Goal: Information Seeking & Learning: Learn about a topic

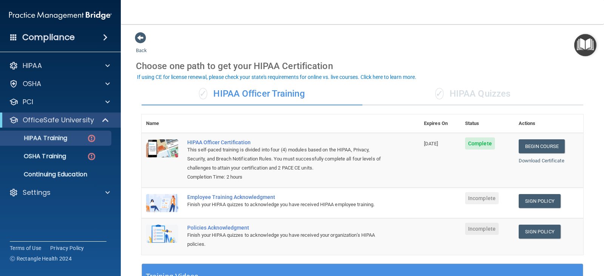
click at [471, 95] on div "✓ HIPAA Quizzes" at bounding box center [473, 94] width 221 height 23
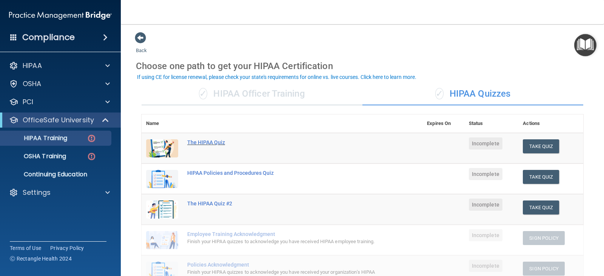
click at [205, 144] on div "The HIPAA Quiz" at bounding box center [286, 142] width 198 height 6
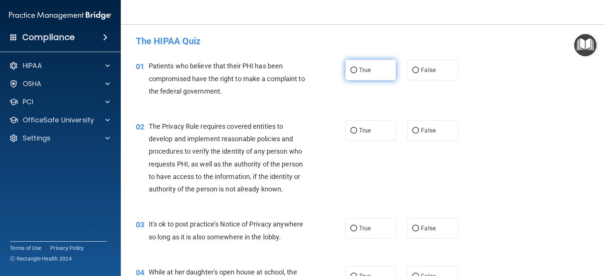
click at [351, 72] on input "True" at bounding box center [354, 71] width 7 height 6
radio input "true"
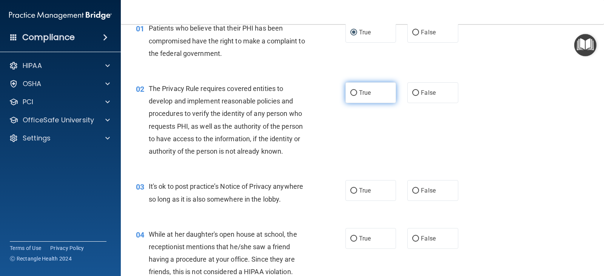
click at [353, 93] on input "True" at bounding box center [354, 93] width 7 height 6
radio input "true"
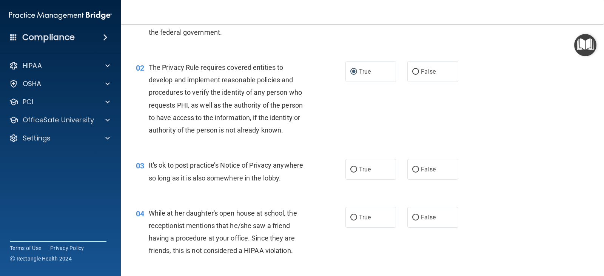
scroll to position [76, 0]
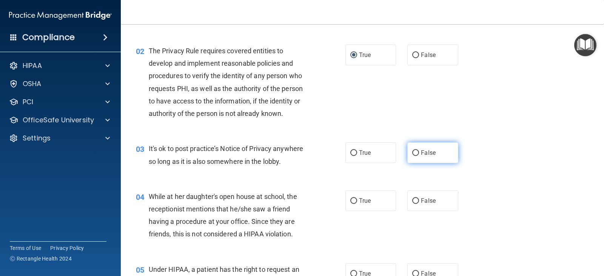
click at [416, 151] on input "False" at bounding box center [416, 153] width 7 height 6
radio input "true"
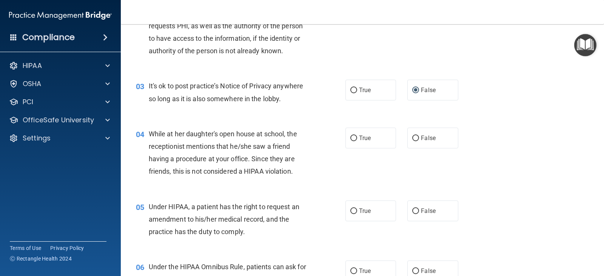
scroll to position [151, 0]
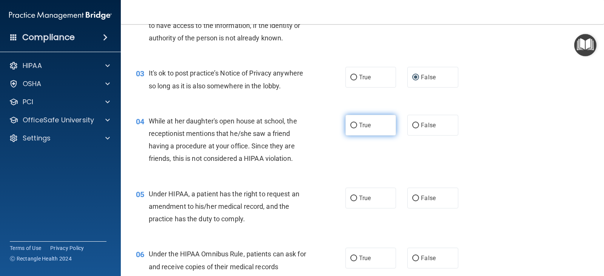
click at [354, 124] on input "True" at bounding box center [354, 126] width 7 height 6
radio input "true"
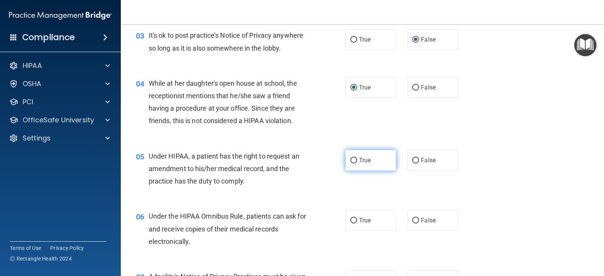
click at [355, 160] on label "True" at bounding box center [371, 160] width 51 height 21
click at [355, 160] on input "True" at bounding box center [354, 161] width 7 height 6
radio input "true"
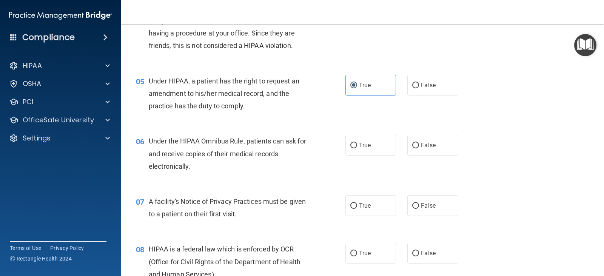
scroll to position [264, 0]
click at [351, 149] on label "True" at bounding box center [371, 144] width 51 height 21
click at [351, 148] on input "True" at bounding box center [354, 145] width 7 height 6
radio input "true"
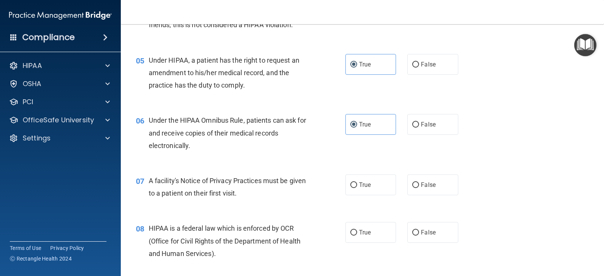
scroll to position [302, 0]
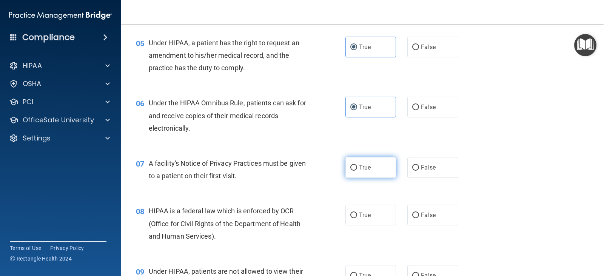
click at [352, 167] on input "True" at bounding box center [354, 168] width 7 height 6
radio input "true"
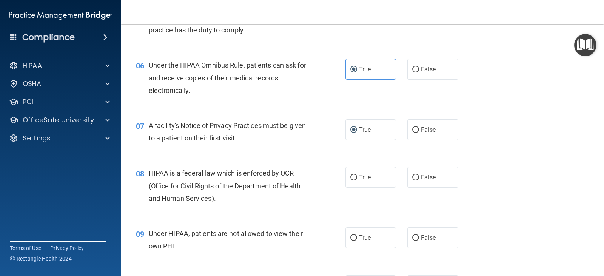
scroll to position [378, 0]
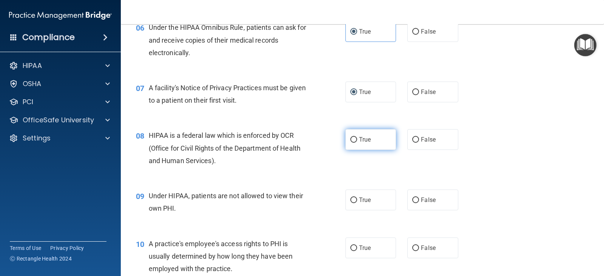
click at [351, 140] on input "True" at bounding box center [354, 140] width 7 height 6
radio input "true"
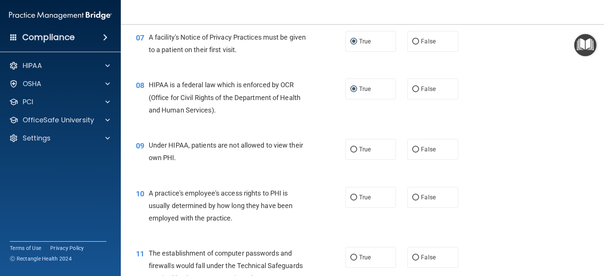
scroll to position [453, 0]
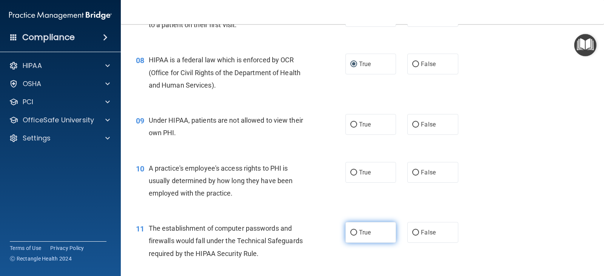
click at [360, 233] on span "True" at bounding box center [365, 232] width 12 height 7
click at [357, 233] on input "True" at bounding box center [354, 233] width 7 height 6
radio input "true"
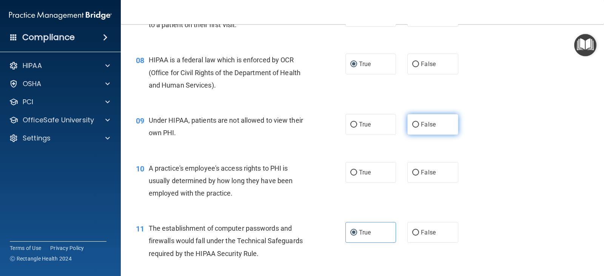
click at [421, 125] on span "False" at bounding box center [428, 124] width 15 height 7
click at [419, 125] on input "False" at bounding box center [416, 125] width 7 height 6
radio input "true"
click at [416, 175] on input "False" at bounding box center [416, 173] width 7 height 6
radio input "true"
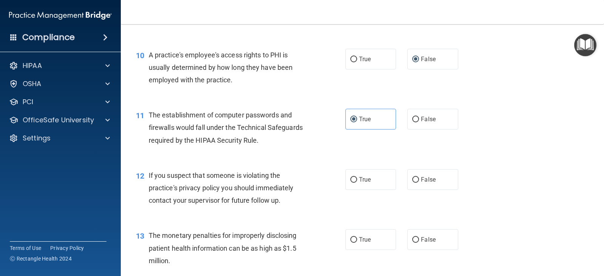
scroll to position [604, 0]
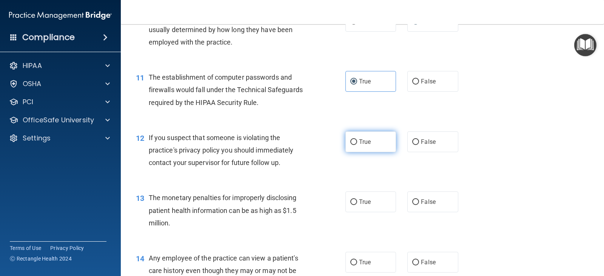
click at [355, 143] on label "True" at bounding box center [371, 141] width 51 height 21
click at [355, 143] on input "True" at bounding box center [354, 142] width 7 height 6
radio input "true"
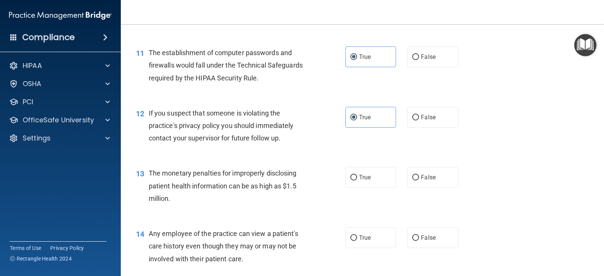
scroll to position [642, 0]
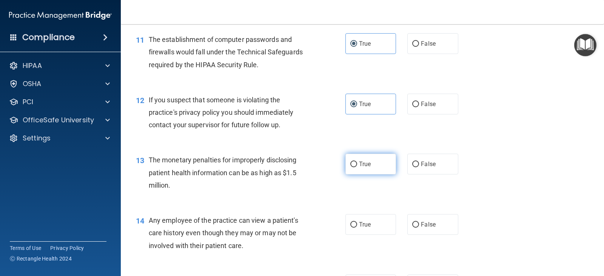
click at [362, 165] on span "True" at bounding box center [365, 164] width 12 height 7
click at [357, 165] on input "True" at bounding box center [354, 165] width 7 height 6
radio input "true"
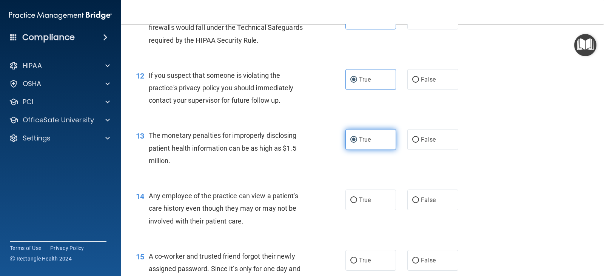
scroll to position [718, 0]
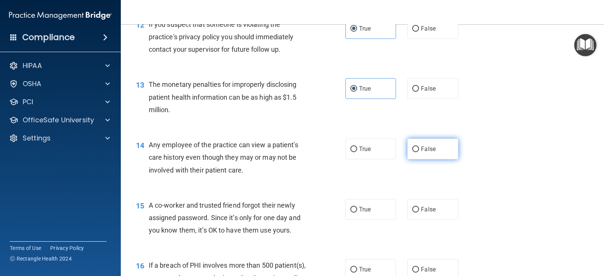
click at [417, 151] on label "False" at bounding box center [433, 149] width 51 height 21
click at [417, 151] on input "False" at bounding box center [416, 150] width 7 height 6
radio input "true"
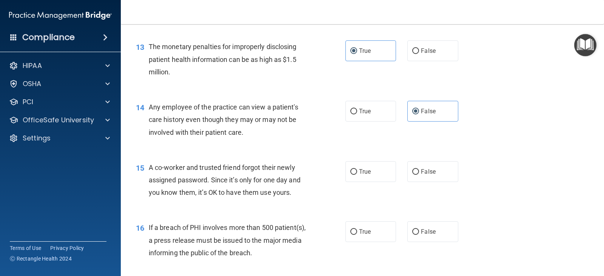
scroll to position [793, 0]
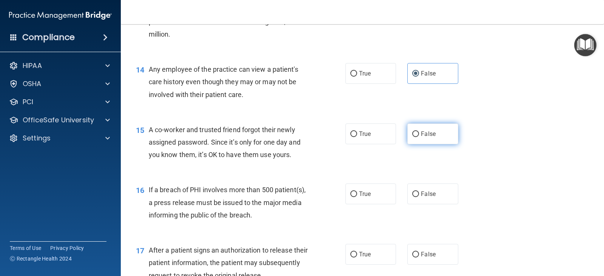
click at [416, 134] on input "False" at bounding box center [416, 134] width 7 height 6
radio input "true"
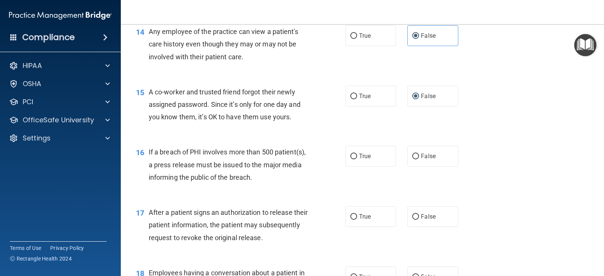
scroll to position [869, 0]
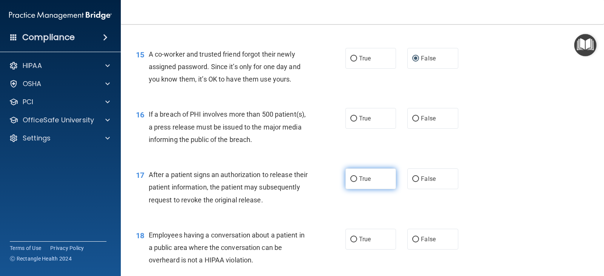
click at [354, 179] on input "True" at bounding box center [354, 179] width 7 height 6
radio input "true"
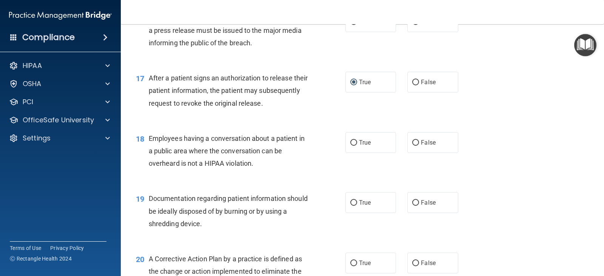
scroll to position [982, 0]
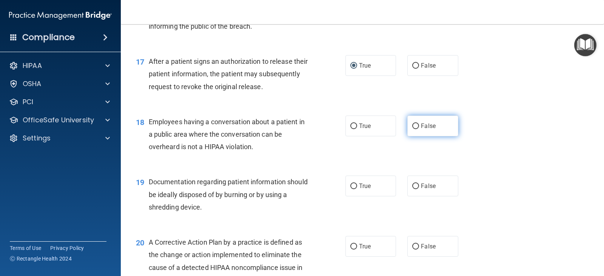
click at [421, 128] on span "False" at bounding box center [428, 125] width 15 height 7
click at [419, 128] on input "False" at bounding box center [416, 127] width 7 height 6
radio input "true"
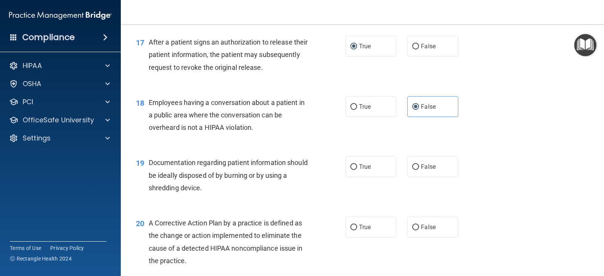
scroll to position [1020, 0]
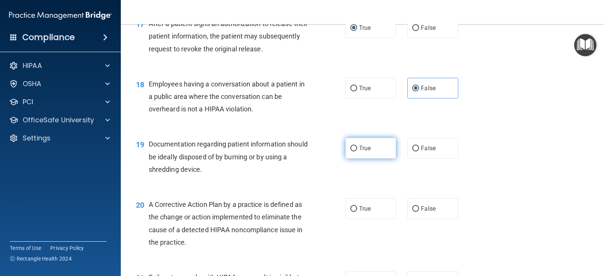
click at [347, 149] on label "True" at bounding box center [371, 148] width 51 height 21
click at [351, 149] on input "True" at bounding box center [354, 149] width 7 height 6
radio input "true"
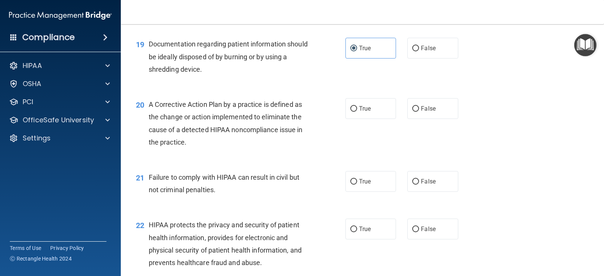
scroll to position [1133, 0]
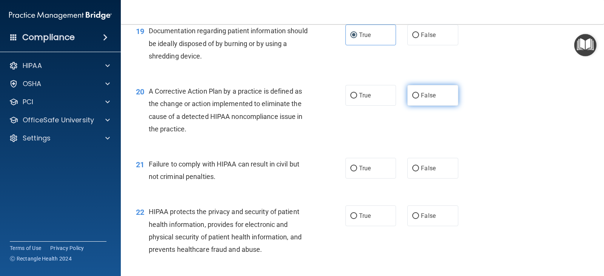
click at [408, 101] on label "False" at bounding box center [433, 95] width 51 height 21
click at [413, 99] on input "False" at bounding box center [416, 96] width 7 height 6
radio input "true"
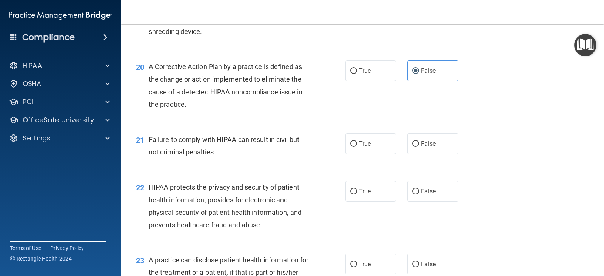
scroll to position [1171, 0]
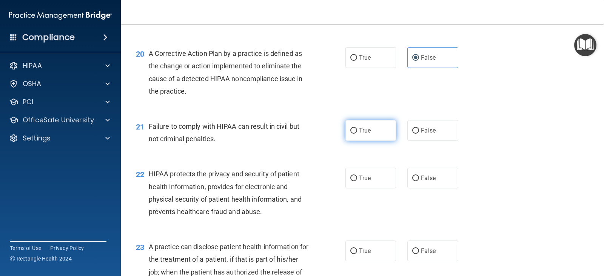
click at [360, 133] on span "True" at bounding box center [365, 130] width 12 height 7
click at [357, 133] on input "True" at bounding box center [354, 131] width 7 height 6
radio input "true"
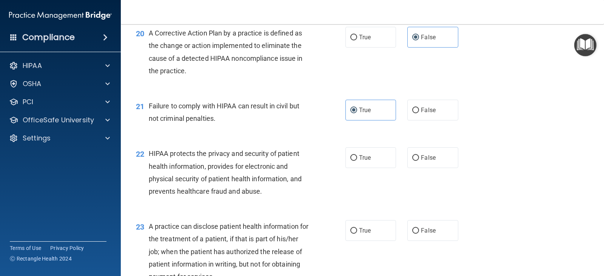
scroll to position [1209, 0]
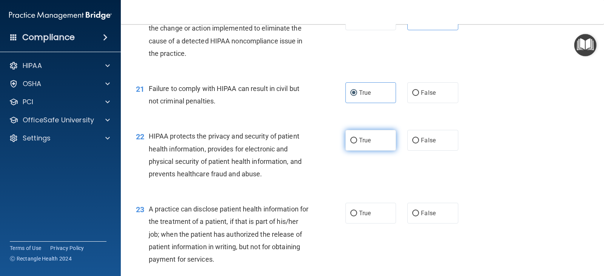
click at [363, 140] on span "True" at bounding box center [365, 140] width 12 height 7
click at [357, 140] on input "True" at bounding box center [354, 141] width 7 height 6
radio input "true"
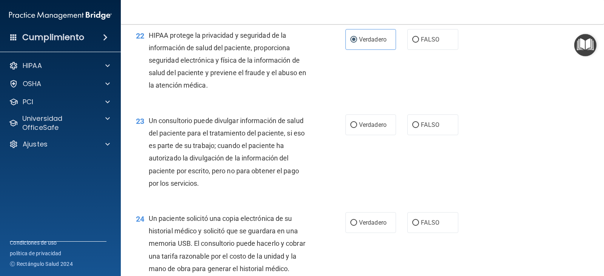
scroll to position [1423, 0]
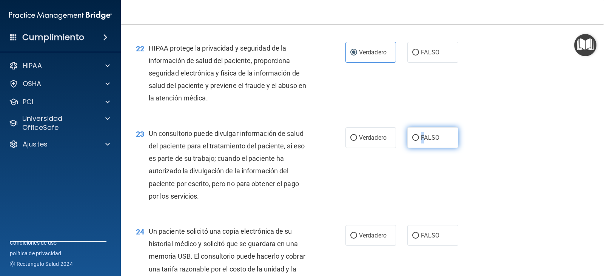
click at [421, 141] on font "FALSO" at bounding box center [430, 137] width 19 height 7
click at [417, 148] on label "FALSO" at bounding box center [433, 137] width 51 height 21
click at [413, 141] on input "FALSO" at bounding box center [416, 138] width 7 height 6
radio input "true"
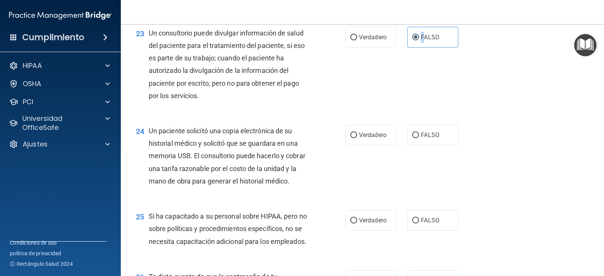
scroll to position [1536, 0]
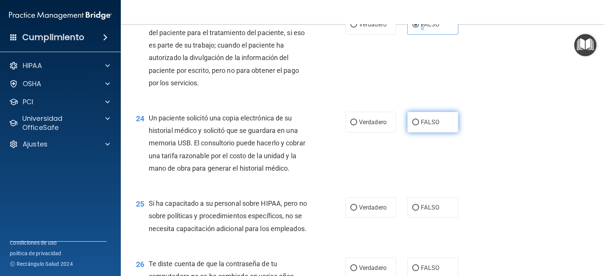
click at [413, 125] on input "FALSO" at bounding box center [416, 123] width 7 height 6
radio input "true"
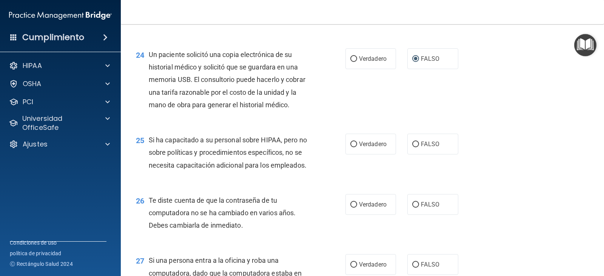
scroll to position [1649, 0]
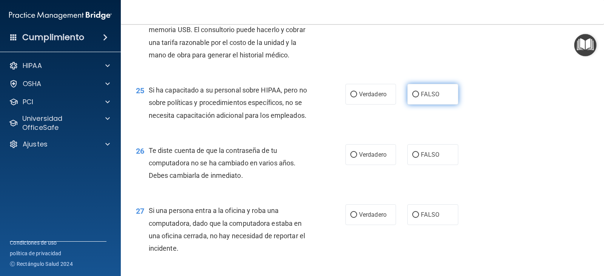
click at [414, 97] on input "FALSO" at bounding box center [416, 95] width 7 height 6
radio input "true"
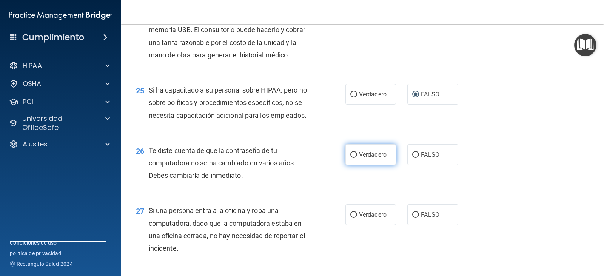
click at [359, 158] on font "Verdadero" at bounding box center [373, 154] width 28 height 7
click at [356, 158] on input "Verdadero" at bounding box center [354, 155] width 7 height 6
radio input "true"
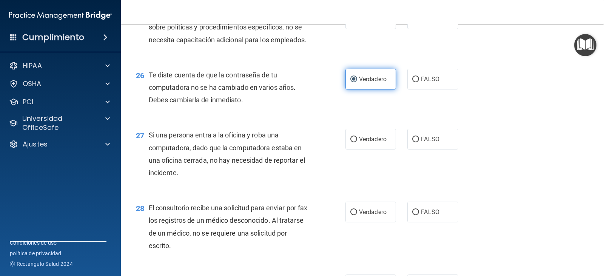
scroll to position [1763, 0]
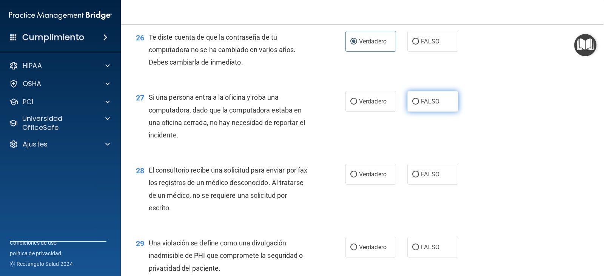
click at [427, 112] on label "FALSO" at bounding box center [433, 101] width 51 height 21
click at [419, 105] on input "FALSO" at bounding box center [416, 102] width 7 height 6
radio input "true"
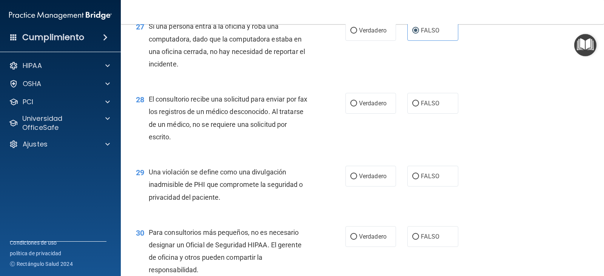
scroll to position [1838, 0]
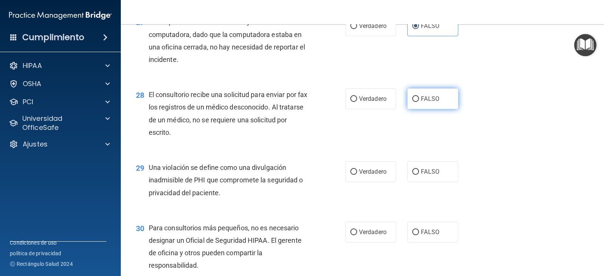
click at [421, 102] on font "FALSO" at bounding box center [430, 98] width 19 height 7
click at [418, 102] on input "FALSO" at bounding box center [416, 99] width 7 height 6
radio input "true"
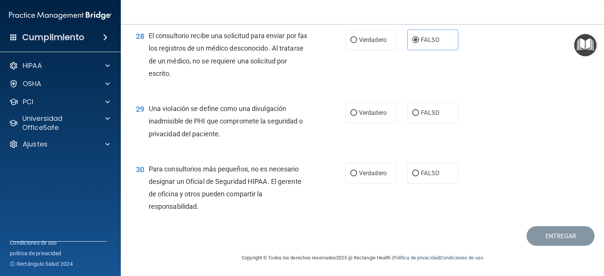
scroll to position [1914, 0]
click at [365, 116] on font "Verdadero" at bounding box center [373, 112] width 28 height 7
click at [357, 116] on input "Verdadero" at bounding box center [354, 113] width 7 height 6
radio input "true"
click at [413, 176] on input "FALSO" at bounding box center [416, 174] width 7 height 6
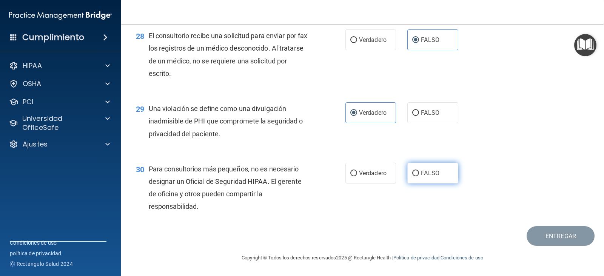
radio input "true"
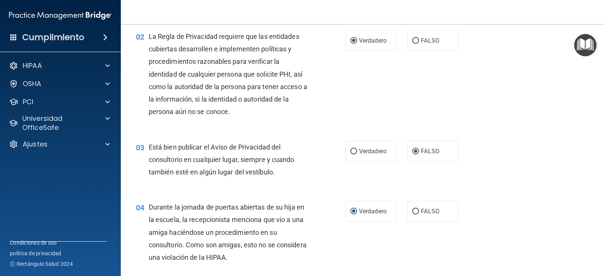
scroll to position [113, 0]
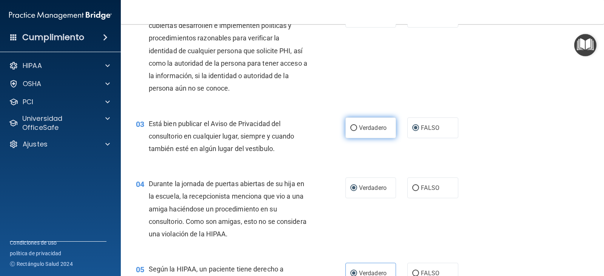
click at [359, 130] on font "Verdadero" at bounding box center [373, 127] width 28 height 7
click at [357, 130] on input "Verdadero" at bounding box center [354, 128] width 7 height 6
radio input "true"
radio input "false"
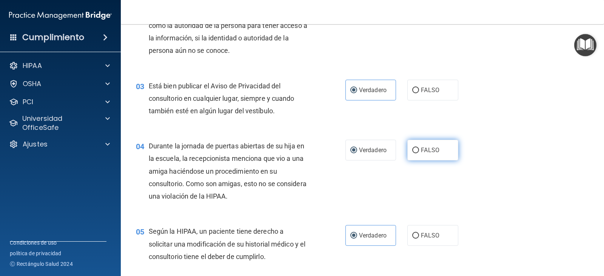
click at [414, 150] on input "FALSO" at bounding box center [416, 151] width 7 height 6
radio input "true"
radio input "false"
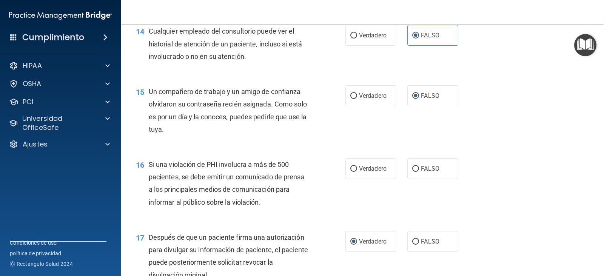
scroll to position [945, 0]
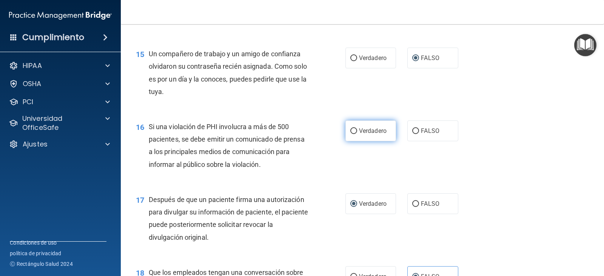
click at [359, 134] on font "Verdadero" at bounding box center [373, 130] width 28 height 7
click at [357, 134] on input "Verdadero" at bounding box center [354, 131] width 7 height 6
radio input "true"
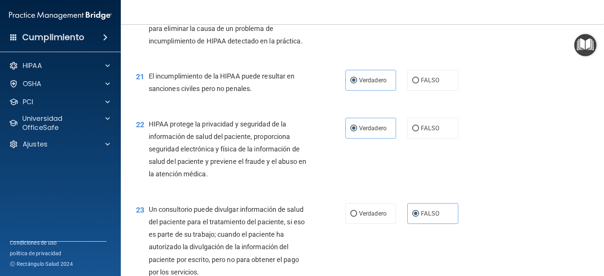
scroll to position [1360, 0]
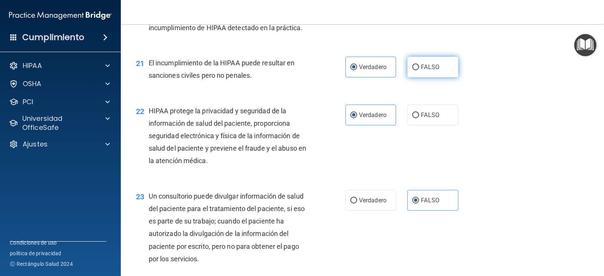
click at [413, 70] on input "FALSO" at bounding box center [416, 68] width 7 height 6
radio input "true"
radio input "false"
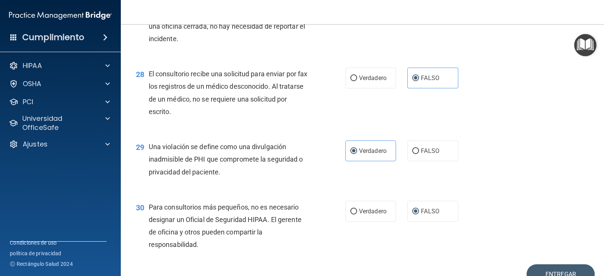
scroll to position [1897, 0]
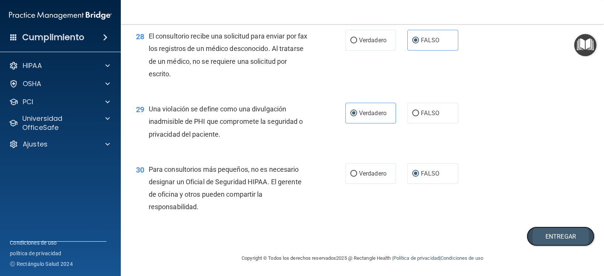
click at [564, 240] on font "Entregar" at bounding box center [561, 236] width 31 height 7
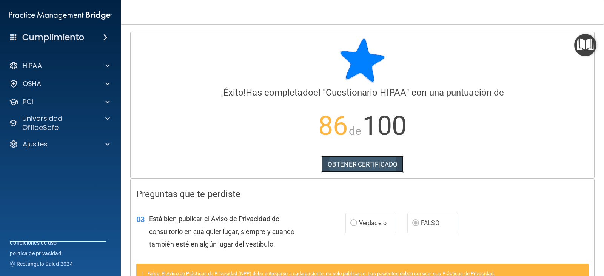
click at [354, 165] on font "OBTENER CERTIFICADO" at bounding box center [363, 165] width 70 height 8
click at [97, 36] on div "Cumplimiento" at bounding box center [60, 37] width 121 height 17
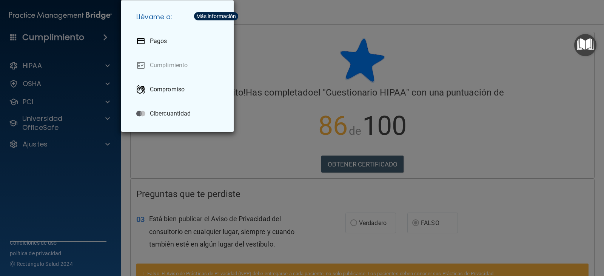
click at [196, 152] on div "Llévame a: Pagos Cumplimiento Compromiso Cibercuantidad" at bounding box center [302, 138] width 604 height 276
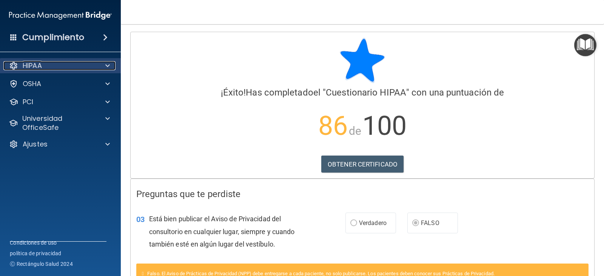
click at [101, 63] on div at bounding box center [106, 65] width 19 height 9
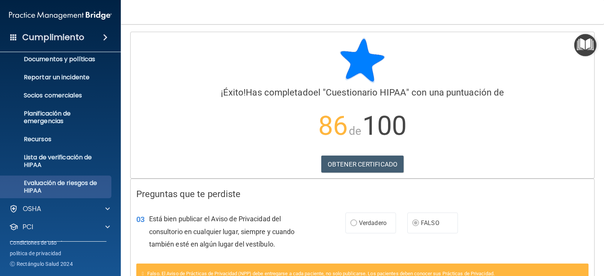
scroll to position [66, 0]
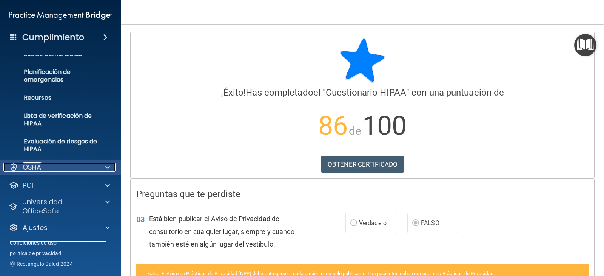
click at [100, 167] on div at bounding box center [106, 167] width 19 height 9
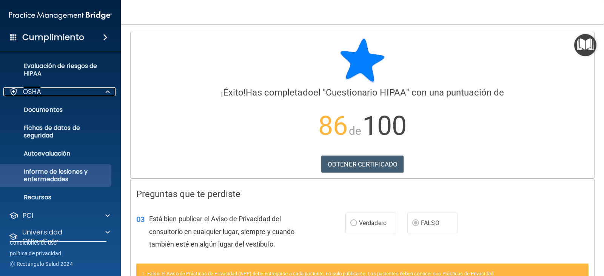
scroll to position [172, 0]
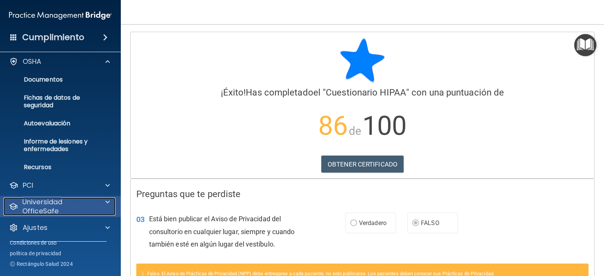
click at [107, 209] on div "Universidad OfficeSafe" at bounding box center [59, 207] width 112 height 18
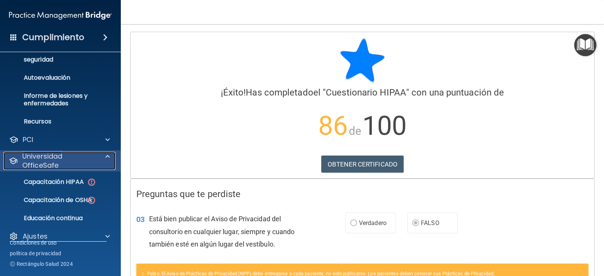
scroll to position [226, 0]
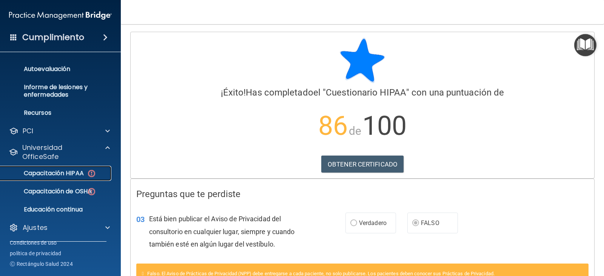
click at [64, 172] on font "Capacitación HIPAA" at bounding box center [54, 173] width 60 height 9
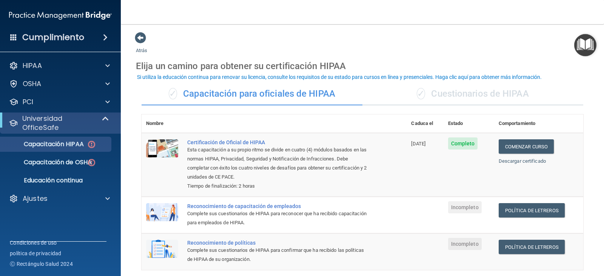
click at [444, 95] on font "Cuestionarios de HIPAA" at bounding box center [479, 93] width 97 height 11
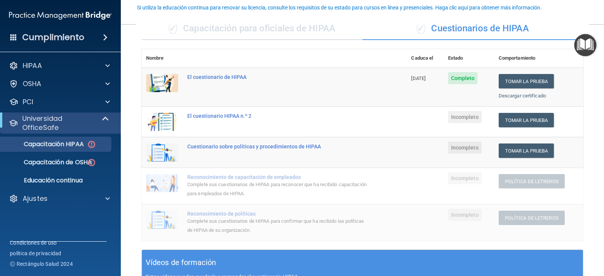
scroll to position [76, 0]
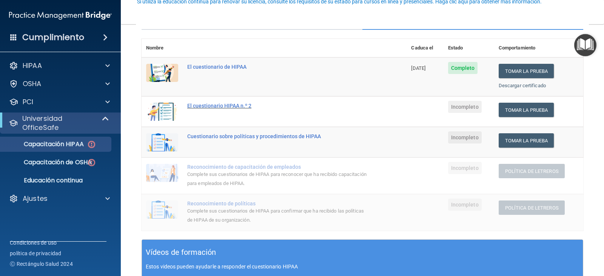
click at [226, 108] on font "El cuestionario HIPAA n.º 2" at bounding box center [219, 106] width 64 height 6
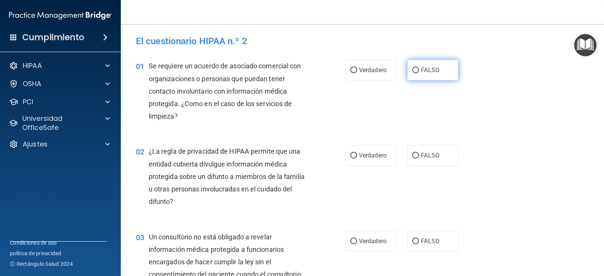
click at [413, 73] on input "FALSO" at bounding box center [416, 71] width 7 height 6
radio input "true"
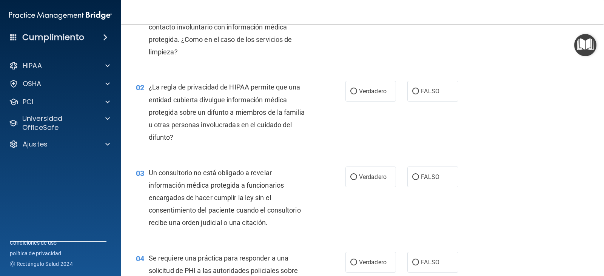
scroll to position [76, 0]
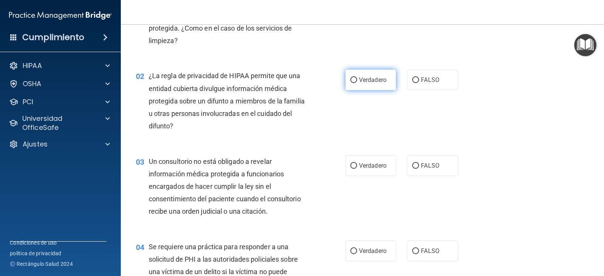
click at [363, 81] on font "Verdadero" at bounding box center [373, 79] width 28 height 7
click at [357, 81] on input "Verdadero" at bounding box center [354, 80] width 7 height 6
radio input "true"
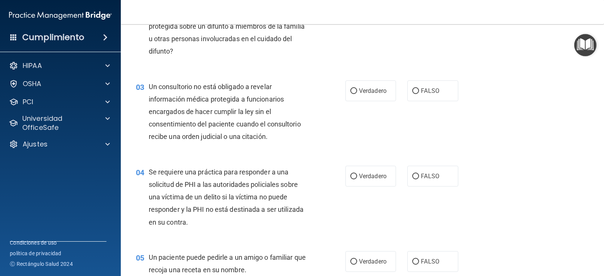
scroll to position [151, 0]
click at [359, 93] on font "Verdadero" at bounding box center [373, 90] width 28 height 7
click at [356, 93] on input "Verdadero" at bounding box center [354, 91] width 7 height 6
radio input "true"
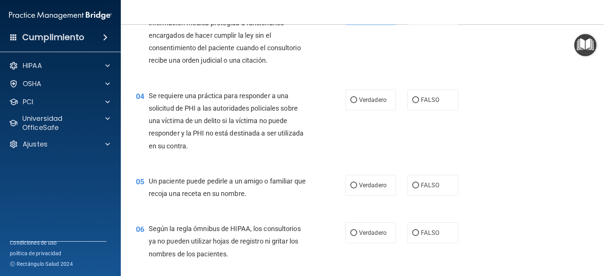
scroll to position [264, 0]
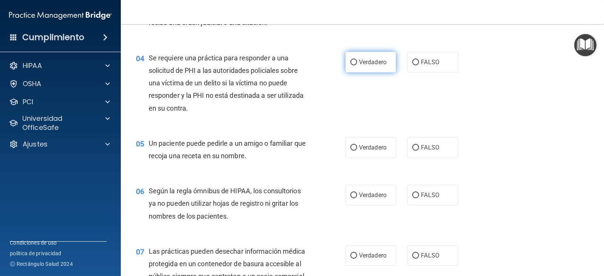
click at [376, 62] on font "Verdadero" at bounding box center [373, 62] width 28 height 7
click at [357, 62] on input "Verdadero" at bounding box center [354, 63] width 7 height 6
radio input "true"
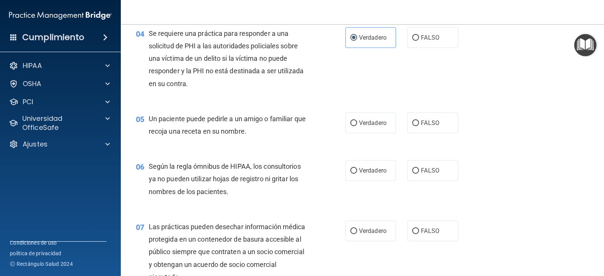
scroll to position [302, 0]
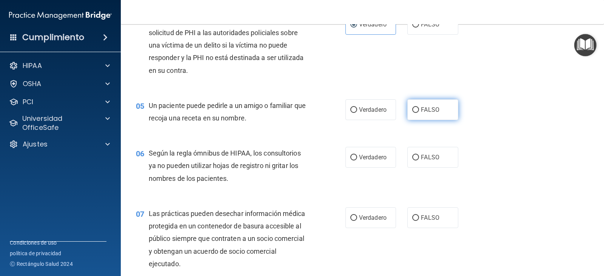
click at [421, 110] on font "FALSO" at bounding box center [430, 109] width 19 height 7
click at [419, 110] on input "FALSO" at bounding box center [416, 110] width 7 height 6
radio input "true"
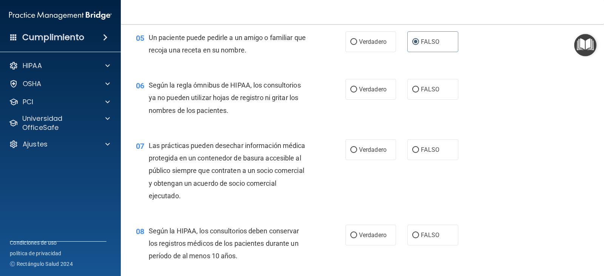
scroll to position [378, 0]
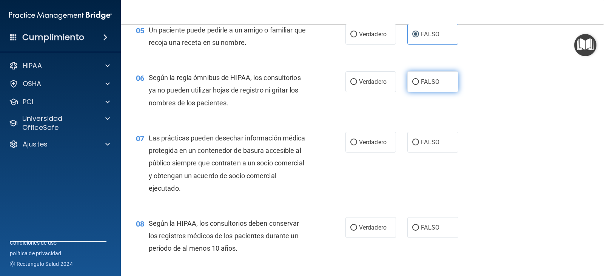
click at [427, 77] on label "FALSO" at bounding box center [433, 81] width 51 height 21
click at [419, 79] on input "FALSO" at bounding box center [416, 82] width 7 height 6
radio input "true"
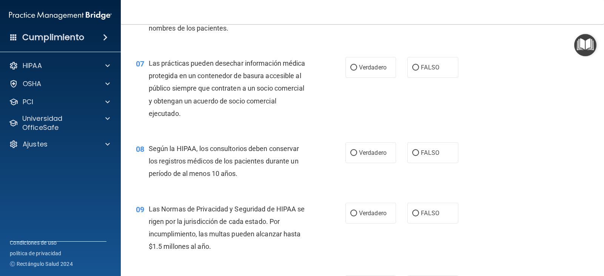
scroll to position [453, 0]
click at [413, 68] on input "FALSO" at bounding box center [416, 67] width 7 height 6
radio input "true"
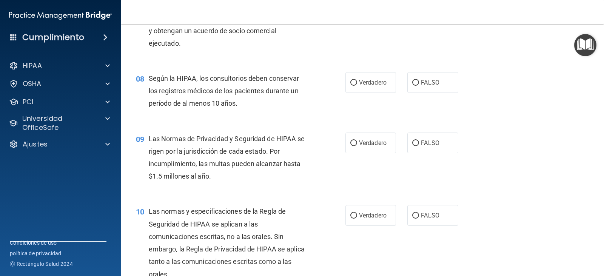
scroll to position [529, 0]
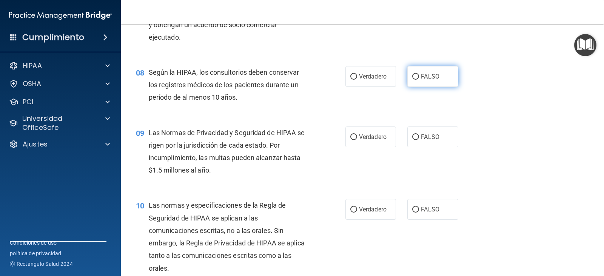
click at [413, 74] on input "FALSO" at bounding box center [416, 77] width 7 height 6
radio input "true"
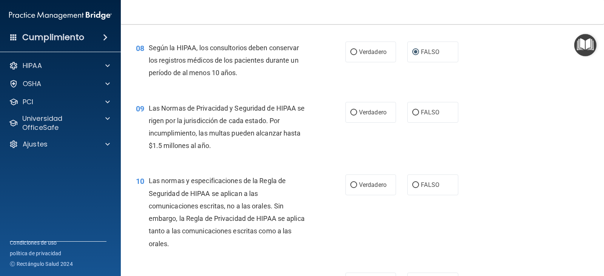
scroll to position [604, 0]
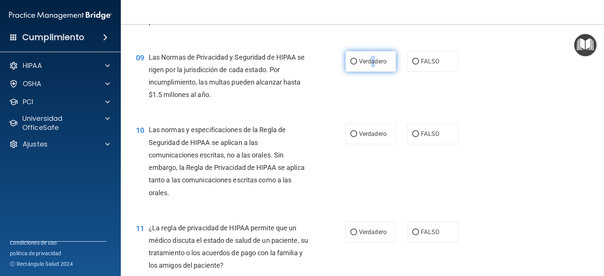
click at [371, 65] on label "Verdadero" at bounding box center [371, 61] width 51 height 21
click at [353, 62] on input "Verdadero" at bounding box center [354, 62] width 7 height 6
radio input "true"
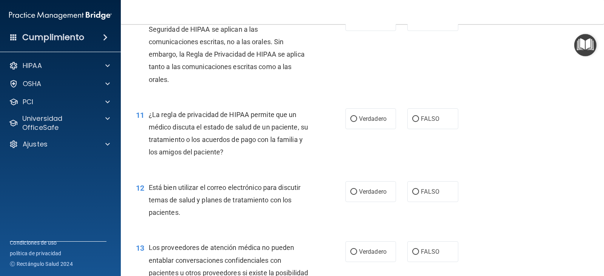
scroll to position [680, 0]
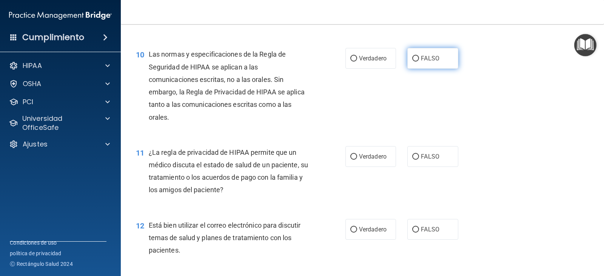
click at [413, 62] on label "FALSO" at bounding box center [433, 58] width 51 height 21
click at [413, 62] on input "FALSO" at bounding box center [416, 59] width 7 height 6
radio input "true"
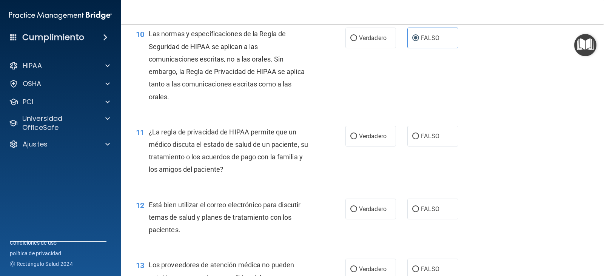
scroll to position [718, 0]
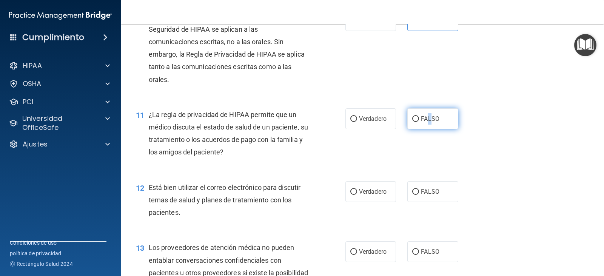
click at [427, 114] on label "FALSO" at bounding box center [433, 118] width 51 height 21
click at [414, 118] on input "FALSO" at bounding box center [416, 119] width 7 height 6
radio input "true"
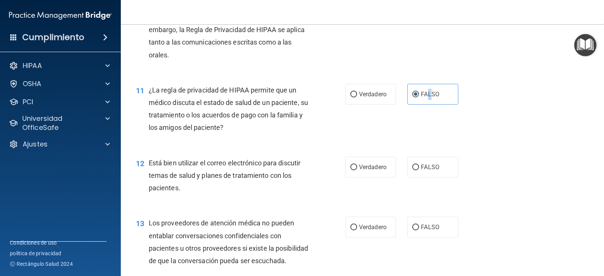
scroll to position [793, 0]
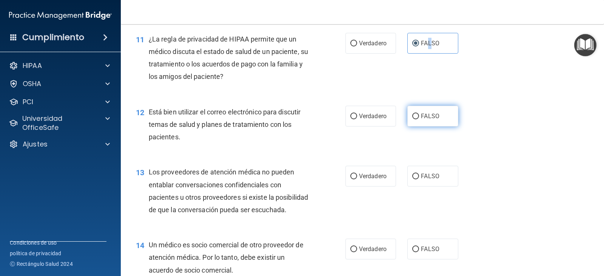
click at [413, 114] on input "FALSO" at bounding box center [416, 117] width 7 height 6
radio input "true"
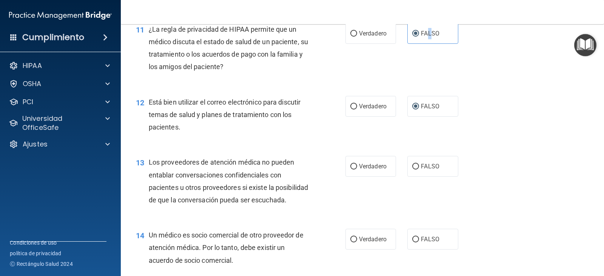
scroll to position [831, 0]
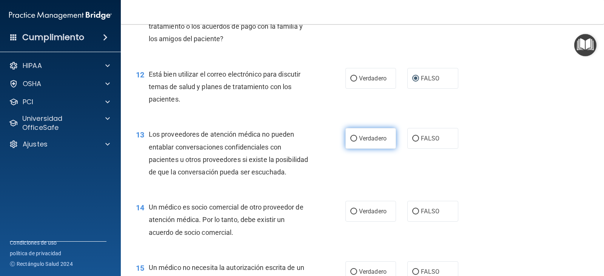
click at [351, 141] on input "Verdadero" at bounding box center [354, 139] width 7 height 6
radio input "true"
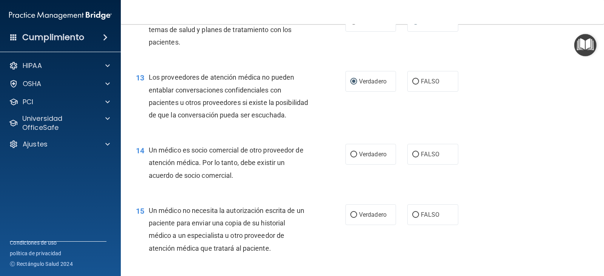
scroll to position [907, 0]
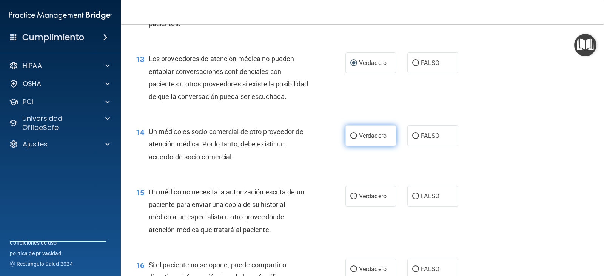
click at [359, 139] on font "Verdadero" at bounding box center [373, 135] width 28 height 7
click at [357, 139] on input "Verdadero" at bounding box center [354, 136] width 7 height 6
radio input "true"
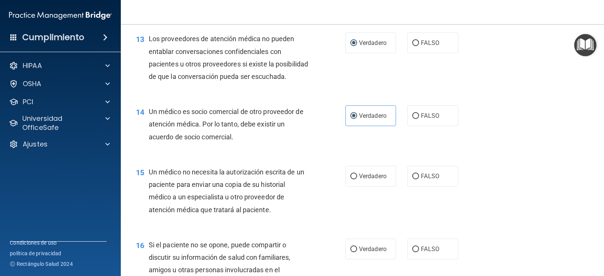
scroll to position [945, 0]
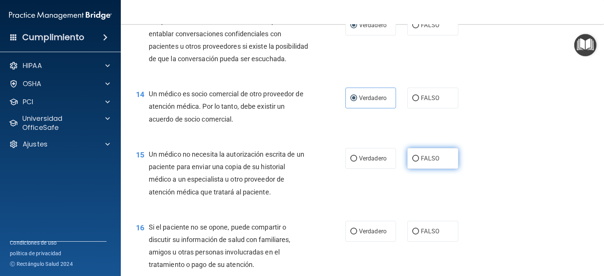
click at [413, 162] on input "FALSO" at bounding box center [416, 159] width 7 height 6
radio input "true"
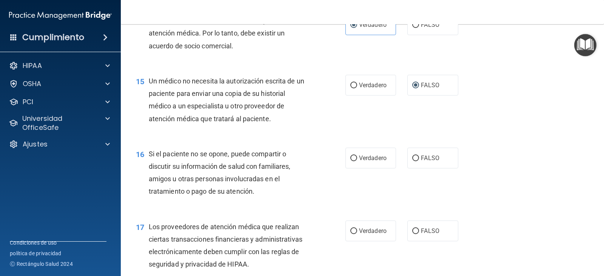
scroll to position [1058, 0]
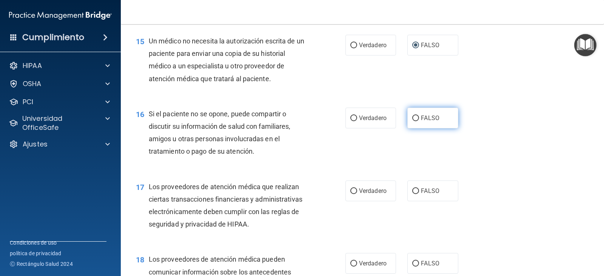
click at [413, 121] on input "FALSO" at bounding box center [416, 119] width 7 height 6
radio input "true"
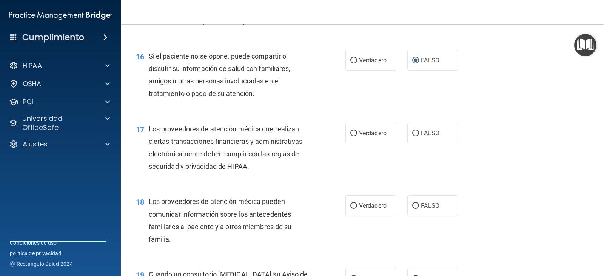
scroll to position [1133, 0]
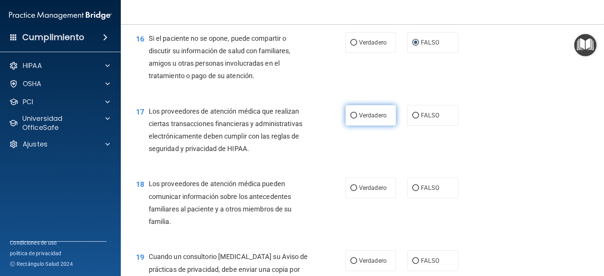
click at [346, 126] on label "Verdadero" at bounding box center [371, 115] width 51 height 21
click at [351, 119] on input "Verdadero" at bounding box center [354, 116] width 7 height 6
radio input "true"
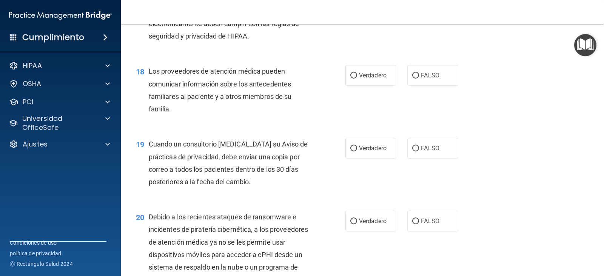
scroll to position [1247, 0]
click at [351, 78] on input "Verdadero" at bounding box center [354, 75] width 7 height 6
radio input "true"
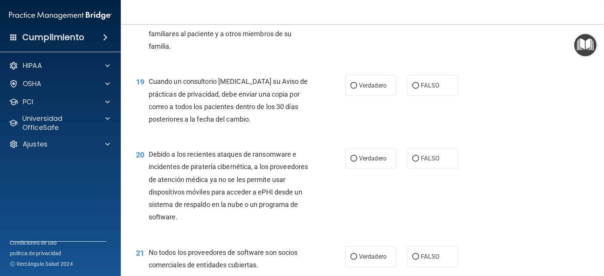
scroll to position [1322, 0]
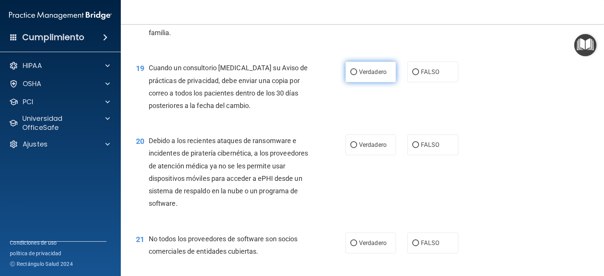
click at [351, 75] on input "Verdadero" at bounding box center [354, 73] width 7 height 6
radio input "true"
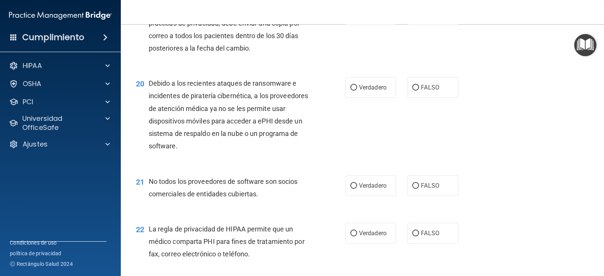
scroll to position [1398, 0]
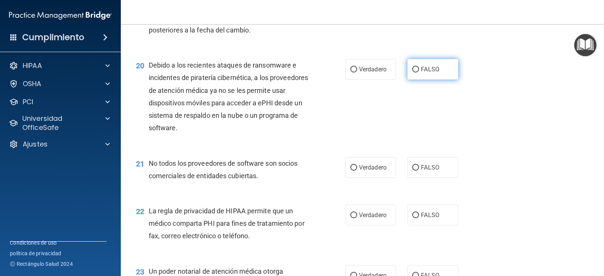
click at [414, 73] on input "FALSO" at bounding box center [416, 70] width 7 height 6
radio input "true"
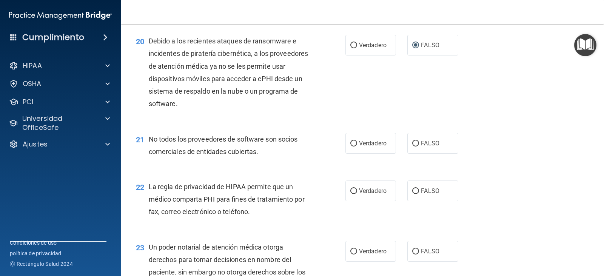
scroll to position [1436, 0]
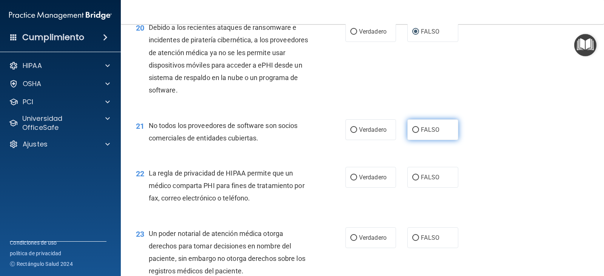
click at [414, 133] on input "FALSO" at bounding box center [416, 130] width 7 height 6
radio input "true"
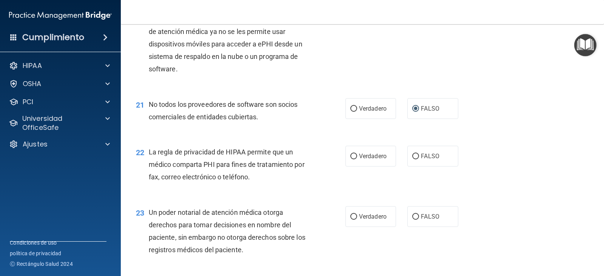
scroll to position [1473, 0]
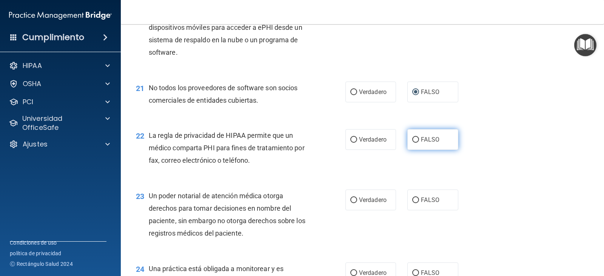
click at [413, 143] on input "FALSO" at bounding box center [416, 140] width 7 height 6
radio input "true"
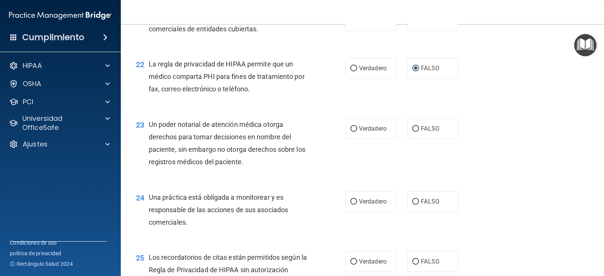
scroll to position [1549, 0]
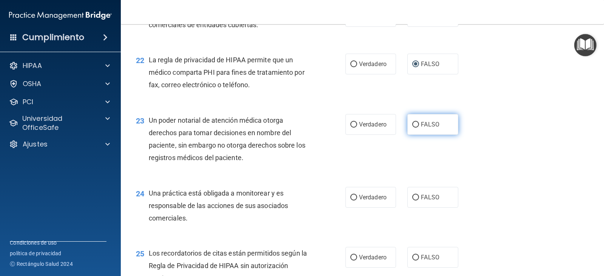
click at [413, 128] on input "FALSO" at bounding box center [416, 125] width 7 height 6
radio input "true"
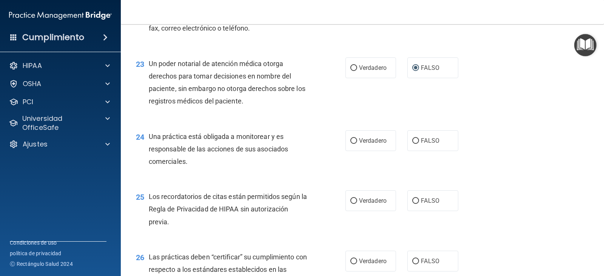
scroll to position [1625, 0]
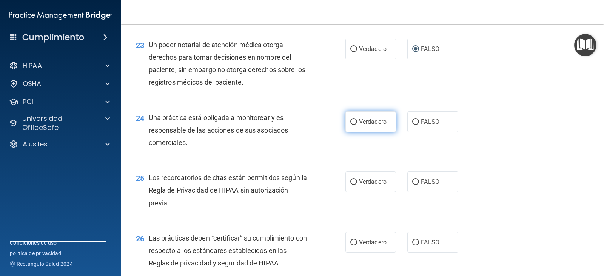
click at [351, 125] on input "Verdadero" at bounding box center [354, 122] width 7 height 6
radio input "true"
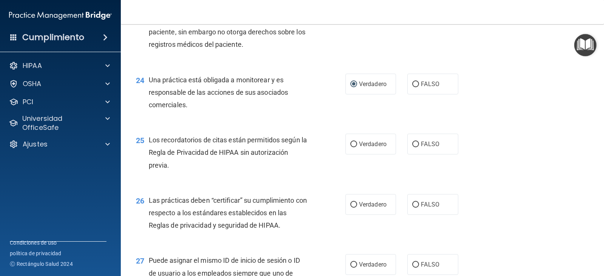
scroll to position [1700, 0]
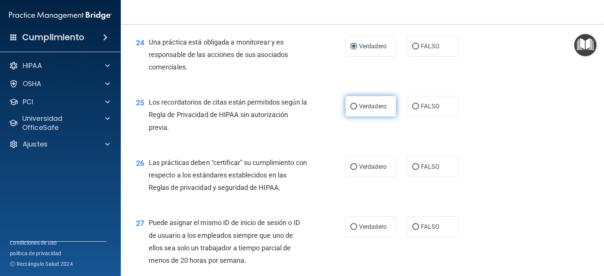
click at [351, 110] on input "Verdadero" at bounding box center [354, 107] width 7 height 6
radio input "true"
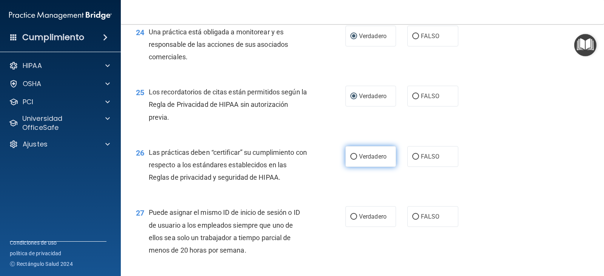
scroll to position [1738, 0]
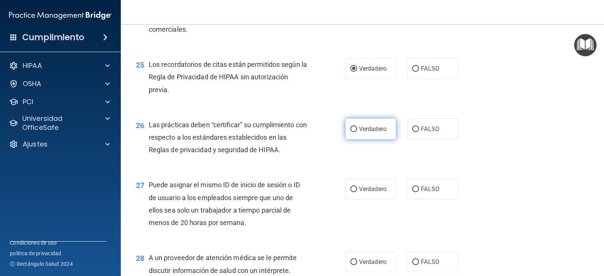
click at [354, 132] on input "Verdadero" at bounding box center [354, 130] width 7 height 6
radio input "true"
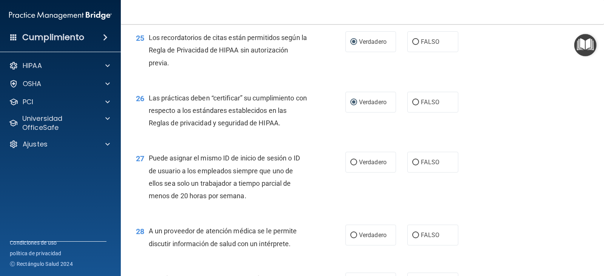
scroll to position [1813, 0]
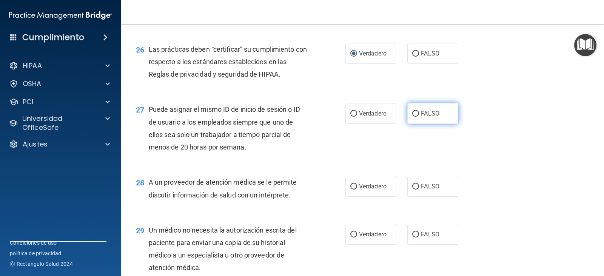
click at [415, 117] on input "FALSO" at bounding box center [416, 114] width 7 height 6
radio input "true"
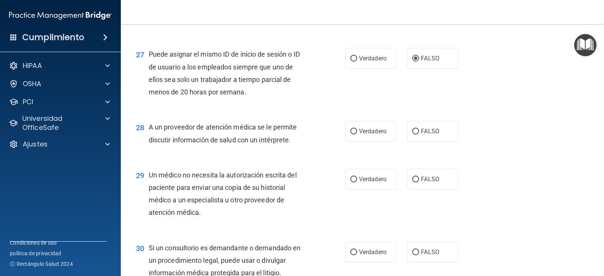
scroll to position [1889, 0]
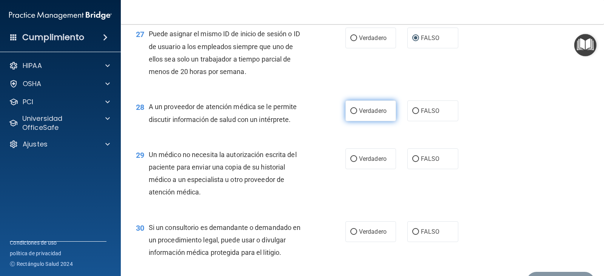
click at [351, 114] on input "Verdadero" at bounding box center [354, 111] width 7 height 6
radio input "true"
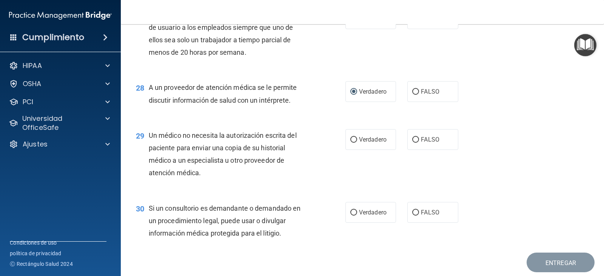
scroll to position [1927, 0]
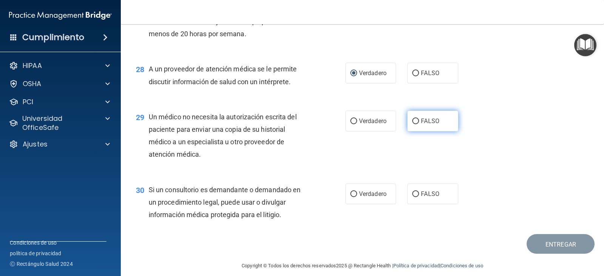
click at [414, 124] on input "FALSO" at bounding box center [416, 122] width 7 height 6
radio input "true"
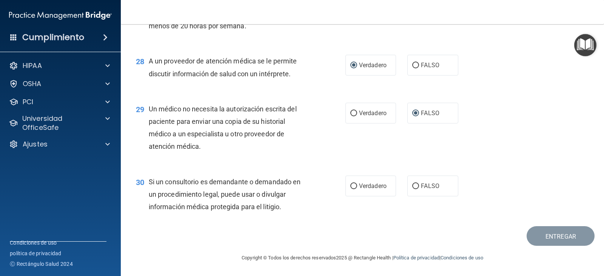
scroll to position [1948, 0]
click at [354, 187] on input "Verdadero" at bounding box center [354, 187] width 7 height 6
radio input "true"
click at [535, 237] on button "Entregar" at bounding box center [561, 236] width 68 height 20
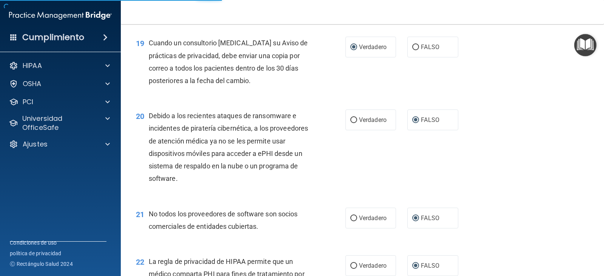
scroll to position [1343, 0]
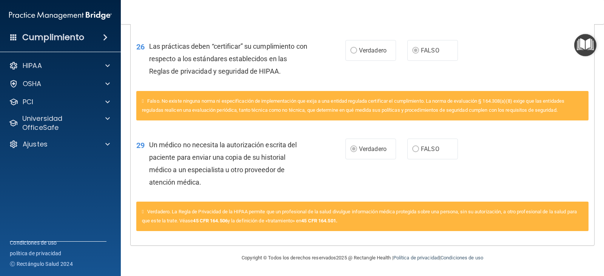
scroll to position [1861, 0]
click at [227, 222] on font "45 CFR 164.506" at bounding box center [210, 221] width 34 height 6
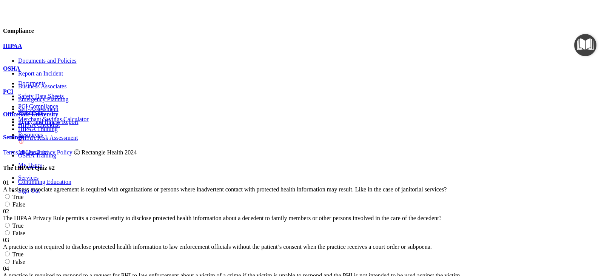
click at [64, 49] on div "HIPAA" at bounding box center [302, 46] width 598 height 7
click at [104, 56] on div at bounding box center [302, 56] width 598 height 0
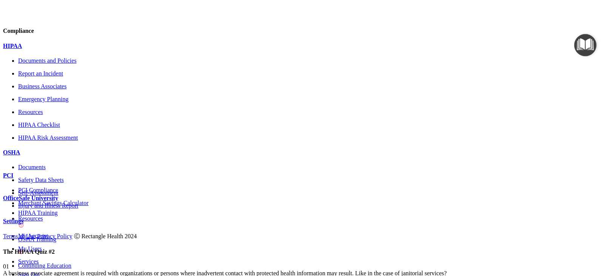
click at [54, 116] on p "Resources" at bounding box center [309, 112] width 583 height 7
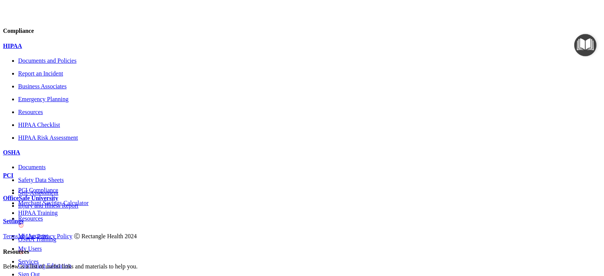
scroll to position [38, 0]
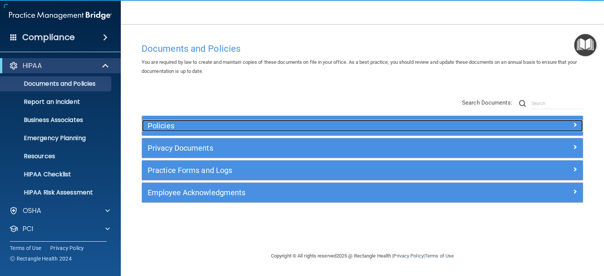
click at [574, 121] on span at bounding box center [575, 124] width 5 height 9
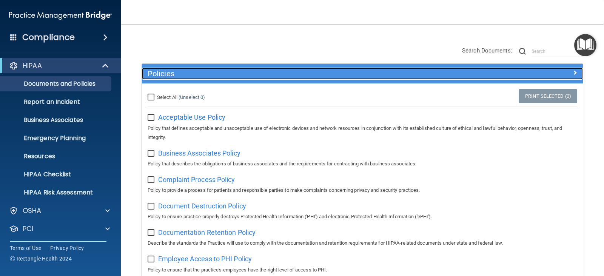
scroll to position [76, 0]
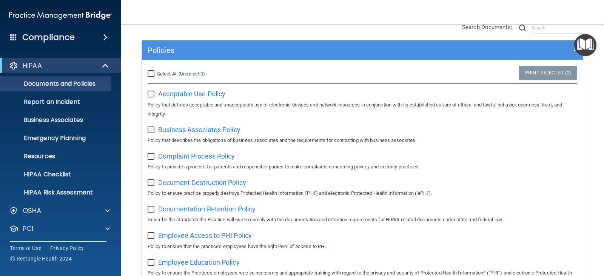
click at [152, 95] on input "checkbox" at bounding box center [152, 94] width 9 height 6
click at [190, 95] on span "Acceptable Use Policy" at bounding box center [191, 94] width 67 height 8
click at [154, 94] on input "checkbox" at bounding box center [152, 94] width 9 height 6
checkbox input "false"
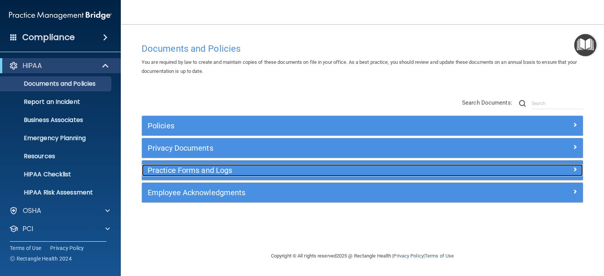
click at [576, 171] on span at bounding box center [575, 169] width 5 height 9
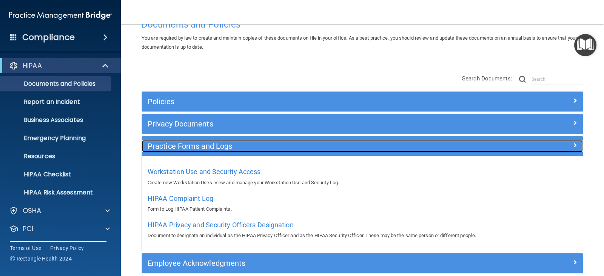
scroll to position [38, 0]
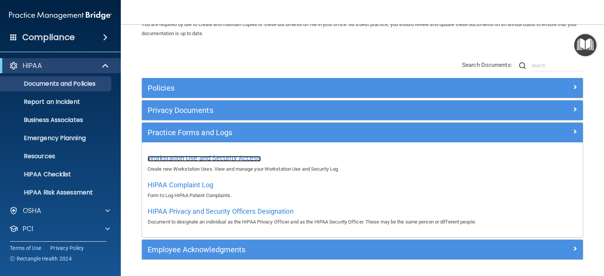
click at [235, 158] on span "Workstation Use and Security Access" at bounding box center [204, 158] width 113 height 8
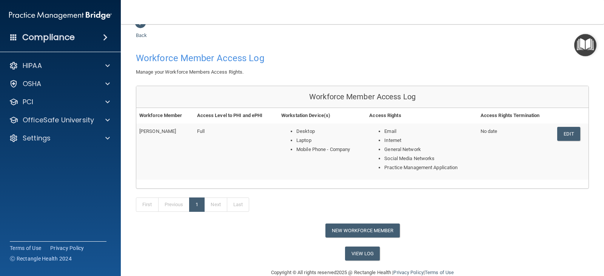
scroll to position [30, 0]
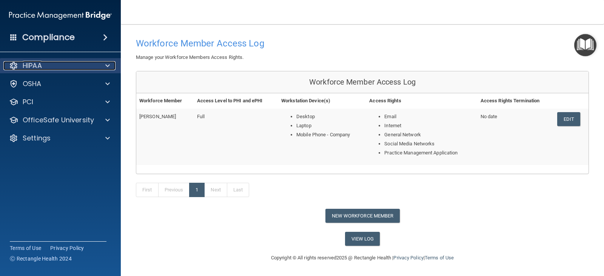
click at [41, 70] on p "HIPAA" at bounding box center [32, 65] width 19 height 9
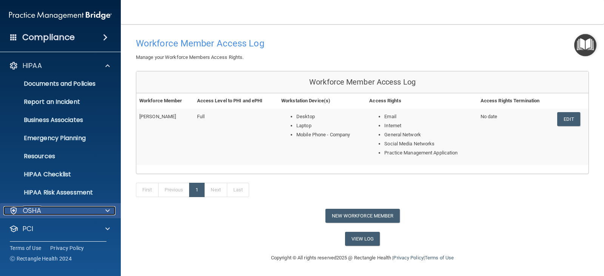
click at [55, 209] on div "OSHA" at bounding box center [50, 210] width 94 height 9
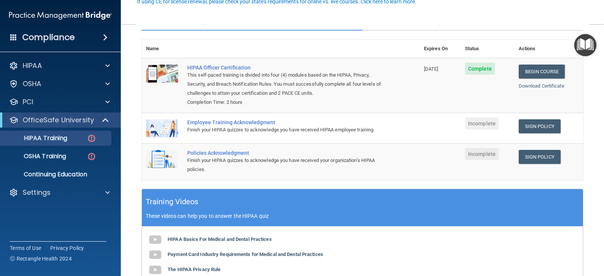
scroll to position [76, 0]
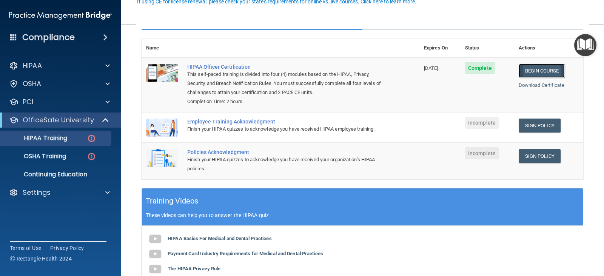
click at [536, 71] on link "Begin Course" at bounding box center [542, 71] width 46 height 14
click at [239, 124] on div "Employee Training Acknowledgment" at bounding box center [284, 122] width 195 height 6
click at [158, 126] on img at bounding box center [162, 128] width 32 height 18
click at [205, 122] on div "Employee Training Acknowledgment" at bounding box center [284, 122] width 195 height 6
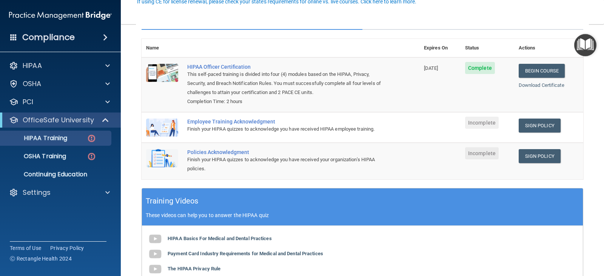
click at [230, 122] on div "Employee Training Acknowledgment" at bounding box center [284, 122] width 195 height 6
click at [254, 122] on div "Employee Training Acknowledgment" at bounding box center [284, 122] width 195 height 6
click at [217, 155] on div "Policies Acknowledgment" at bounding box center [284, 152] width 195 height 6
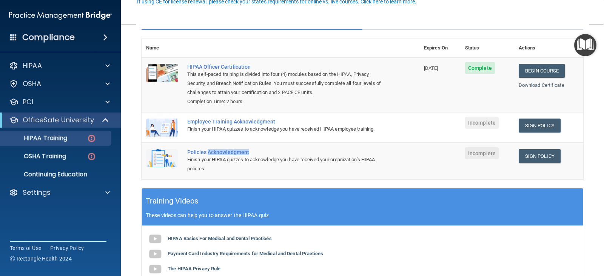
click at [217, 155] on div "Policies Acknowledgment" at bounding box center [284, 152] width 195 height 6
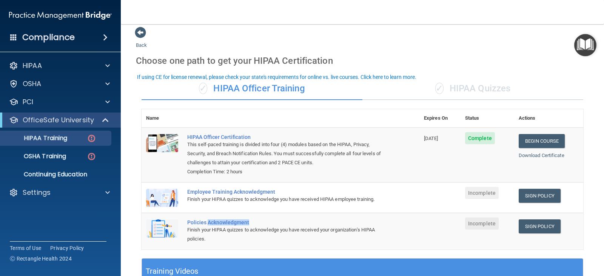
scroll to position [0, 0]
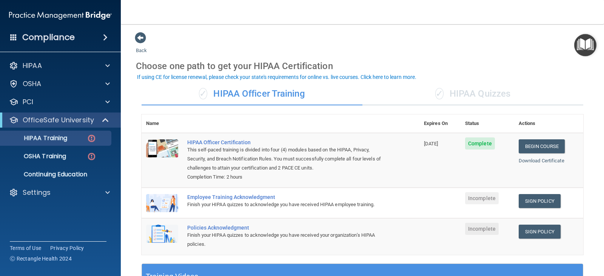
click at [465, 90] on div "✓ HIPAA Quizzes" at bounding box center [473, 94] width 221 height 23
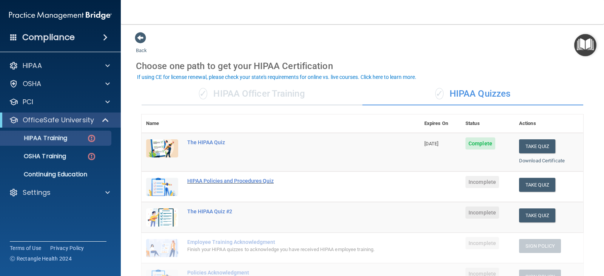
click at [221, 179] on div "HIPAA Policies and Procedures Quiz" at bounding box center [284, 181] width 195 height 6
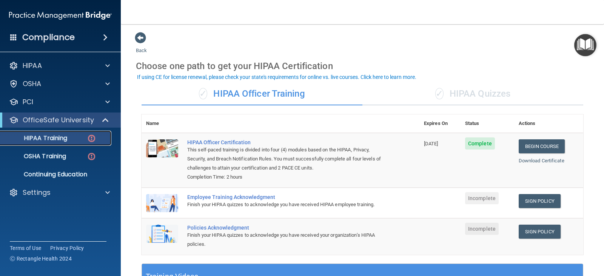
click at [66, 134] on p "HIPAA Training" at bounding box center [36, 138] width 62 height 8
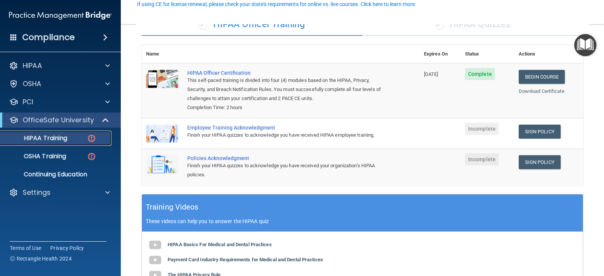
scroll to position [76, 0]
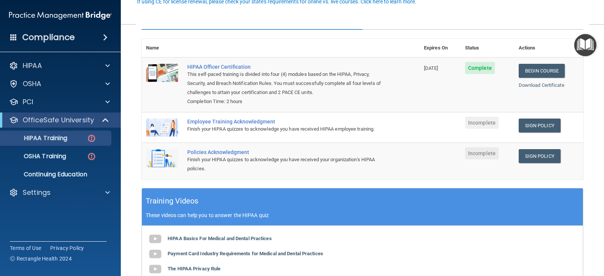
click at [218, 122] on div "Employee Training Acknowledgment" at bounding box center [284, 122] width 195 height 6
click at [156, 129] on img at bounding box center [162, 128] width 32 height 18
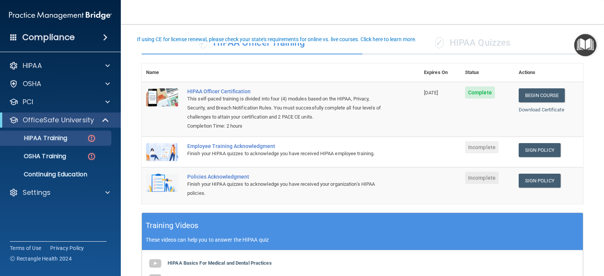
scroll to position [38, 0]
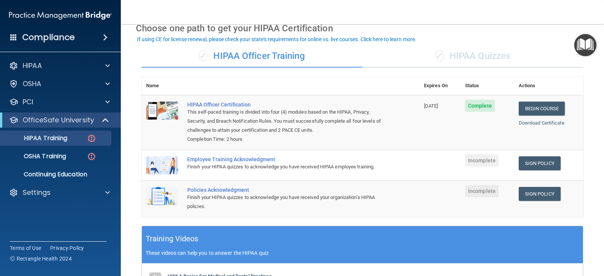
click at [464, 54] on div "✓ HIPAA Quizzes" at bounding box center [473, 56] width 221 height 23
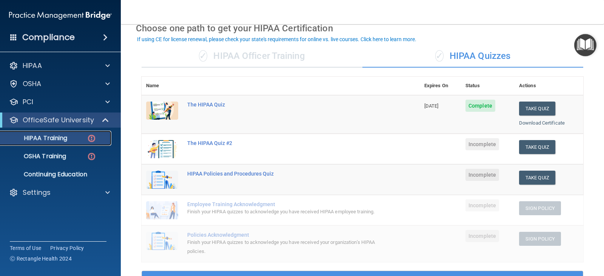
click at [35, 138] on p "HIPAA Training" at bounding box center [36, 138] width 62 height 8
click at [93, 139] on img at bounding box center [91, 138] width 9 height 9
click at [63, 136] on p "HIPAA Training" at bounding box center [36, 138] width 62 height 8
click at [106, 119] on span at bounding box center [106, 120] width 6 height 9
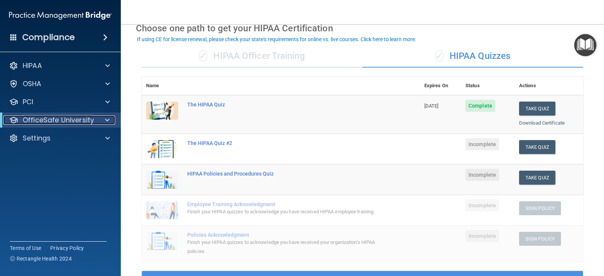
click at [107, 118] on span at bounding box center [107, 120] width 5 height 9
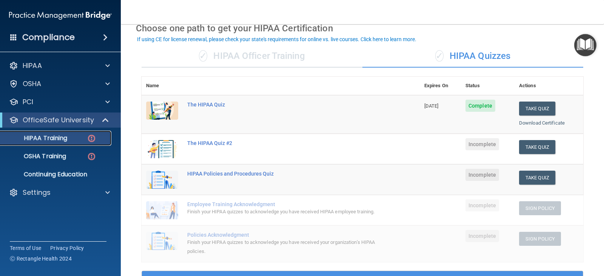
click at [93, 137] on img at bounding box center [91, 138] width 9 height 9
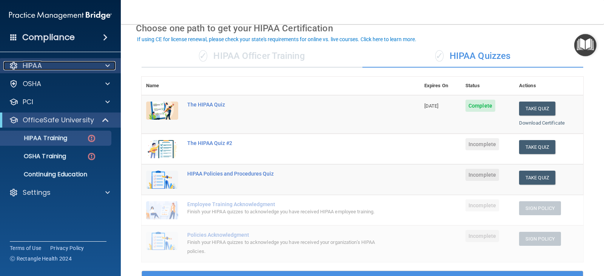
click at [108, 63] on span at bounding box center [107, 65] width 5 height 9
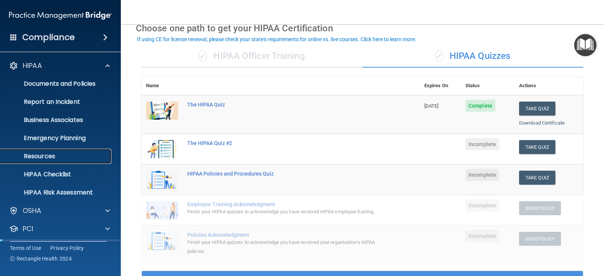
click at [43, 156] on p "Resources" at bounding box center [56, 157] width 103 height 8
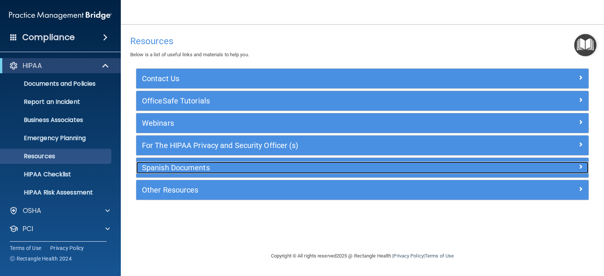
click at [583, 164] on span at bounding box center [581, 166] width 5 height 9
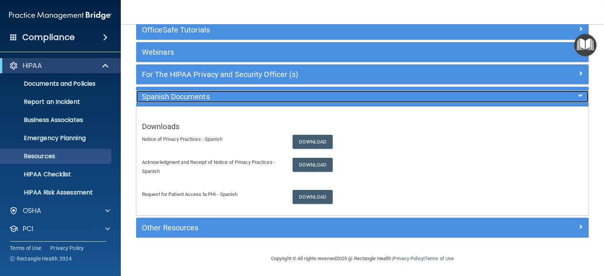
scroll to position [72, 0]
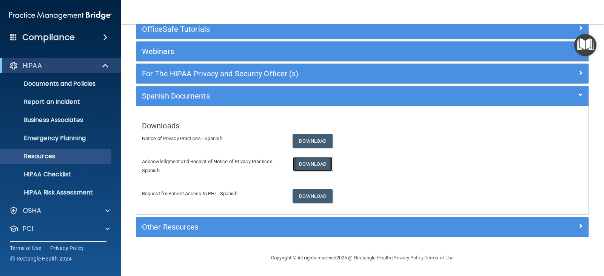
click at [307, 164] on link "Download" at bounding box center [313, 164] width 40 height 14
click at [308, 195] on link "Download" at bounding box center [313, 196] width 40 height 14
click at [314, 140] on link "Download" at bounding box center [313, 141] width 40 height 14
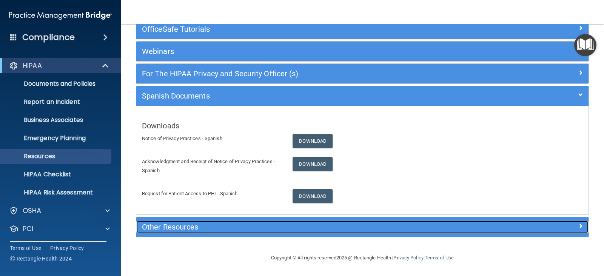
click at [572, 223] on div at bounding box center [532, 225] width 113 height 9
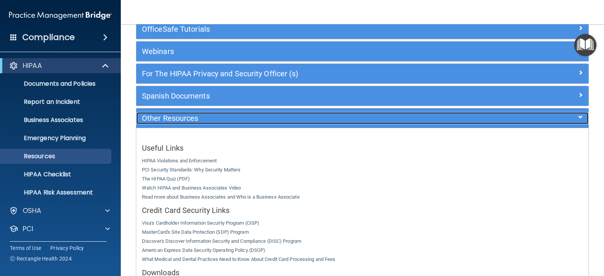
scroll to position [147, 0]
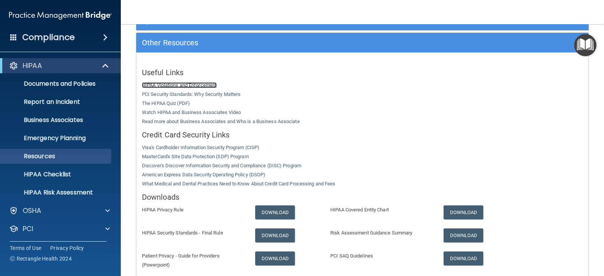
click at [171, 86] on link "HIPAA Violations and Enforcement" at bounding box center [179, 85] width 75 height 6
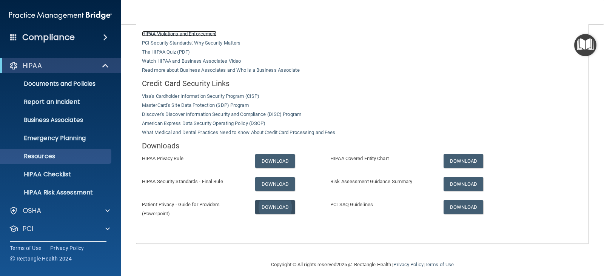
scroll to position [206, 0]
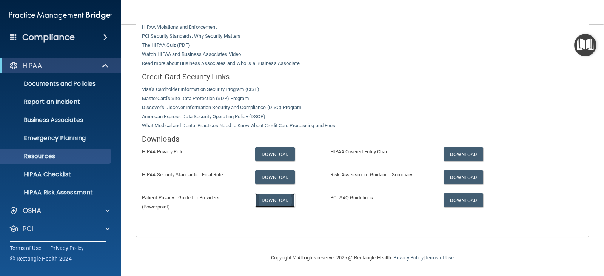
click at [275, 202] on link "Download" at bounding box center [275, 200] width 40 height 14
click at [461, 198] on link "Download" at bounding box center [464, 200] width 40 height 14
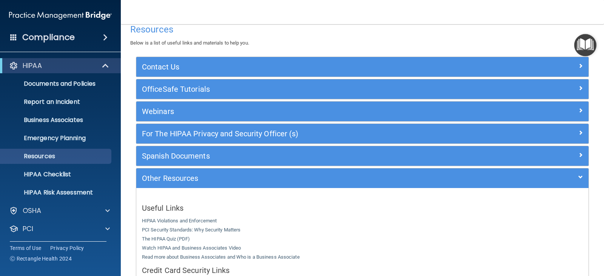
scroll to position [0, 0]
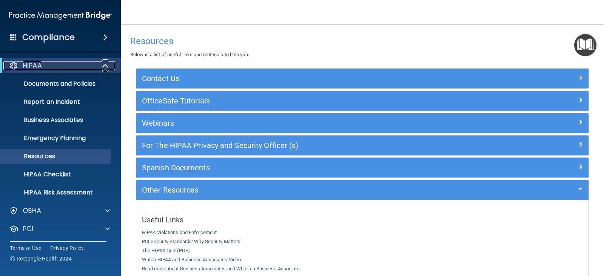
click at [56, 66] on div "HIPAA" at bounding box center [49, 65] width 93 height 9
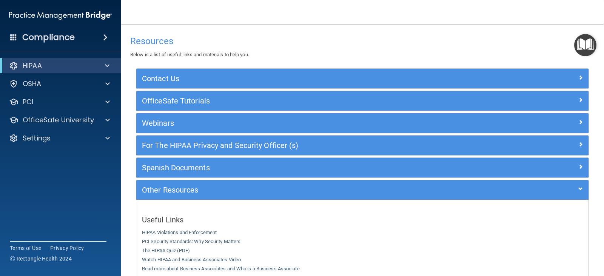
click at [103, 35] on span at bounding box center [105, 37] width 5 height 9
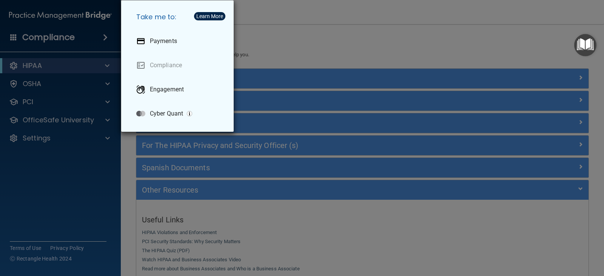
click at [95, 76] on div "Take me to: Payments Compliance Engagement Cyber Quant" at bounding box center [302, 138] width 604 height 276
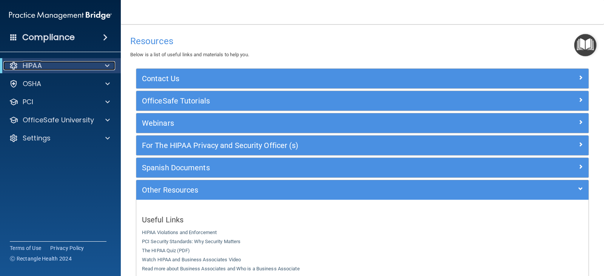
click at [79, 62] on div "HIPAA" at bounding box center [49, 65] width 93 height 9
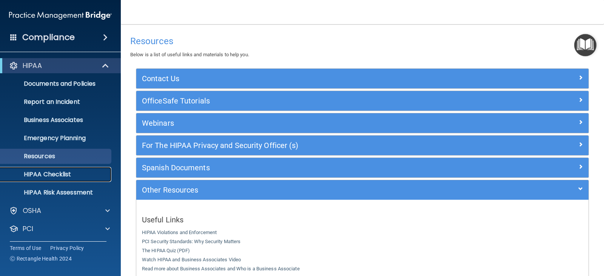
click at [52, 175] on p "HIPAA Checklist" at bounding box center [56, 175] width 103 height 8
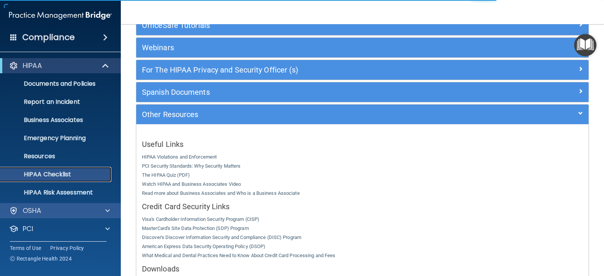
scroll to position [10, 0]
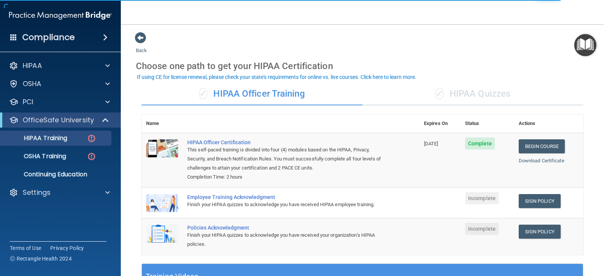
click at [457, 96] on div "✓ HIPAA Quizzes" at bounding box center [473, 94] width 221 height 23
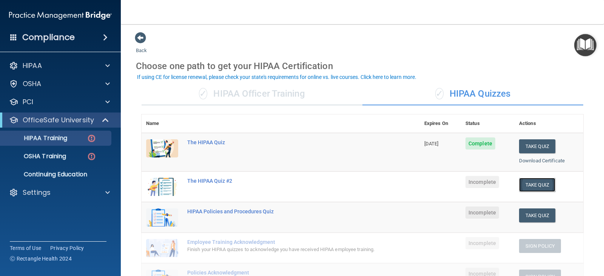
click at [543, 183] on button "Take Quiz" at bounding box center [537, 185] width 36 height 14
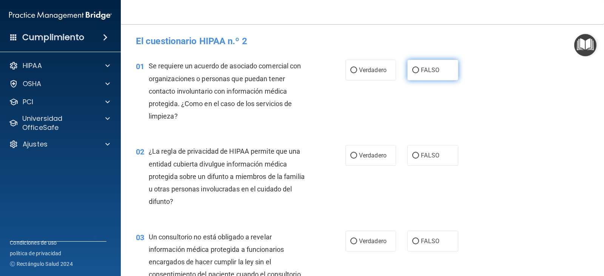
click at [413, 70] on input "FALSO" at bounding box center [416, 71] width 7 height 6
radio input "true"
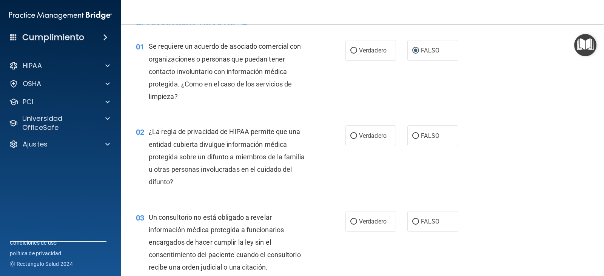
scroll to position [38, 0]
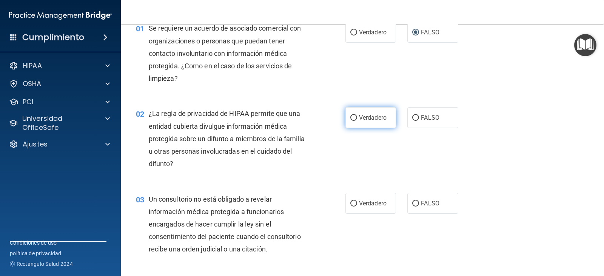
click at [360, 120] on font "Verdadero" at bounding box center [373, 117] width 28 height 7
click at [357, 120] on input "Verdadero" at bounding box center [354, 118] width 7 height 6
radio input "true"
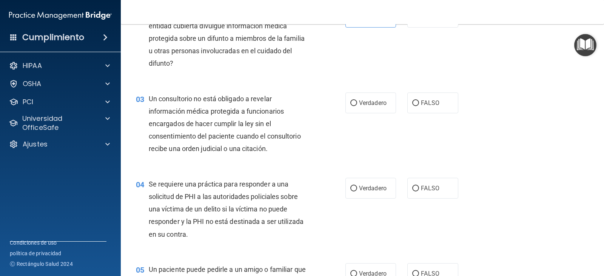
scroll to position [151, 0]
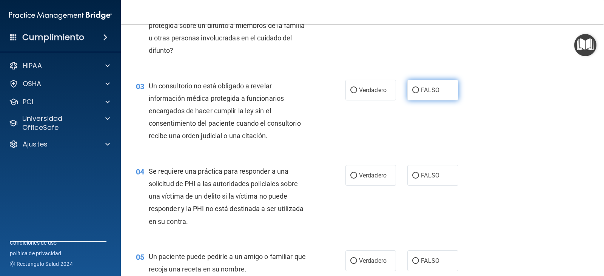
click at [424, 96] on label "FALSO" at bounding box center [433, 90] width 51 height 21
click at [419, 93] on input "FALSO" at bounding box center [416, 91] width 7 height 6
radio input "true"
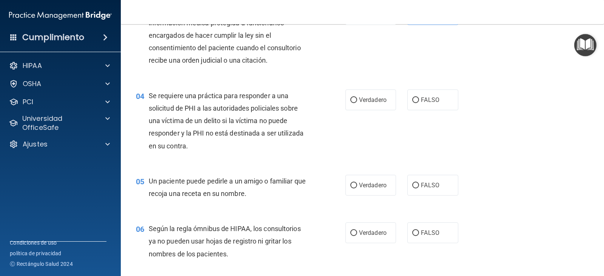
scroll to position [264, 0]
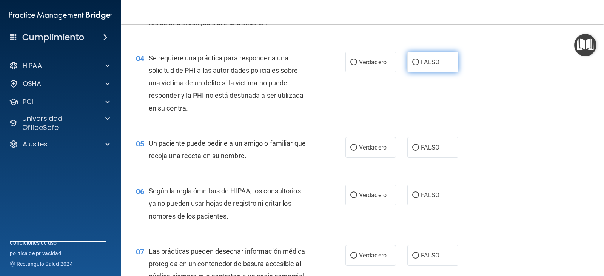
click at [439, 56] on label "FALSO" at bounding box center [433, 62] width 51 height 21
click at [419, 60] on input "FALSO" at bounding box center [416, 63] width 7 height 6
radio input "true"
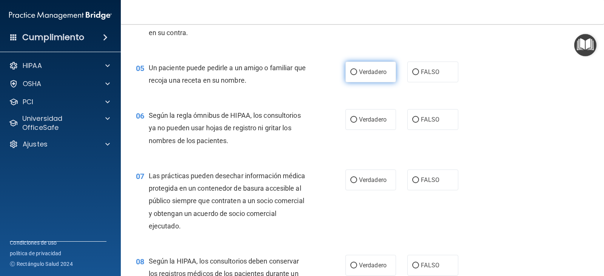
click at [367, 75] on label "Verdadero" at bounding box center [371, 72] width 51 height 21
click at [357, 75] on input "Verdadero" at bounding box center [354, 73] width 7 height 6
radio input "true"
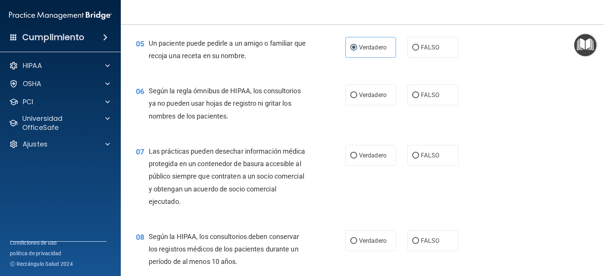
scroll to position [378, 0]
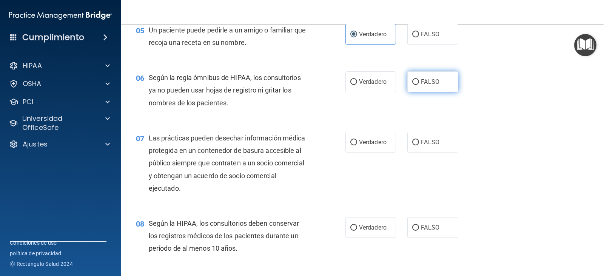
click at [436, 80] on label "FALSO" at bounding box center [433, 81] width 51 height 21
click at [419, 80] on input "FALSO" at bounding box center [416, 82] width 7 height 6
radio input "true"
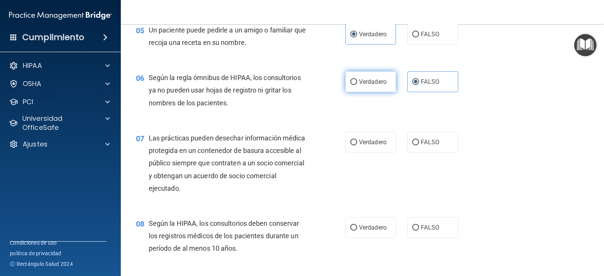
click at [362, 86] on label "Verdadero" at bounding box center [371, 81] width 51 height 21
click at [357, 85] on input "Verdadero" at bounding box center [354, 82] width 7 height 6
radio input "true"
radio input "false"
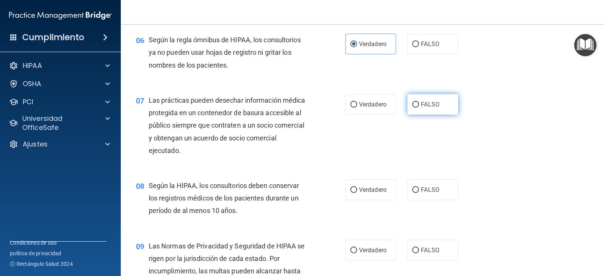
click at [441, 97] on label "FALSO" at bounding box center [433, 104] width 51 height 21
click at [419, 102] on input "FALSO" at bounding box center [416, 105] width 7 height 6
radio input "true"
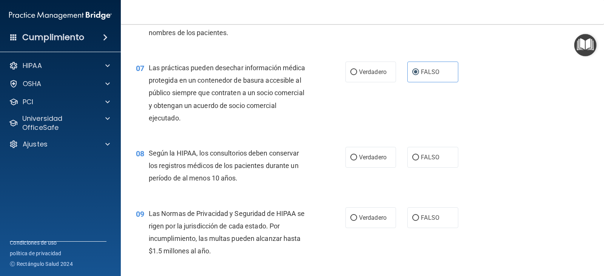
scroll to position [491, 0]
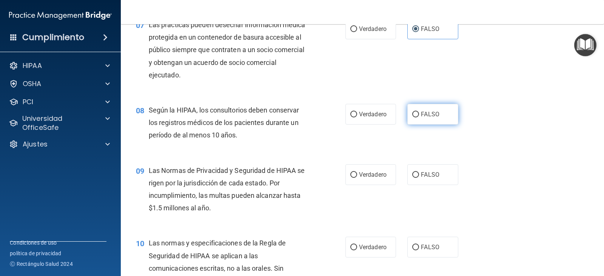
click at [434, 111] on font "FALSO" at bounding box center [430, 114] width 19 height 7
click at [419, 112] on input "FALSO" at bounding box center [416, 115] width 7 height 6
radio input "true"
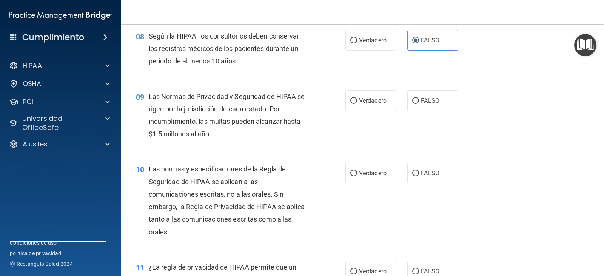
scroll to position [567, 0]
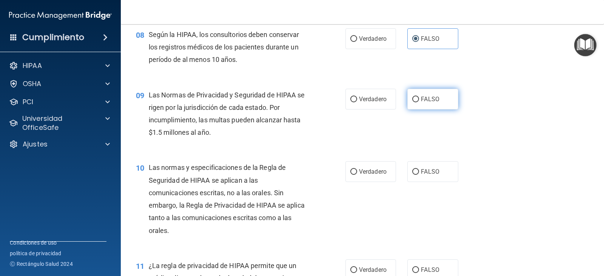
click at [415, 104] on label "FALSO" at bounding box center [433, 99] width 51 height 21
click at [415, 102] on input "FALSO" at bounding box center [416, 100] width 7 height 6
radio input "true"
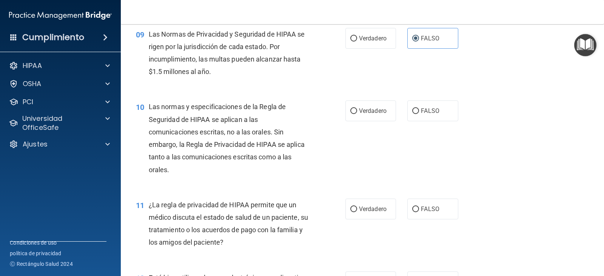
scroll to position [642, 0]
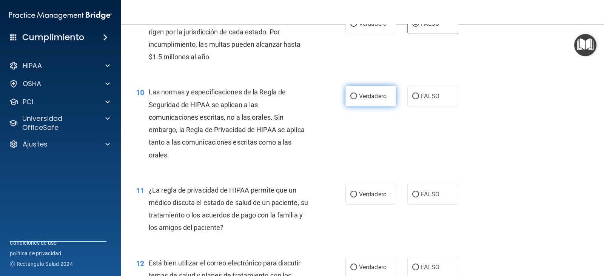
click at [355, 101] on label "Verdadero" at bounding box center [371, 96] width 51 height 21
click at [355, 99] on input "Verdadero" at bounding box center [354, 97] width 7 height 6
radio input "true"
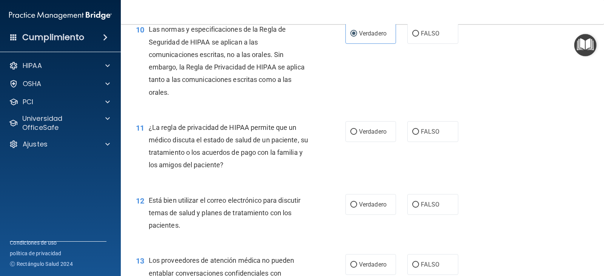
scroll to position [718, 0]
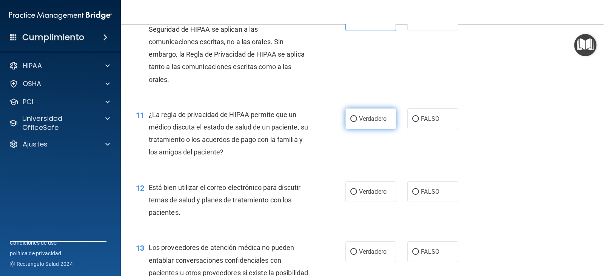
click at [360, 122] on label "Verdadero" at bounding box center [371, 118] width 51 height 21
click at [357, 122] on input "Verdadero" at bounding box center [354, 119] width 7 height 6
radio input "true"
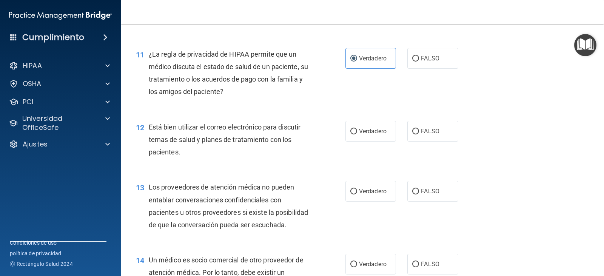
scroll to position [793, 0]
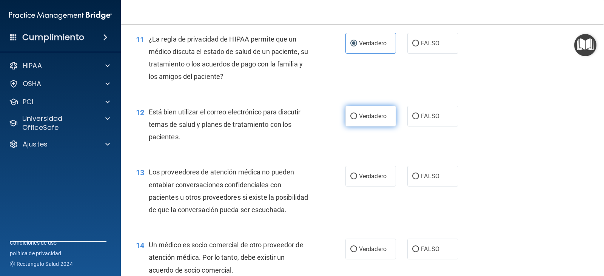
click at [354, 121] on label "Verdadero" at bounding box center [371, 116] width 51 height 21
click at [354, 119] on input "Verdadero" at bounding box center [354, 117] width 7 height 6
radio input "true"
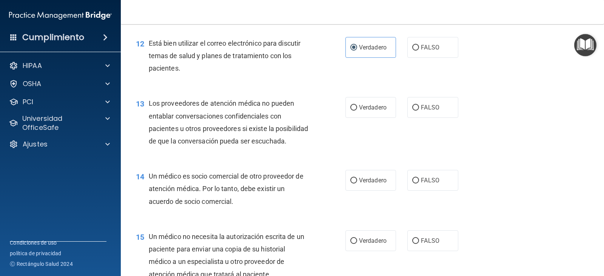
scroll to position [869, 0]
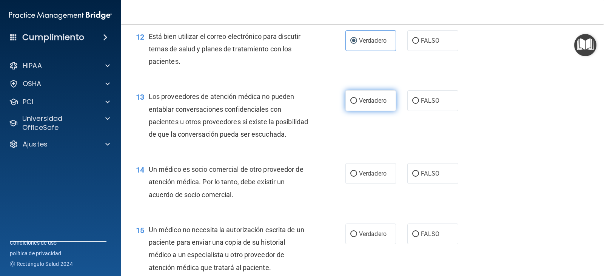
click at [361, 102] on font "Verdadero" at bounding box center [373, 100] width 28 height 7
click at [357, 102] on input "Verdadero" at bounding box center [354, 101] width 7 height 6
radio input "true"
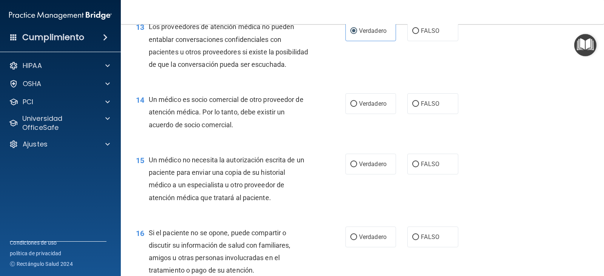
scroll to position [945, 0]
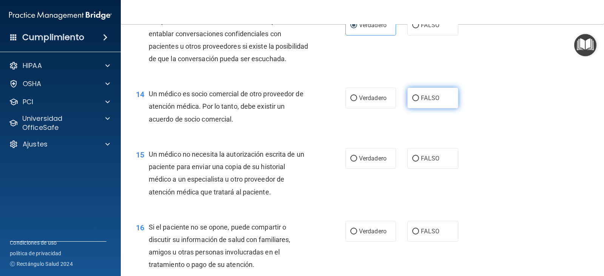
click at [415, 101] on input "FALSO" at bounding box center [416, 99] width 7 height 6
radio input "true"
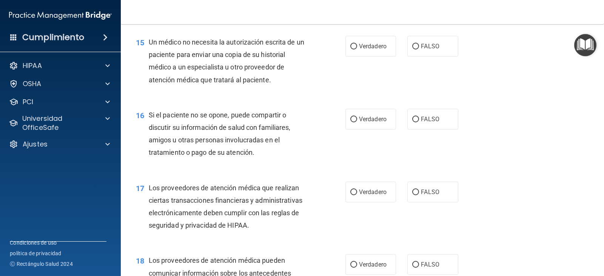
scroll to position [1058, 0]
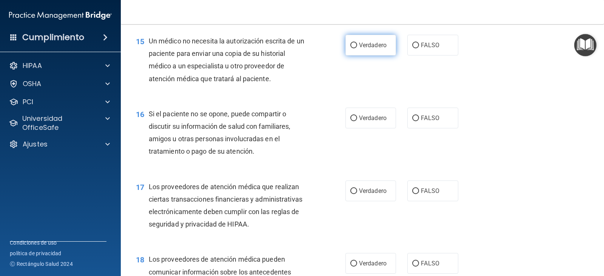
click at [361, 56] on label "Verdadero" at bounding box center [371, 45] width 51 height 21
click at [357, 48] on input "Verdadero" at bounding box center [354, 46] width 7 height 6
radio input "true"
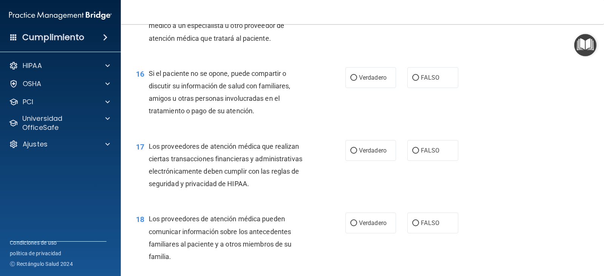
scroll to position [1133, 0]
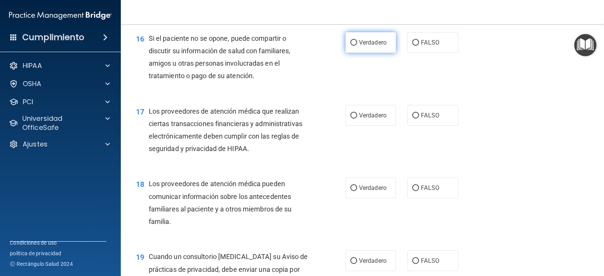
click at [371, 46] on font "Verdadero" at bounding box center [373, 42] width 28 height 7
click at [357, 46] on input "Verdadero" at bounding box center [354, 43] width 7 height 6
radio input "true"
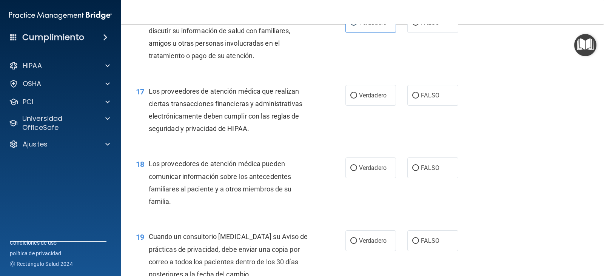
scroll to position [1171, 0]
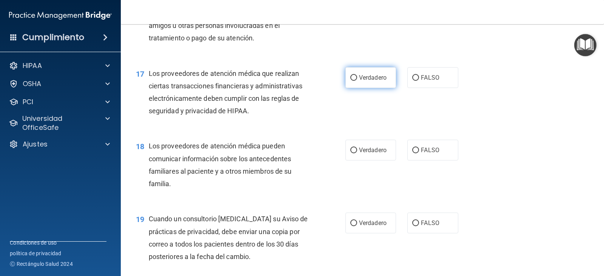
click at [371, 81] on font "Verdadero" at bounding box center [373, 77] width 28 height 7
click at [357, 81] on input "Verdadero" at bounding box center [354, 78] width 7 height 6
radio input "true"
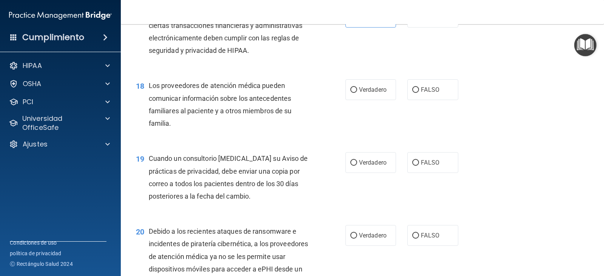
scroll to position [1247, 0]
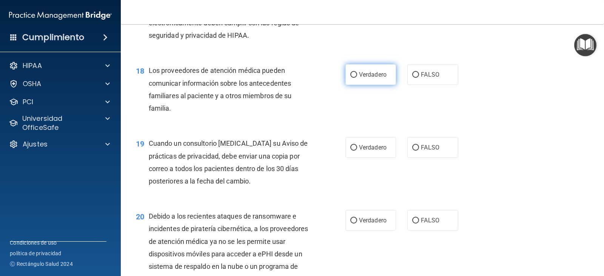
click at [371, 78] on font "Verdadero" at bounding box center [373, 74] width 28 height 7
click at [351, 78] on input "Verdadero" at bounding box center [354, 75] width 7 height 6
radio input "true"
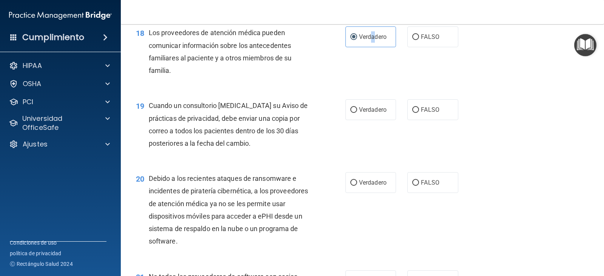
scroll to position [1322, 0]
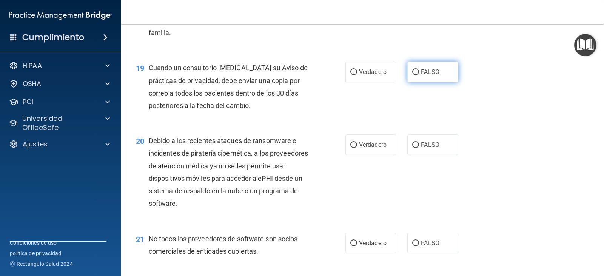
click at [409, 82] on label "FALSO" at bounding box center [433, 72] width 51 height 21
click at [413, 75] on input "FALSO" at bounding box center [416, 73] width 7 height 6
radio input "true"
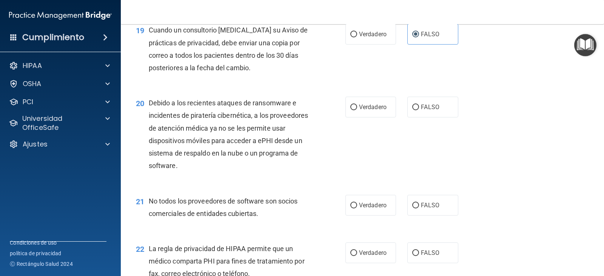
scroll to position [1398, 0]
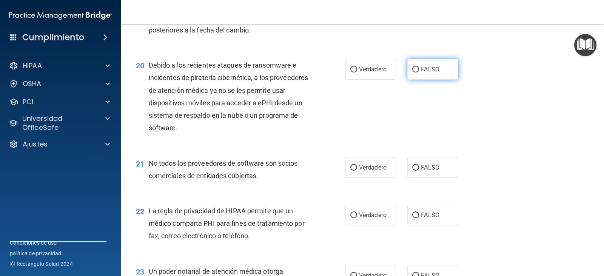
click at [425, 73] on font "FALSO" at bounding box center [430, 69] width 19 height 7
click at [419, 73] on input "FALSO" at bounding box center [416, 70] width 7 height 6
radio input "true"
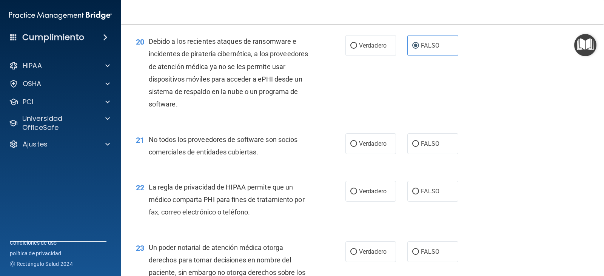
scroll to position [1473, 0]
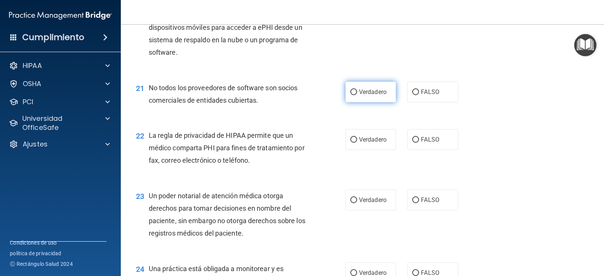
click at [353, 95] on input "Verdadero" at bounding box center [354, 93] width 7 height 6
radio input "true"
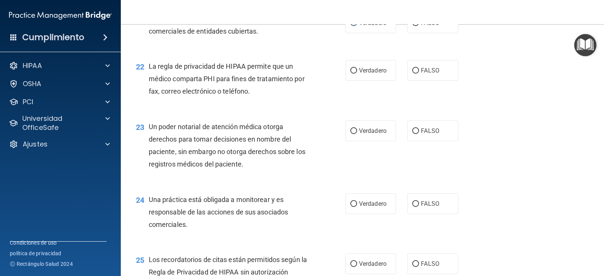
scroll to position [1549, 0]
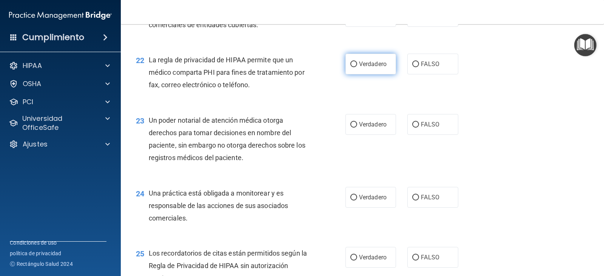
click at [353, 67] on input "Verdadero" at bounding box center [354, 65] width 7 height 6
radio input "true"
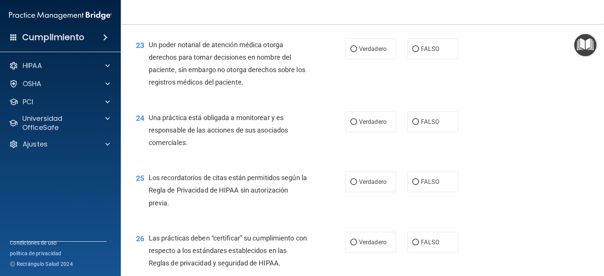
scroll to position [1587, 0]
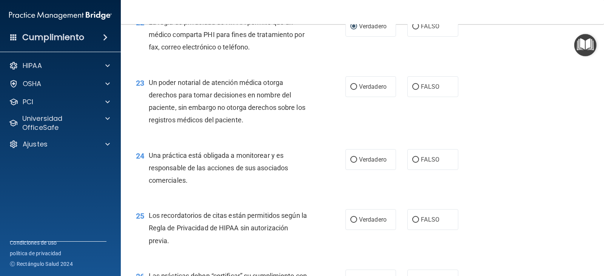
click at [402, 97] on div "Verdadero FALSO" at bounding box center [407, 86] width 122 height 21
click at [413, 90] on input "FALSO" at bounding box center [416, 87] width 7 height 6
radio input "true"
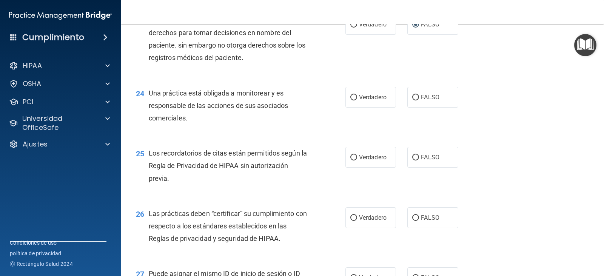
scroll to position [1662, 0]
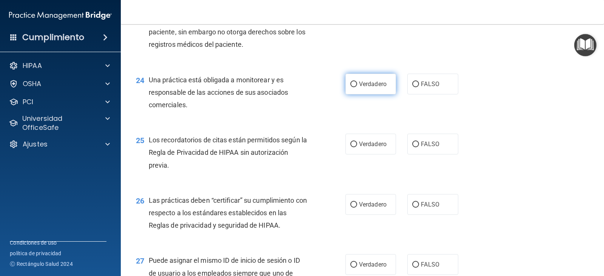
click at [355, 94] on label "Verdadero" at bounding box center [371, 84] width 51 height 21
click at [355, 87] on input "Verdadero" at bounding box center [354, 85] width 7 height 6
radio input "true"
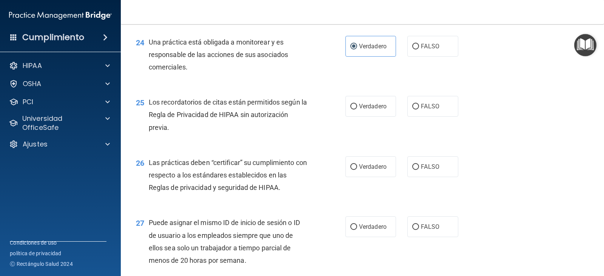
scroll to position [1738, 0]
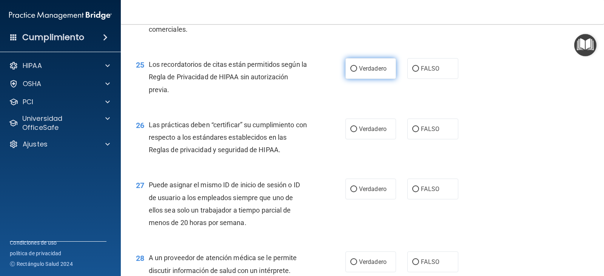
click at [355, 79] on label "Verdadero" at bounding box center [371, 68] width 51 height 21
click at [355, 72] on input "Verdadero" at bounding box center [354, 69] width 7 height 6
radio input "true"
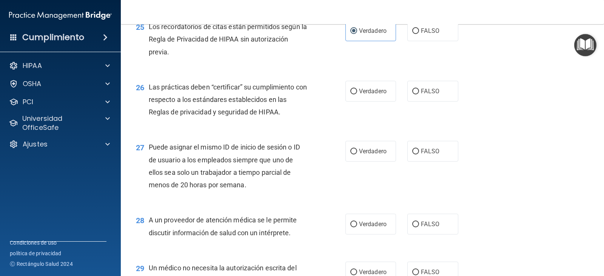
scroll to position [1813, 0]
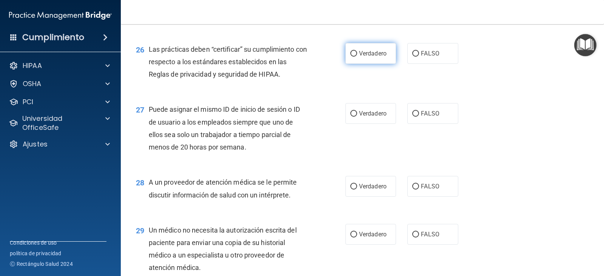
click at [353, 64] on label "Verdadero" at bounding box center [371, 53] width 51 height 21
click at [352, 57] on input "Verdadero" at bounding box center [354, 54] width 7 height 6
radio input "true"
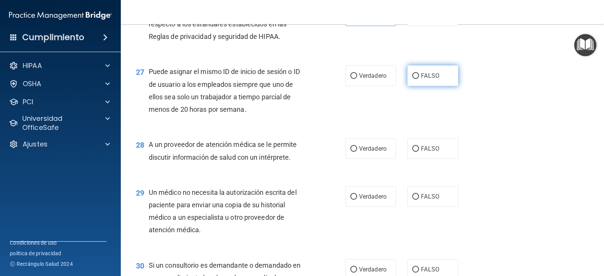
click at [414, 79] on input "FALSO" at bounding box center [416, 76] width 7 height 6
radio input "true"
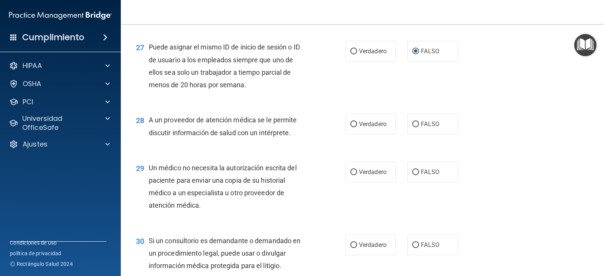
scroll to position [1927, 0]
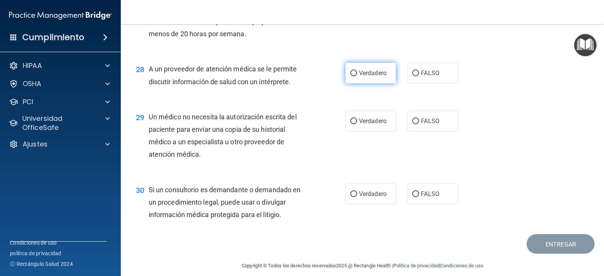
click at [354, 76] on input "Verdadero" at bounding box center [354, 74] width 7 height 6
radio input "true"
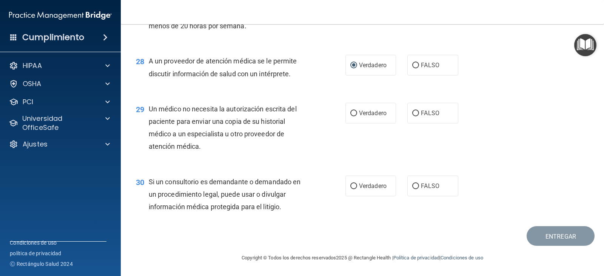
scroll to position [1948, 0]
click at [413, 114] on input "FALSO" at bounding box center [416, 114] width 7 height 6
radio input "true"
click at [361, 181] on label "Verdadero" at bounding box center [371, 186] width 51 height 21
click at [357, 184] on input "Verdadero" at bounding box center [354, 187] width 7 height 6
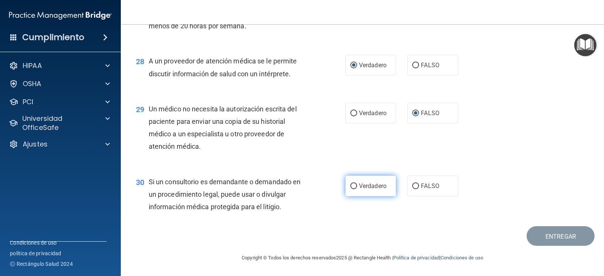
radio input "true"
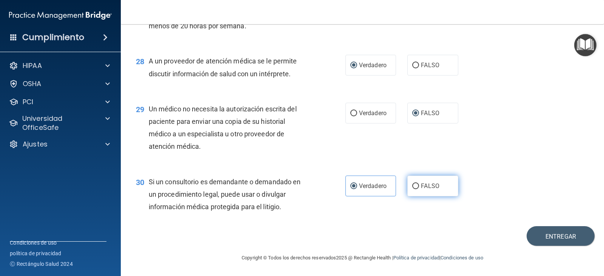
click at [413, 185] on input "FALSO" at bounding box center [416, 187] width 7 height 6
radio input "true"
radio input "false"
click at [540, 235] on button "Entregar" at bounding box center [561, 236] width 68 height 20
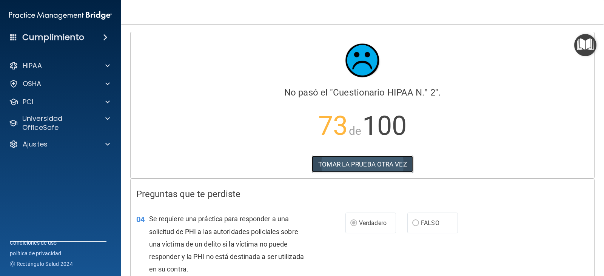
click at [338, 165] on font "TOMAR LA PRUEBA OTRA VEZ" at bounding box center [362, 165] width 88 height 8
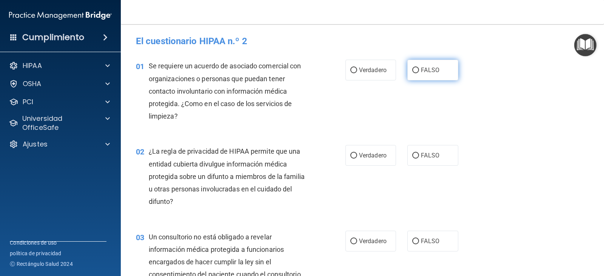
click at [414, 78] on label "FALSO" at bounding box center [433, 70] width 51 height 21
click at [414, 73] on input "FALSO" at bounding box center [416, 71] width 7 height 6
radio input "true"
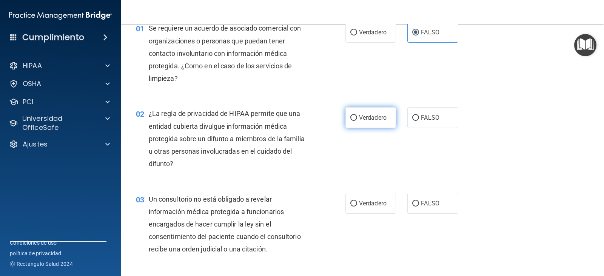
click at [362, 117] on font "Verdadero" at bounding box center [373, 117] width 28 height 7
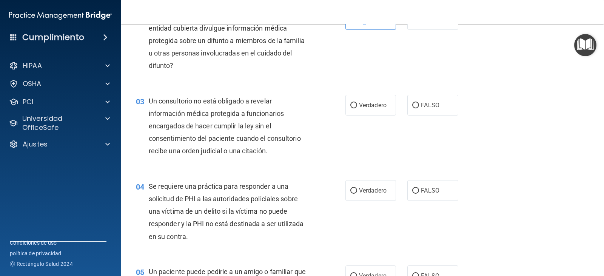
scroll to position [151, 0]
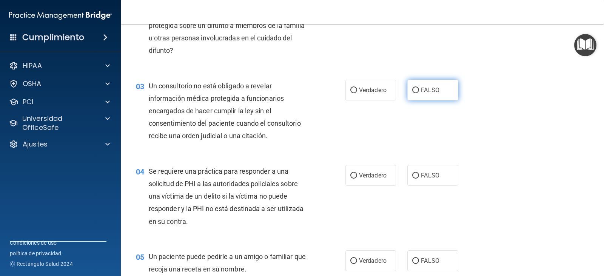
click at [417, 93] on label "FALSO" at bounding box center [433, 90] width 51 height 21
click at [417, 93] on input "FALSO" at bounding box center [416, 91] width 7 height 6
radio input "true"
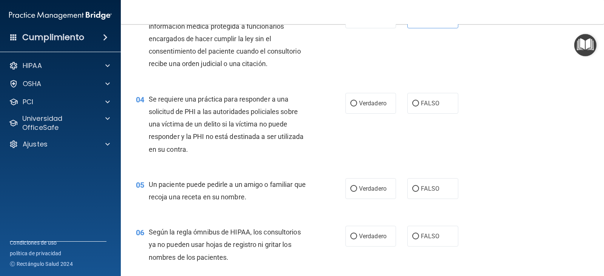
scroll to position [227, 0]
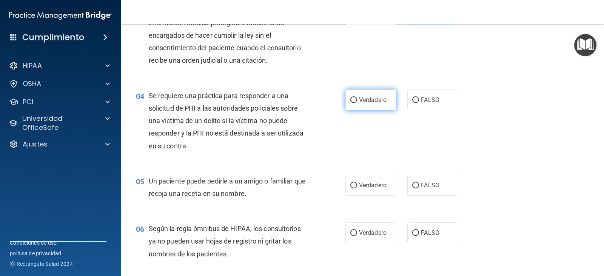
drag, startPoint x: 416, startPoint y: 99, endPoint x: 359, endPoint y: 110, distance: 57.3
click at [359, 110] on div "Verdadero FALSO" at bounding box center [407, 100] width 122 height 21
click at [359, 101] on font "Verdadero" at bounding box center [373, 99] width 28 height 7
click at [357, 101] on input "Verdadero" at bounding box center [354, 100] width 7 height 6
radio input "true"
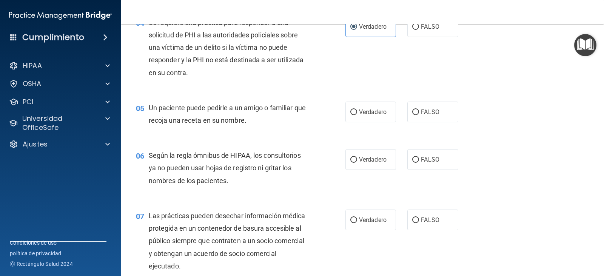
scroll to position [302, 0]
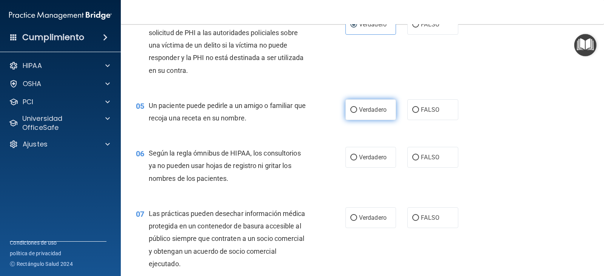
click at [355, 116] on label "Verdadero" at bounding box center [371, 109] width 51 height 21
click at [355, 113] on input "Verdadero" at bounding box center [354, 110] width 7 height 6
radio input "true"
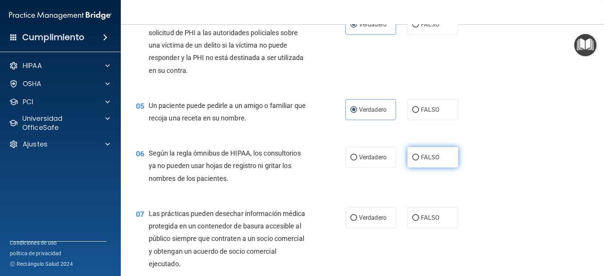
click at [424, 156] on font "FALSO" at bounding box center [430, 157] width 19 height 7
click at [419, 156] on input "FALSO" at bounding box center [416, 158] width 7 height 6
radio input "true"
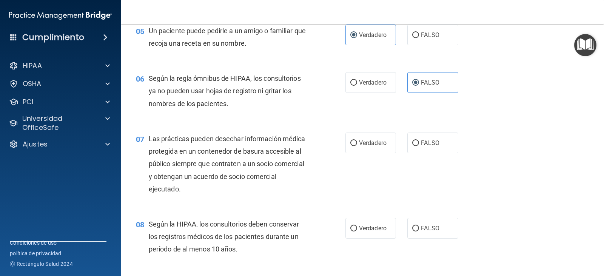
scroll to position [378, 0]
click at [423, 143] on font "FALSO" at bounding box center [430, 142] width 19 height 7
click at [419, 143] on input "FALSO" at bounding box center [416, 143] width 7 height 6
radio input "true"
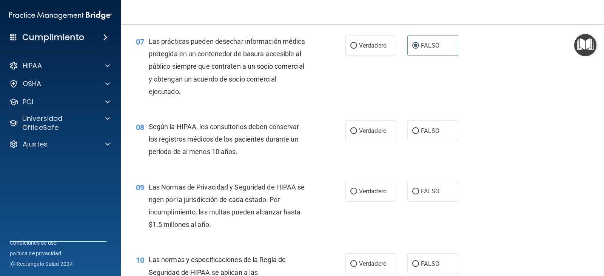
scroll to position [491, 0]
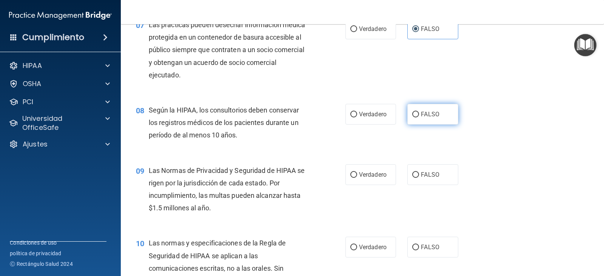
click at [433, 108] on label "FALSO" at bounding box center [433, 114] width 51 height 21
click at [419, 112] on input "FALSO" at bounding box center [416, 115] width 7 height 6
radio input "true"
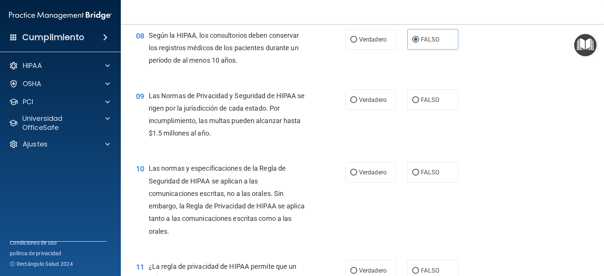
scroll to position [567, 0]
click at [421, 100] on font "FALSO" at bounding box center [430, 99] width 19 height 7
click at [419, 100] on input "FALSO" at bounding box center [416, 100] width 7 height 6
radio input "true"
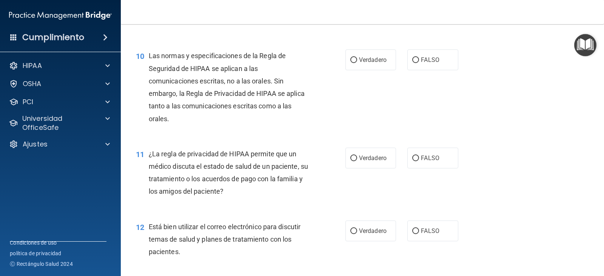
scroll to position [680, 0]
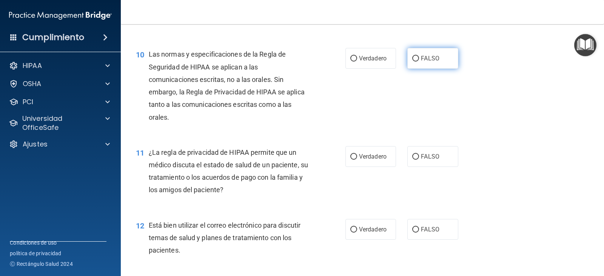
click at [421, 60] on font "FALSO" at bounding box center [430, 58] width 19 height 7
click at [419, 60] on input "FALSO" at bounding box center [416, 59] width 7 height 6
radio input "true"
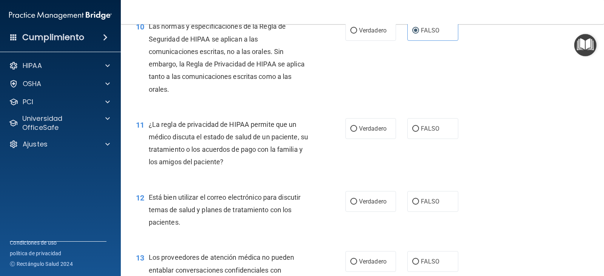
scroll to position [756, 0]
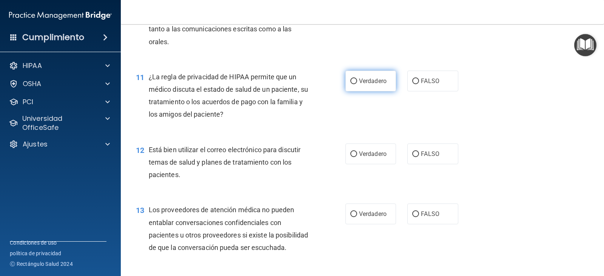
click at [360, 82] on font "Verdadero" at bounding box center [373, 80] width 28 height 7
click at [357, 82] on input "Verdadero" at bounding box center [354, 82] width 7 height 6
radio input "true"
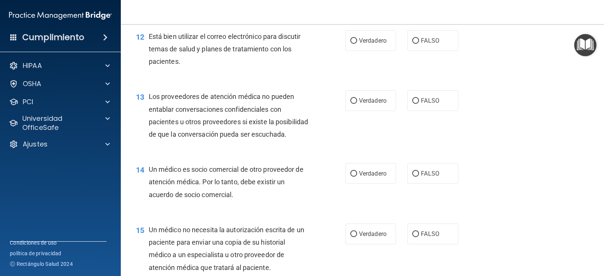
scroll to position [831, 0]
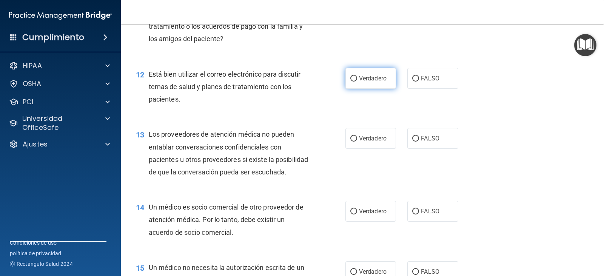
click at [359, 82] on font "Verdadero" at bounding box center [373, 78] width 28 height 7
click at [357, 82] on input "Verdadero" at bounding box center [354, 79] width 7 height 6
radio input "true"
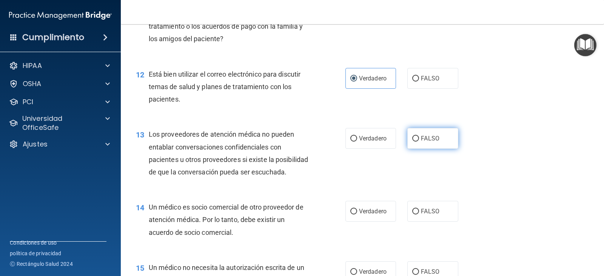
click at [429, 140] on font "FALSO" at bounding box center [430, 138] width 19 height 7
click at [419, 140] on input "FALSO" at bounding box center [416, 139] width 7 height 6
radio input "true"
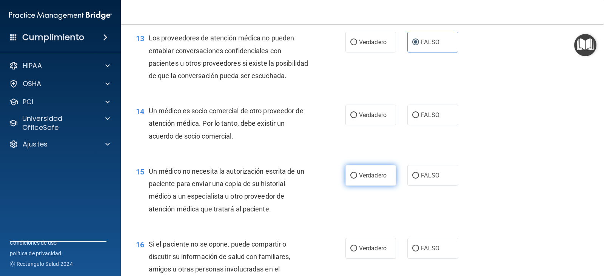
scroll to position [945, 0]
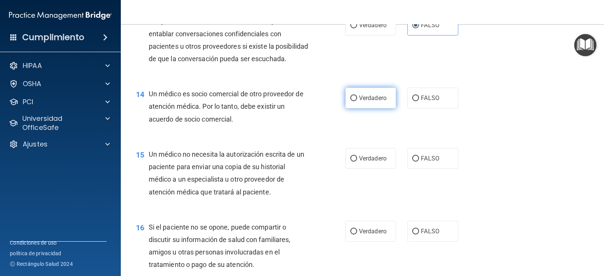
click at [360, 102] on font "Verdadero" at bounding box center [373, 97] width 28 height 7
click at [357, 101] on input "Verdadero" at bounding box center [354, 99] width 7 height 6
radio input "true"
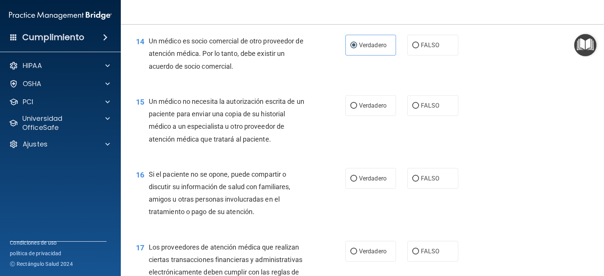
scroll to position [1020, 0]
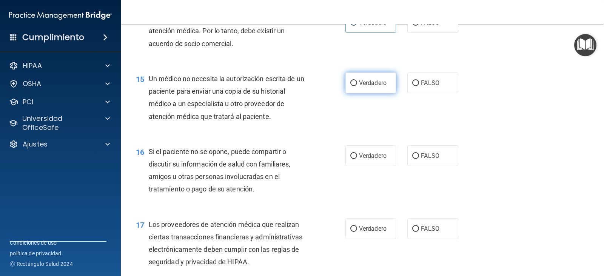
click at [368, 87] on font "Verdadero" at bounding box center [373, 82] width 28 height 7
click at [357, 86] on input "Verdadero" at bounding box center [354, 83] width 7 height 6
radio input "true"
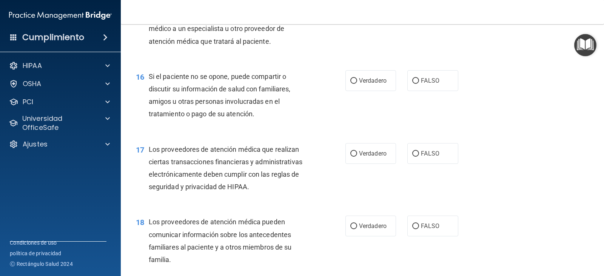
scroll to position [1096, 0]
click at [363, 91] on label "Verdadero" at bounding box center [371, 80] width 51 height 21
click at [357, 83] on input "Verdadero" at bounding box center [354, 81] width 7 height 6
radio input "true"
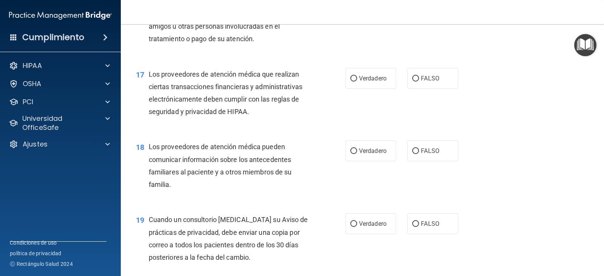
scroll to position [1171, 0]
click at [359, 81] on font "Verdadero" at bounding box center [373, 77] width 28 height 7
click at [357, 81] on input "Verdadero" at bounding box center [354, 78] width 7 height 6
radio input "true"
click at [433, 154] on font "FALSO" at bounding box center [430, 150] width 19 height 7
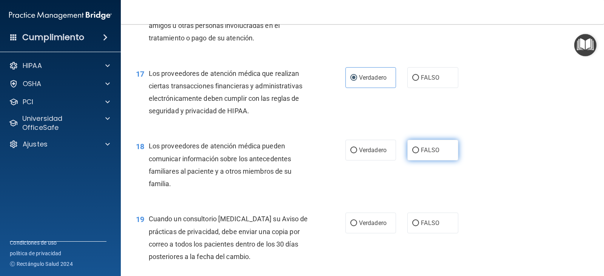
click at [419, 153] on input "FALSO" at bounding box center [416, 151] width 7 height 6
radio input "true"
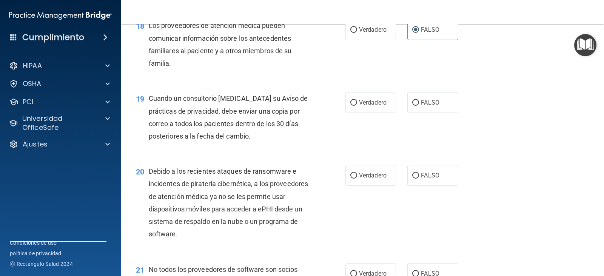
scroll to position [1322, 0]
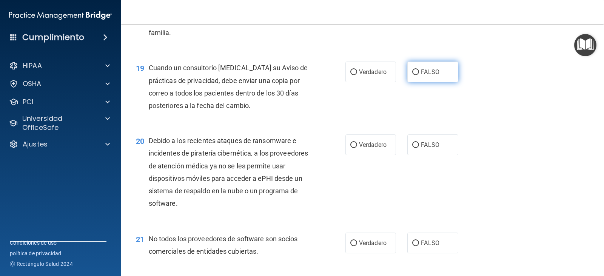
click at [419, 82] on label "FALSO" at bounding box center [433, 72] width 51 height 21
click at [419, 75] on input "FALSO" at bounding box center [416, 73] width 7 height 6
radio input "true"
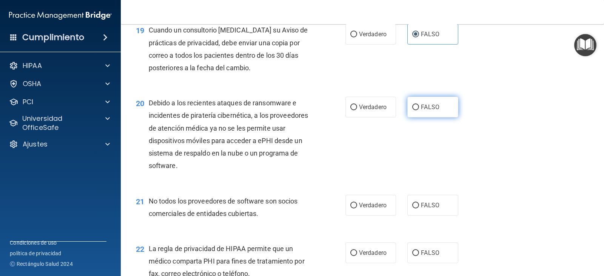
click at [421, 111] on font "FALSO" at bounding box center [430, 107] width 19 height 7
click at [419, 110] on input "FALSO" at bounding box center [416, 108] width 7 height 6
radio input "true"
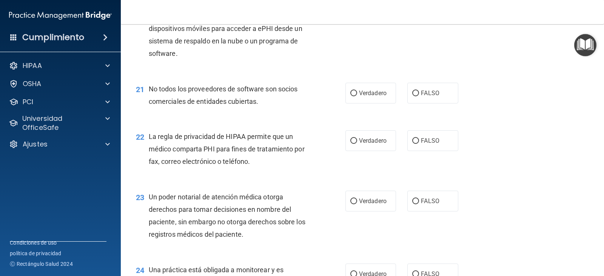
scroll to position [1473, 0]
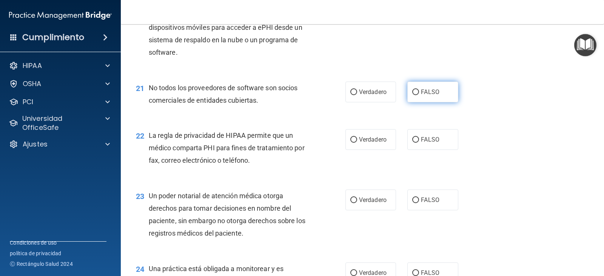
click at [417, 102] on label "FALSO" at bounding box center [433, 92] width 51 height 21
click at [417, 95] on input "FALSO" at bounding box center [416, 93] width 7 height 6
radio input "true"
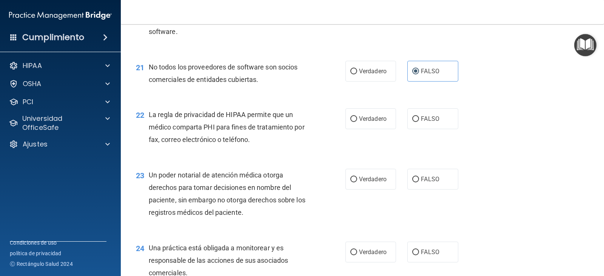
scroll to position [1511, 0]
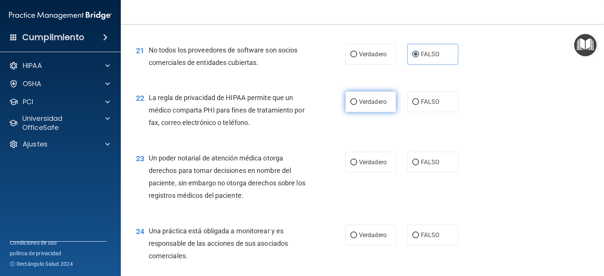
click at [356, 112] on label "Verdadero" at bounding box center [371, 101] width 51 height 21
click at [356, 105] on input "Verdadero" at bounding box center [354, 102] width 7 height 6
radio input "true"
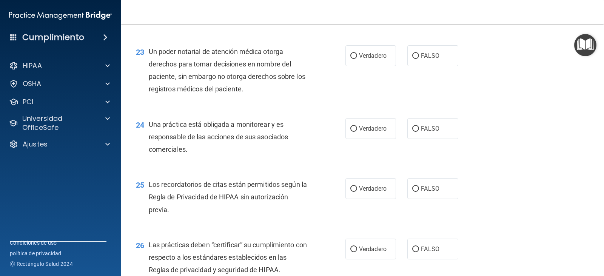
scroll to position [1625, 0]
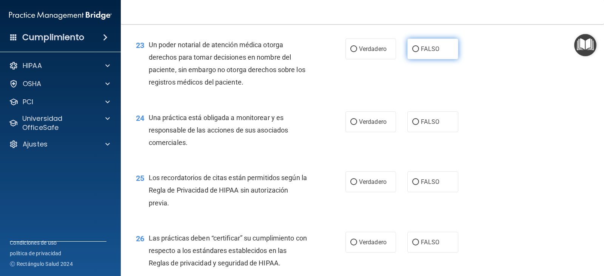
click at [418, 59] on label "FALSO" at bounding box center [433, 49] width 51 height 21
click at [418, 52] on input "FALSO" at bounding box center [416, 49] width 7 height 6
radio input "true"
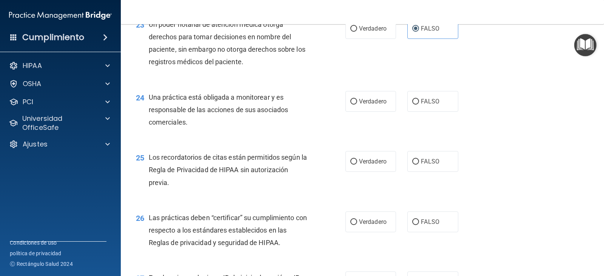
scroll to position [1662, 0]
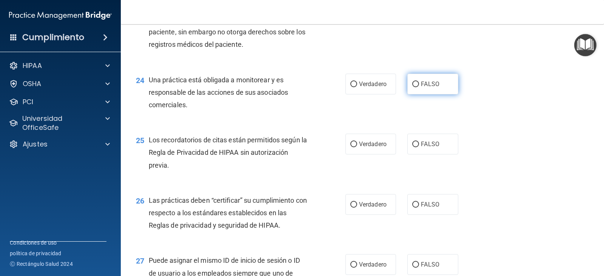
click at [421, 88] on font "FALSO" at bounding box center [430, 83] width 19 height 7
click at [419, 87] on input "FALSO" at bounding box center [416, 85] width 7 height 6
radio input "true"
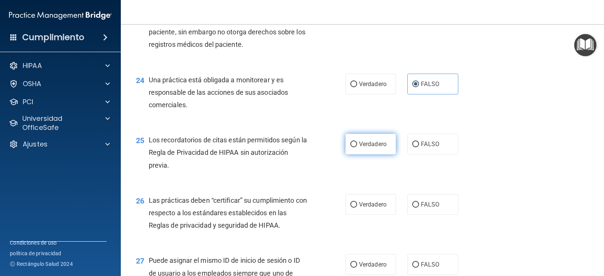
click at [351, 155] on label "Verdadero" at bounding box center [371, 144] width 51 height 21
click at [351, 147] on input "Verdadero" at bounding box center [354, 145] width 7 height 6
radio input "true"
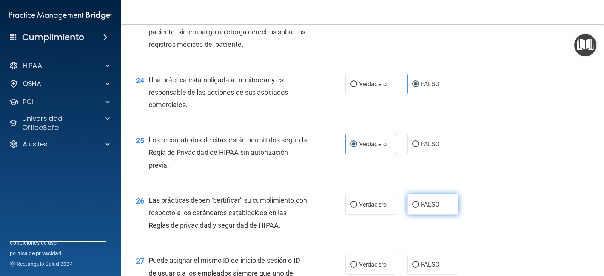
click at [414, 208] on input "FALSO" at bounding box center [416, 205] width 7 height 6
radio input "true"
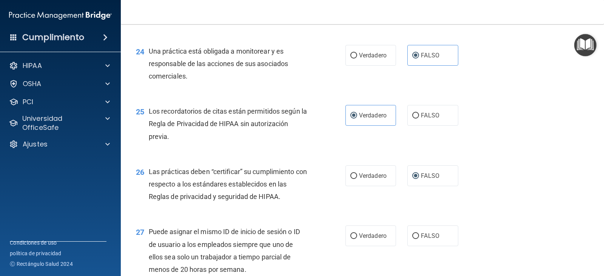
scroll to position [1776, 0]
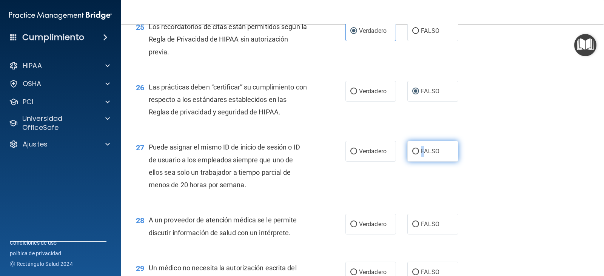
click at [421, 155] on font "FALSO" at bounding box center [430, 151] width 19 height 7
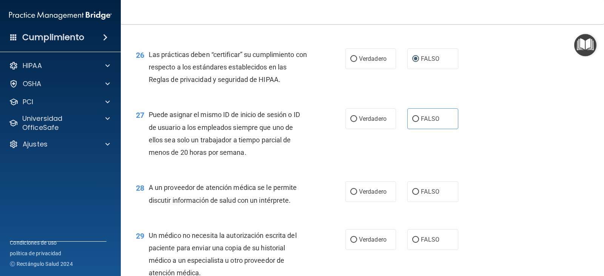
click at [411, 164] on div "27 Puede asignar el mismo ID de inicio de sesión o ID de usuario a los empleado…" at bounding box center [362, 135] width 465 height 73
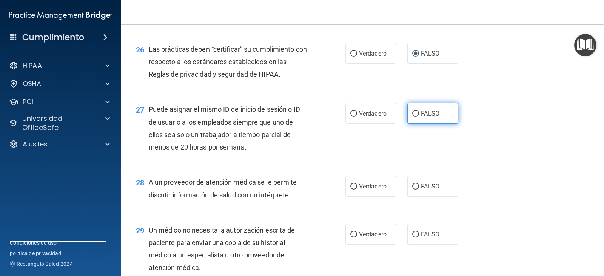
click at [413, 117] on input "FALSO" at bounding box center [416, 114] width 7 height 6
radio input "true"
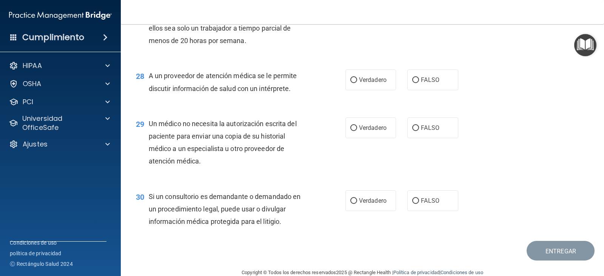
scroll to position [1927, 0]
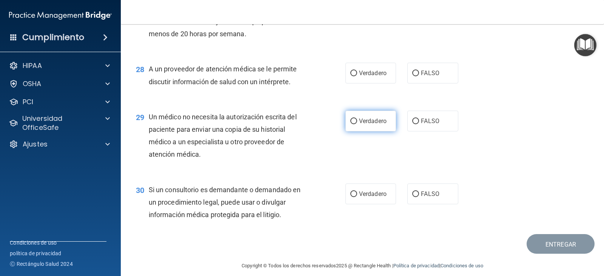
click at [355, 131] on label "Verdadero" at bounding box center [371, 121] width 51 height 21
click at [355, 124] on input "Verdadero" at bounding box center [354, 122] width 7 height 6
radio input "true"
click at [354, 83] on label "Verdadero" at bounding box center [371, 73] width 51 height 21
click at [352, 76] on input "Verdadero" at bounding box center [354, 74] width 7 height 6
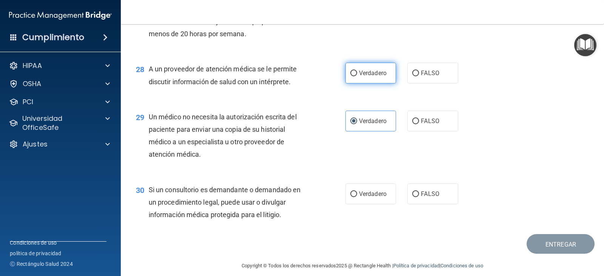
radio input "true"
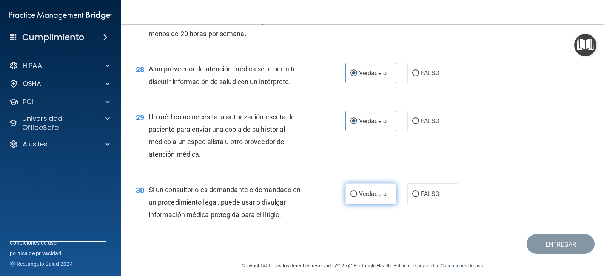
click at [354, 204] on label "Verdadero" at bounding box center [371, 194] width 51 height 21
click at [354, 197] on input "Verdadero" at bounding box center [354, 195] width 7 height 6
radio input "true"
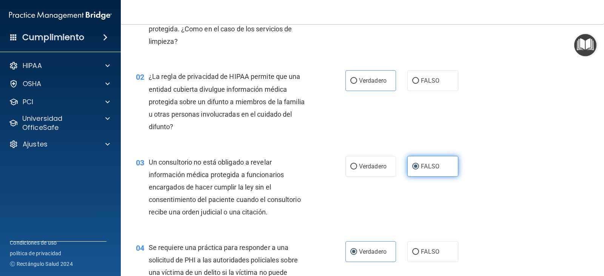
scroll to position [76, 0]
click at [362, 76] on label "Verdadero" at bounding box center [371, 80] width 51 height 21
click at [357, 77] on input "Verdadero" at bounding box center [354, 80] width 7 height 6
radio input "true"
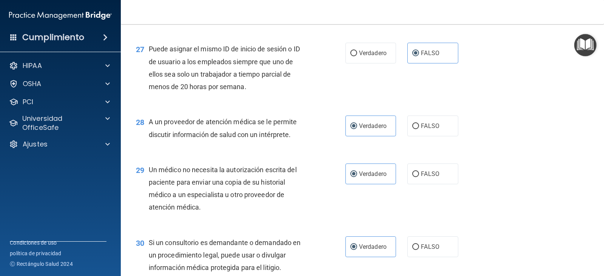
scroll to position [1948, 0]
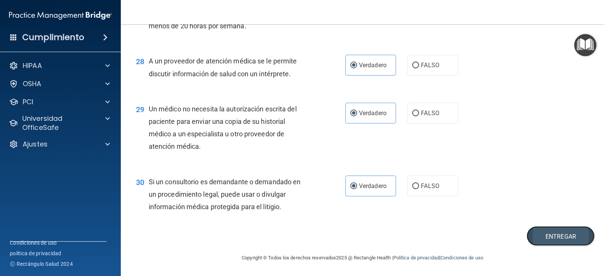
click at [560, 235] on font "Entregar" at bounding box center [561, 236] width 31 height 7
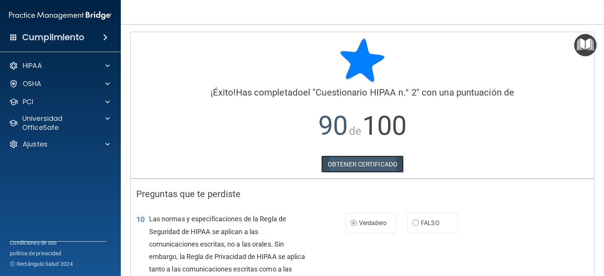
click at [361, 165] on font "OBTENER CERTIFICADO" at bounding box center [363, 165] width 70 height 8
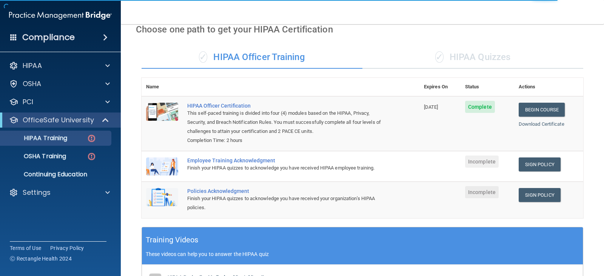
scroll to position [38, 0]
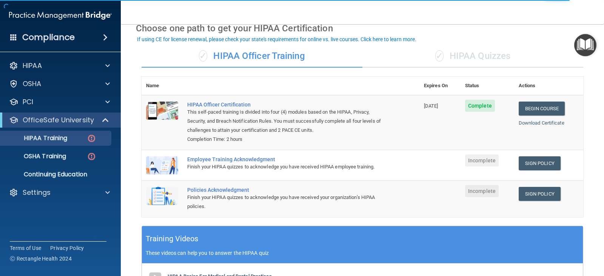
click at [454, 48] on div "✓ HIPAA Quizzes" at bounding box center [473, 56] width 221 height 23
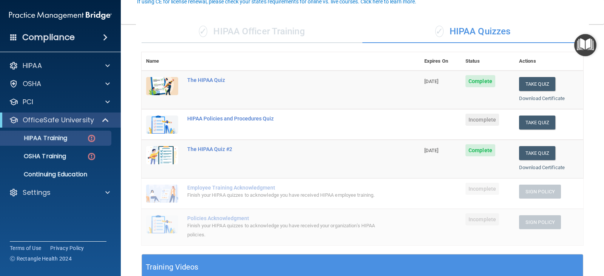
scroll to position [76, 0]
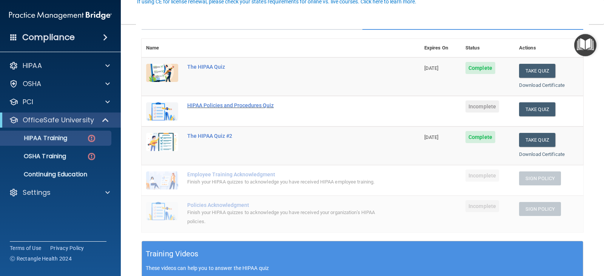
click at [219, 104] on div "HIPAA Policies and Procedures Quiz" at bounding box center [284, 105] width 195 height 6
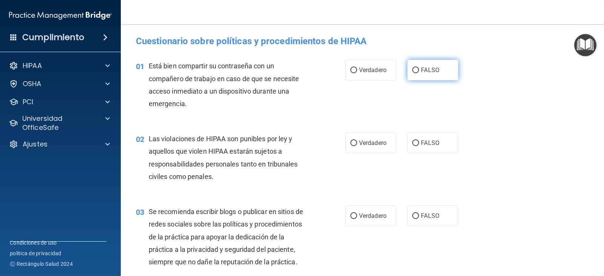
click at [425, 71] on font "FALSO" at bounding box center [430, 69] width 19 height 7
click at [419, 71] on input "FALSO" at bounding box center [416, 71] width 7 height 6
radio input "true"
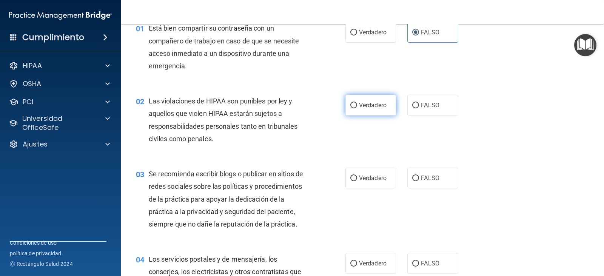
click at [357, 110] on label "Verdadero" at bounding box center [371, 105] width 51 height 21
click at [357, 108] on input "Verdadero" at bounding box center [354, 106] width 7 height 6
radio input "true"
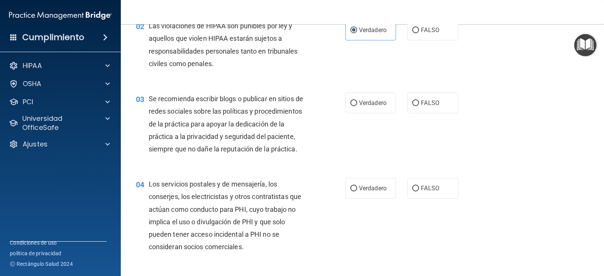
scroll to position [113, 0]
click at [354, 103] on input "Verdadero" at bounding box center [354, 103] width 7 height 6
radio input "true"
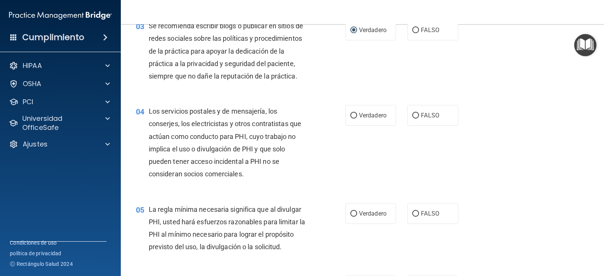
scroll to position [189, 0]
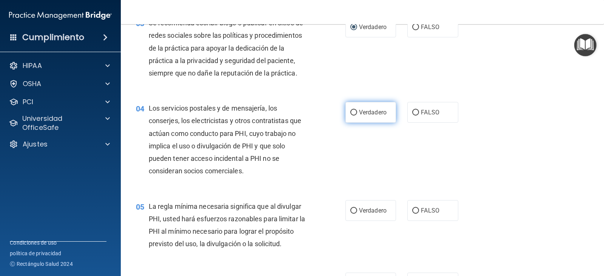
click at [354, 118] on label "Verdadero" at bounding box center [371, 112] width 51 height 21
click at [354, 116] on input "Verdadero" at bounding box center [354, 113] width 7 height 6
radio input "true"
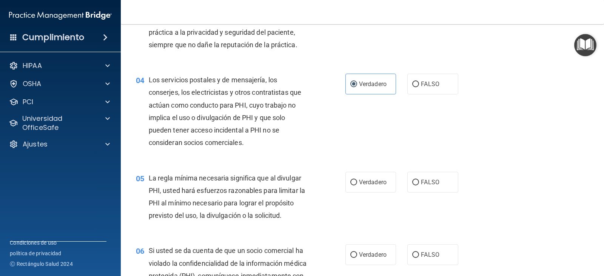
scroll to position [264, 0]
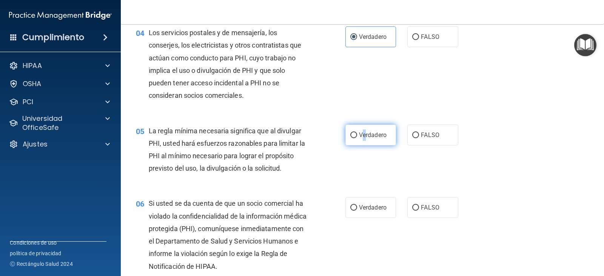
click at [362, 135] on font "Verdadero" at bounding box center [373, 134] width 28 height 7
click at [351, 134] on input "Verdadero" at bounding box center [354, 136] width 7 height 6
radio input "true"
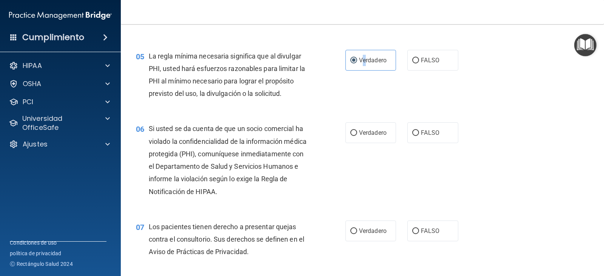
scroll to position [340, 0]
click at [352, 132] on input "Verdadero" at bounding box center [354, 133] width 7 height 6
radio input "true"
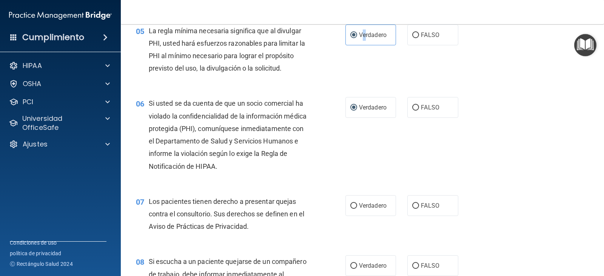
scroll to position [416, 0]
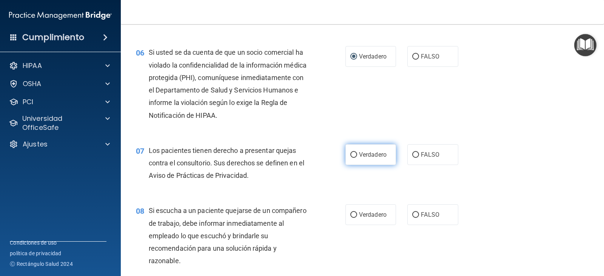
click at [352, 153] on input "Verdadero" at bounding box center [354, 155] width 7 height 6
radio input "true"
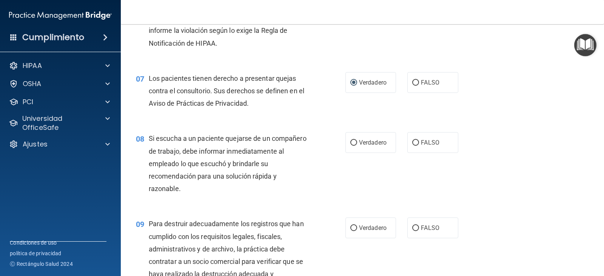
scroll to position [491, 0]
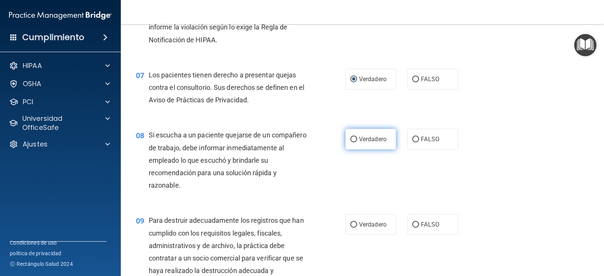
click at [351, 139] on input "Verdadero" at bounding box center [354, 140] width 7 height 6
radio input "true"
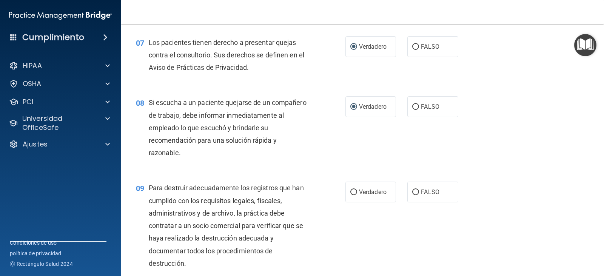
scroll to position [567, 0]
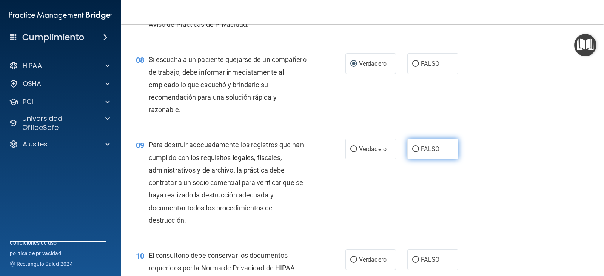
click at [422, 143] on label "FALSO" at bounding box center [433, 149] width 51 height 21
click at [419, 147] on input "FALSO" at bounding box center [416, 150] width 7 height 6
radio input "true"
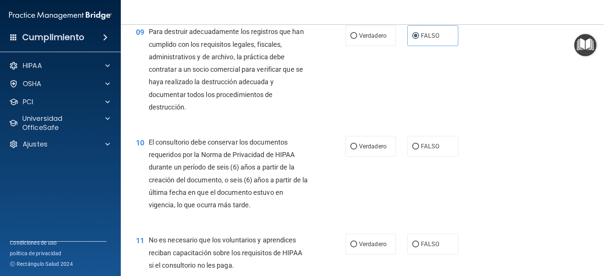
scroll to position [718, 0]
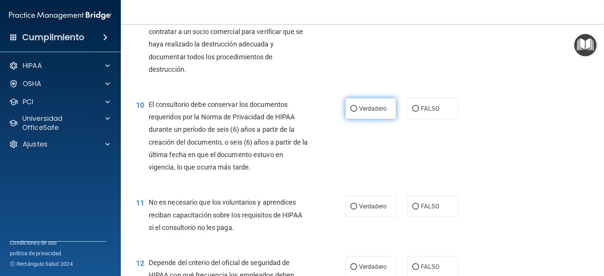
click at [359, 110] on font "Verdadero" at bounding box center [373, 108] width 28 height 7
click at [357, 110] on input "Verdadero" at bounding box center [354, 109] width 7 height 6
radio input "true"
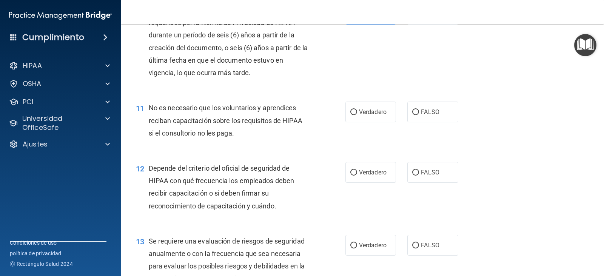
scroll to position [831, 0]
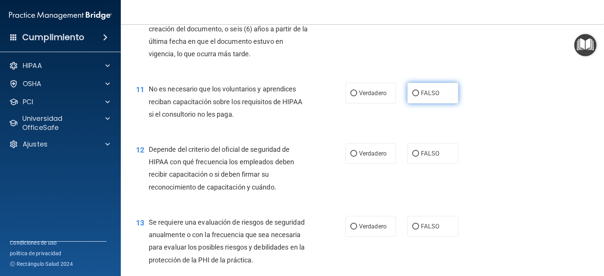
click at [421, 93] on font "FALSO" at bounding box center [430, 93] width 19 height 7
click at [419, 93] on input "FALSO" at bounding box center [416, 94] width 7 height 6
radio input "true"
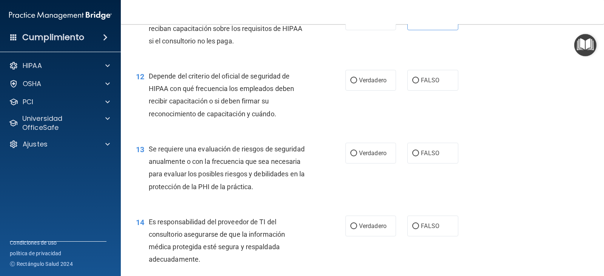
scroll to position [907, 0]
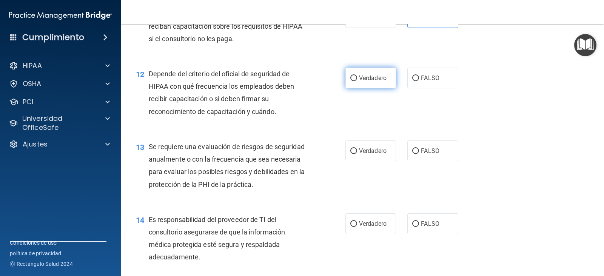
click at [354, 78] on input "Verdadero" at bounding box center [354, 79] width 7 height 6
radio input "true"
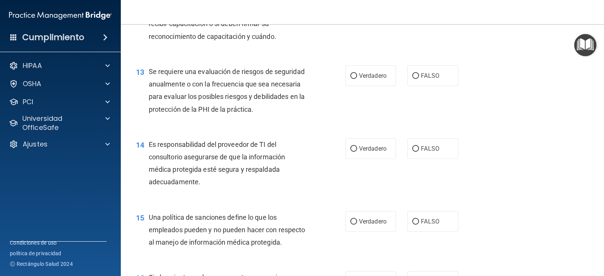
scroll to position [982, 0]
click at [353, 71] on label "Verdadero" at bounding box center [371, 75] width 51 height 21
click at [353, 73] on input "Verdadero" at bounding box center [354, 76] width 7 height 6
radio input "true"
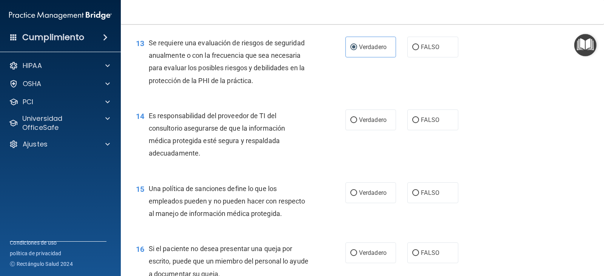
scroll to position [1058, 0]
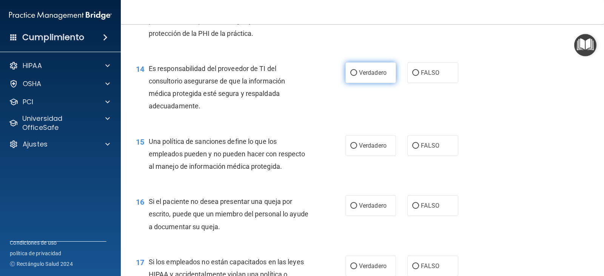
click at [353, 74] on input "Verdadero" at bounding box center [354, 73] width 7 height 6
radio input "true"
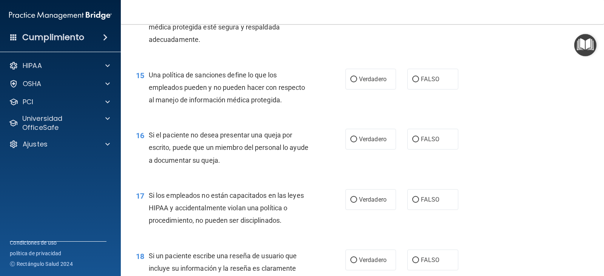
scroll to position [1133, 0]
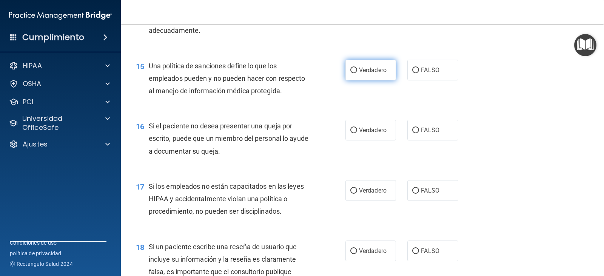
click at [351, 70] on input "Verdadero" at bounding box center [354, 71] width 7 height 6
radio input "true"
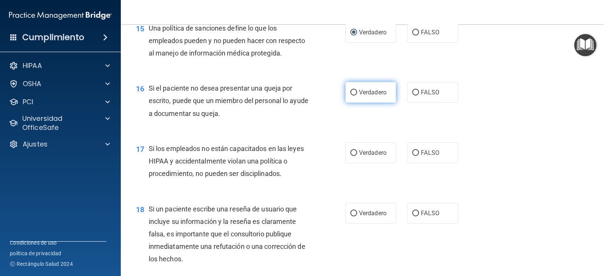
click at [351, 91] on input "Verdadero" at bounding box center [354, 93] width 7 height 6
radio input "true"
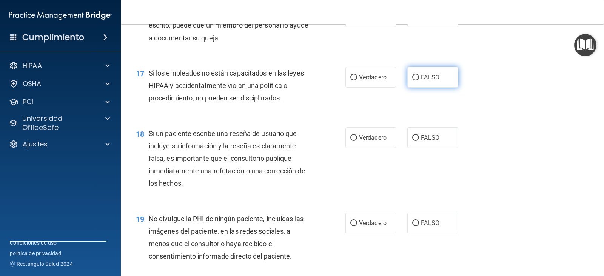
click at [413, 79] on input "FALSO" at bounding box center [416, 78] width 7 height 6
radio input "true"
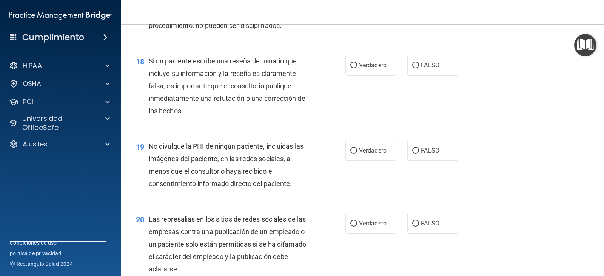
scroll to position [1322, 0]
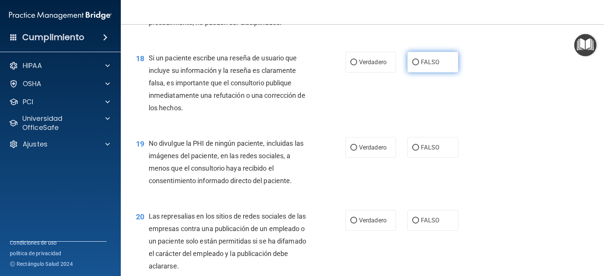
click at [413, 60] on input "FALSO" at bounding box center [416, 63] width 7 height 6
radio input "true"
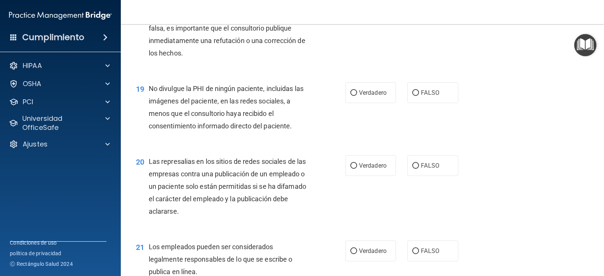
scroll to position [1398, 0]
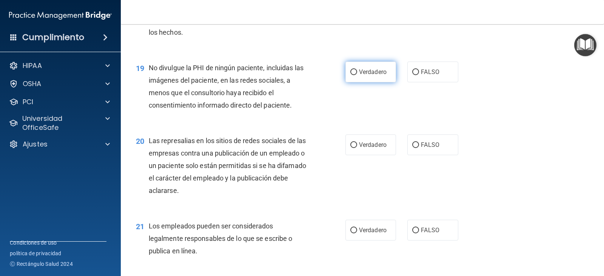
click at [348, 76] on label "Verdadero" at bounding box center [371, 72] width 51 height 21
click at [351, 75] on input "Verdadero" at bounding box center [354, 73] width 7 height 6
radio input "true"
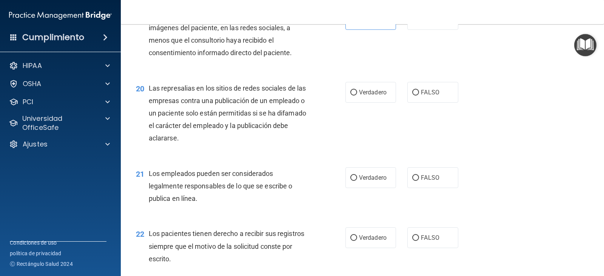
scroll to position [1473, 0]
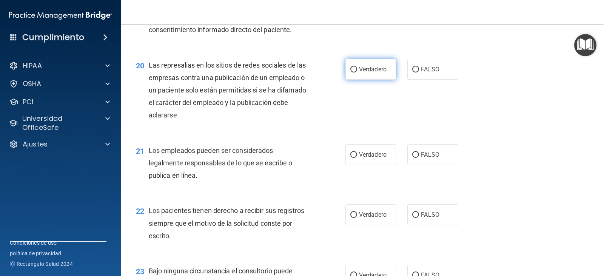
click at [348, 74] on label "Verdadero" at bounding box center [371, 69] width 51 height 21
click at [351, 73] on input "Verdadero" at bounding box center [354, 70] width 7 height 6
radio input "true"
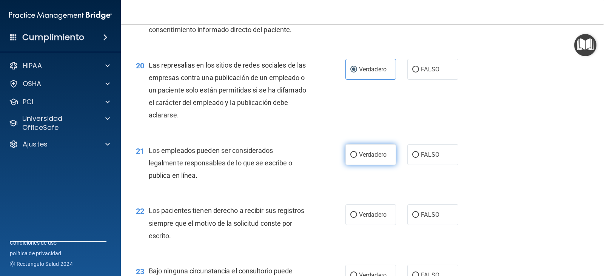
click at [354, 154] on input "Verdadero" at bounding box center [354, 155] width 7 height 6
radio input "true"
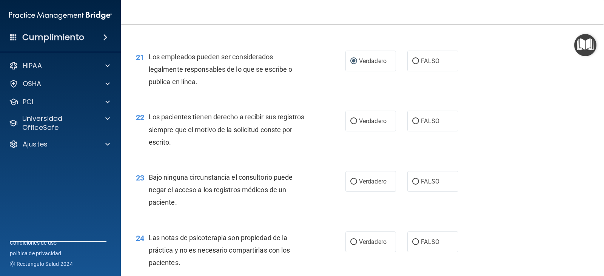
scroll to position [1587, 0]
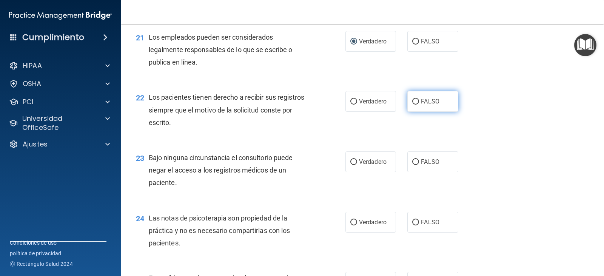
click at [417, 101] on label "FALSO" at bounding box center [433, 101] width 51 height 21
click at [417, 101] on input "FALSO" at bounding box center [416, 102] width 7 height 6
radio input "true"
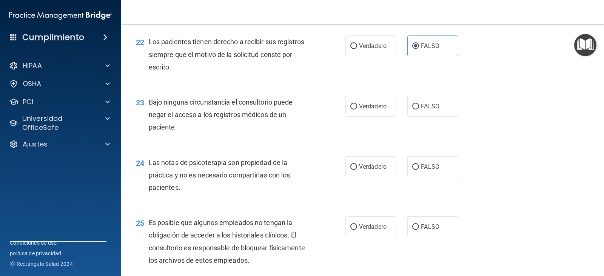
scroll to position [1662, 0]
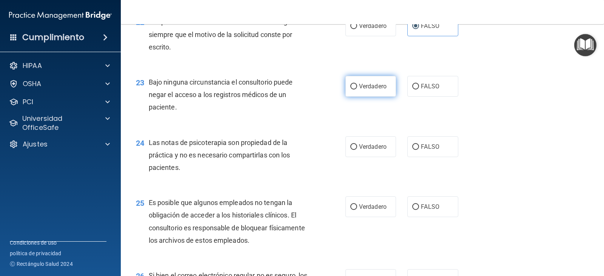
click at [351, 87] on input "Verdadero" at bounding box center [354, 87] width 7 height 6
radio input "true"
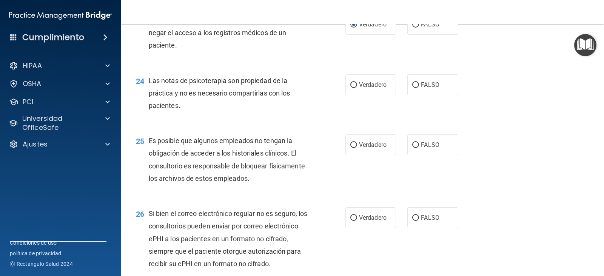
scroll to position [1738, 0]
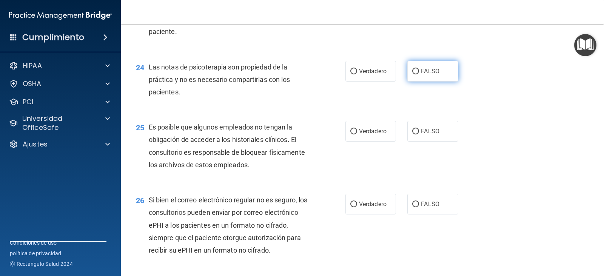
click at [413, 70] on input "FALSO" at bounding box center [416, 72] width 7 height 6
radio input "true"
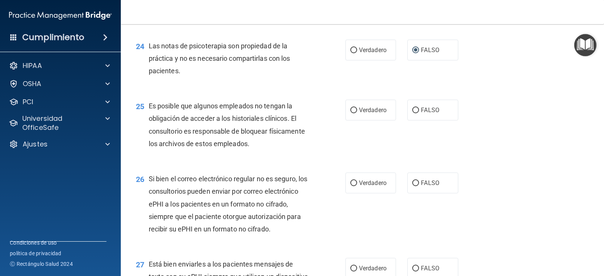
scroll to position [1776, 0]
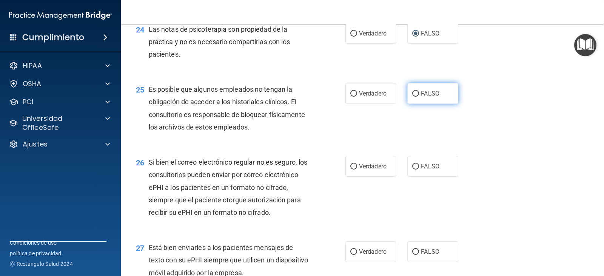
click at [413, 94] on input "FALSO" at bounding box center [416, 94] width 7 height 6
radio input "true"
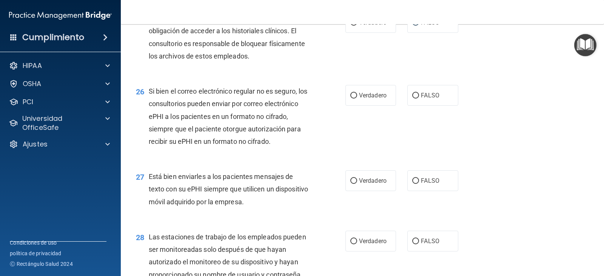
scroll to position [1851, 0]
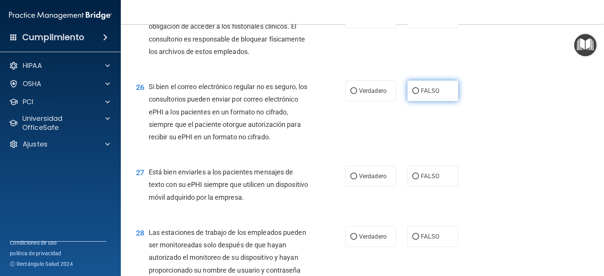
click at [415, 91] on input "FALSO" at bounding box center [416, 91] width 7 height 6
radio input "true"
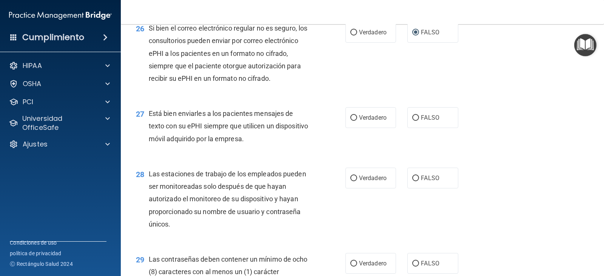
scroll to position [1965, 0]
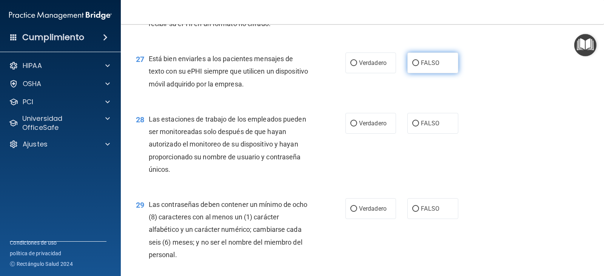
click at [422, 66] on font "FALSO" at bounding box center [430, 62] width 19 height 7
click at [419, 66] on input "FALSO" at bounding box center [416, 63] width 7 height 6
radio input "true"
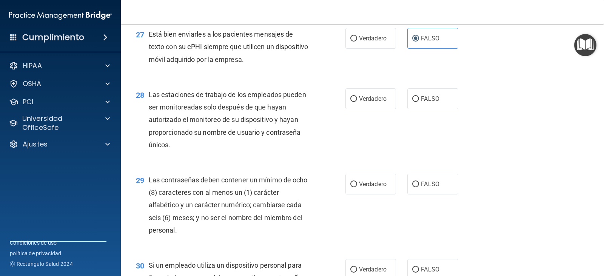
scroll to position [2002, 0]
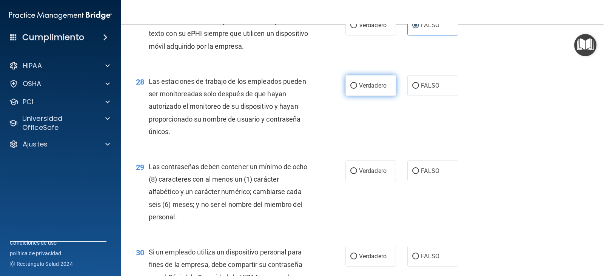
click at [352, 89] on input "Verdadero" at bounding box center [354, 86] width 7 height 6
radio input "true"
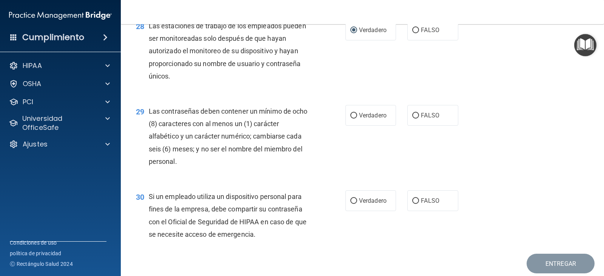
scroll to position [2078, 0]
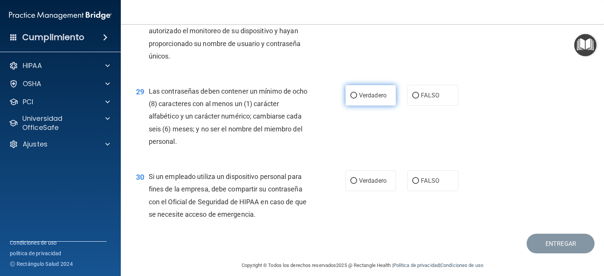
click at [351, 99] on input "Verdadero" at bounding box center [354, 96] width 7 height 6
radio input "true"
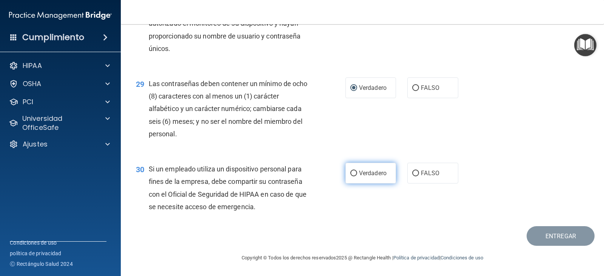
click at [354, 172] on input "Verdadero" at bounding box center [354, 174] width 7 height 6
radio input "true"
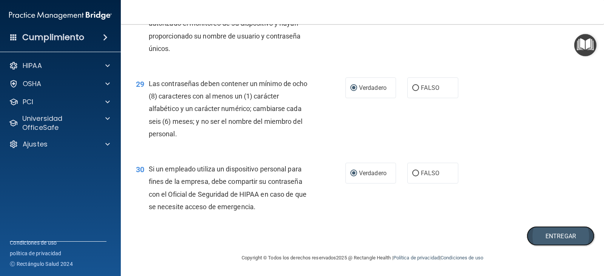
click at [555, 233] on font "Entregar" at bounding box center [561, 236] width 31 height 7
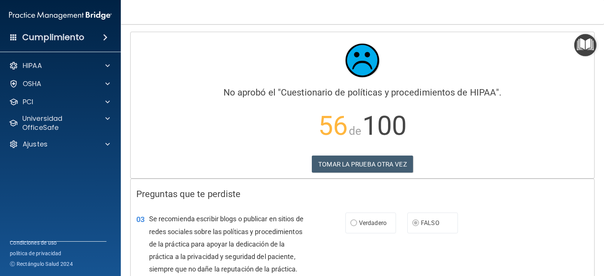
click at [362, 163] on font "TOMAR LA PRUEBA OTRA VEZ" at bounding box center [362, 165] width 88 height 8
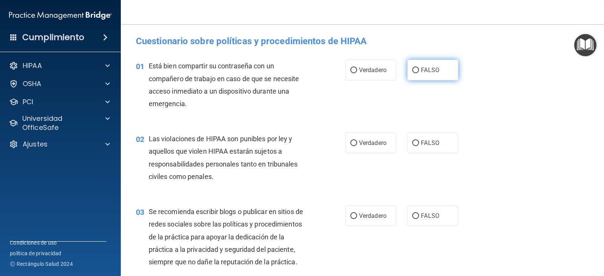
click at [437, 69] on label "FALSO" at bounding box center [433, 70] width 51 height 21
click at [419, 69] on input "FALSO" at bounding box center [416, 71] width 7 height 6
radio input "true"
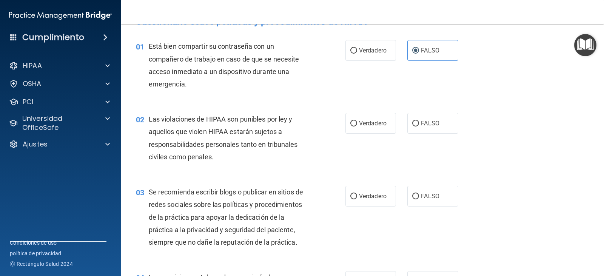
scroll to position [38, 0]
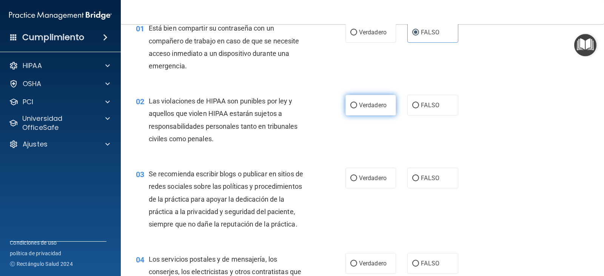
click at [369, 98] on label "Verdadero" at bounding box center [371, 105] width 51 height 21
click at [357, 103] on input "Verdadero" at bounding box center [354, 106] width 7 height 6
radio input "true"
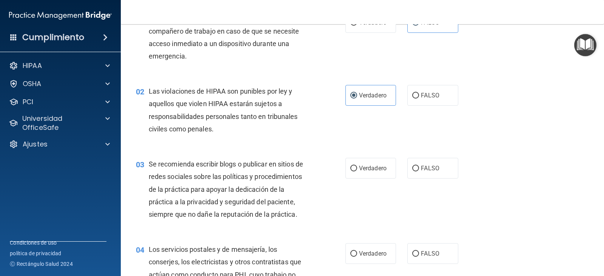
scroll to position [76, 0]
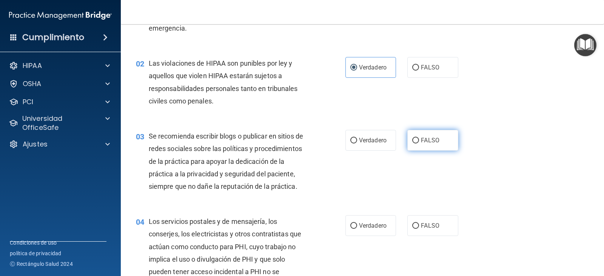
click at [428, 143] on font "FALSO" at bounding box center [430, 140] width 19 height 7
click at [419, 143] on input "FALSO" at bounding box center [416, 141] width 7 height 6
radio input "true"
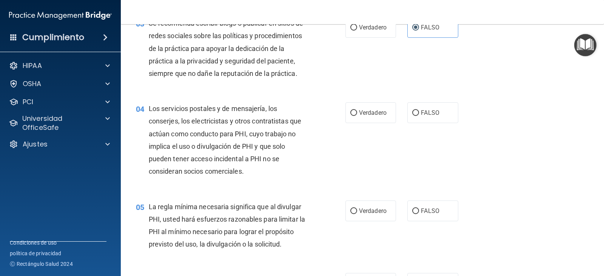
scroll to position [189, 0]
click at [372, 116] on font "Verdadero" at bounding box center [373, 112] width 28 height 7
click at [357, 116] on input "Verdadero" at bounding box center [354, 113] width 7 height 6
radio input "true"
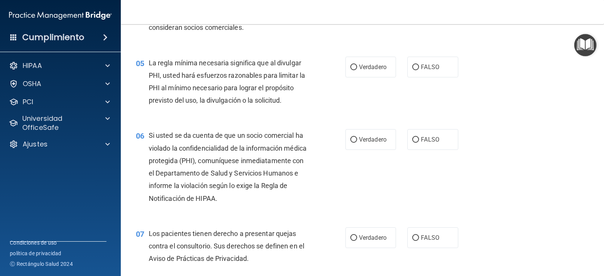
scroll to position [340, 0]
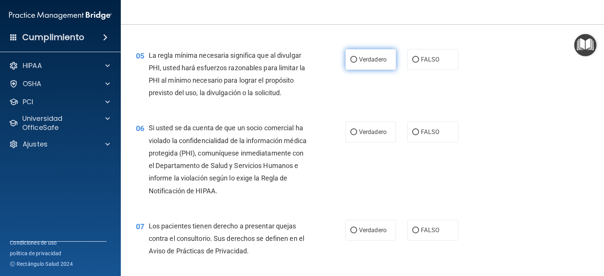
click at [362, 59] on font "Verdadero" at bounding box center [373, 59] width 28 height 7
click at [357, 59] on input "Verdadero" at bounding box center [354, 60] width 7 height 6
radio input "true"
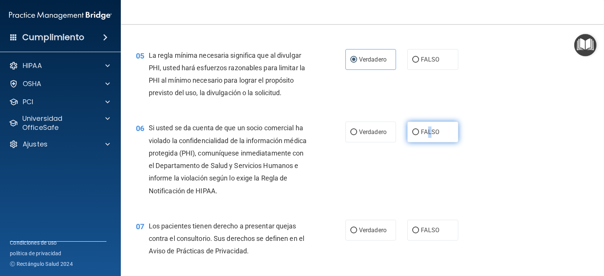
click at [427, 124] on label "FALSO" at bounding box center [433, 132] width 51 height 21
click at [416, 131] on input "FALSO" at bounding box center [416, 133] width 7 height 6
radio input "true"
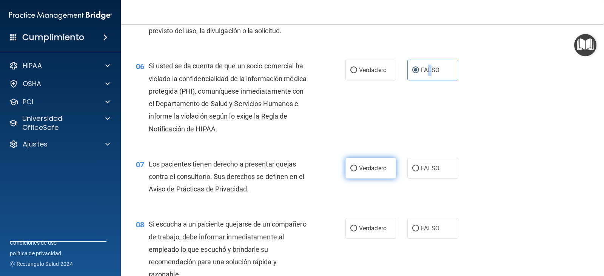
scroll to position [416, 0]
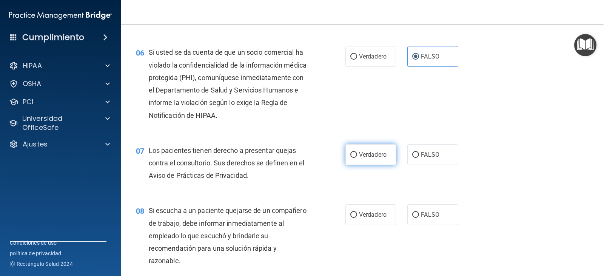
click at [359, 157] on font "Verdadero" at bounding box center [373, 154] width 28 height 7
click at [357, 157] on input "Verdadero" at bounding box center [354, 155] width 7 height 6
radio input "true"
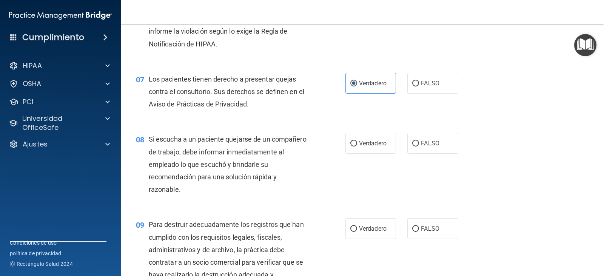
scroll to position [491, 0]
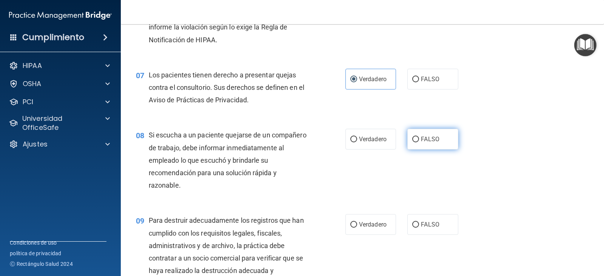
click at [413, 138] on input "FALSO" at bounding box center [416, 140] width 7 height 6
radio input "true"
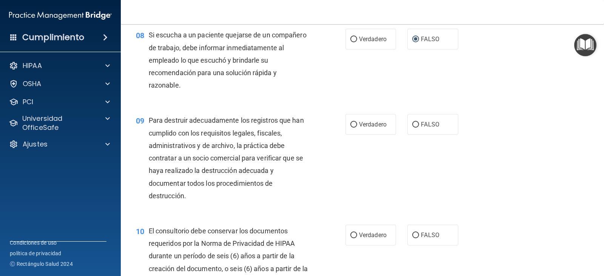
scroll to position [604, 0]
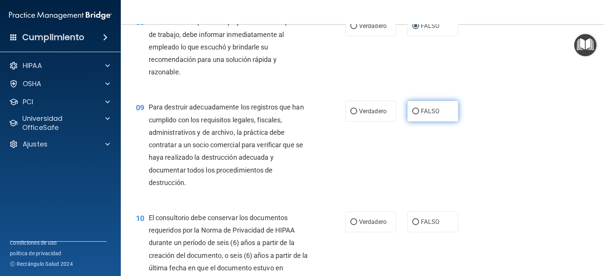
click at [421, 110] on font "FALSO" at bounding box center [430, 111] width 19 height 7
click at [419, 110] on input "FALSO" at bounding box center [416, 112] width 7 height 6
radio input "true"
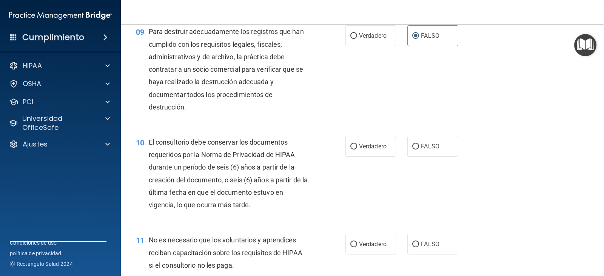
scroll to position [718, 0]
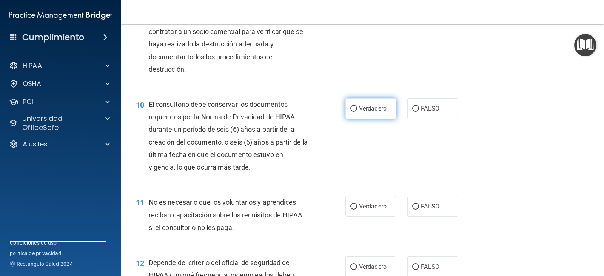
click at [355, 108] on label "Verdadero" at bounding box center [371, 108] width 51 height 21
click at [355, 108] on input "Verdadero" at bounding box center [354, 109] width 7 height 6
radio input "true"
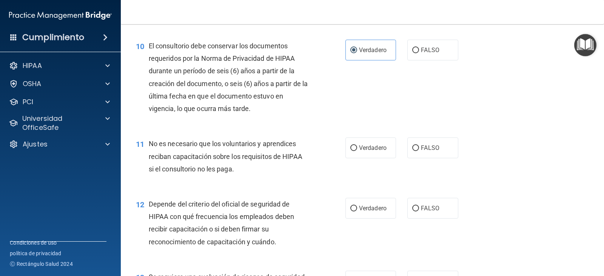
scroll to position [793, 0]
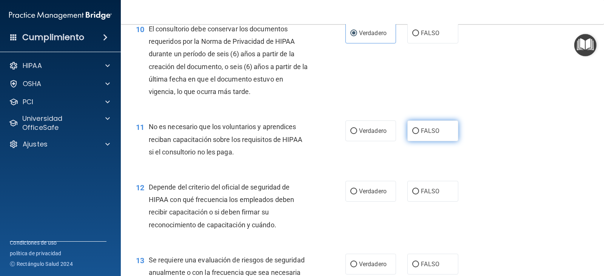
click at [421, 130] on font "FALSO" at bounding box center [430, 130] width 19 height 7
click at [418, 130] on input "FALSO" at bounding box center [416, 131] width 7 height 6
radio input "true"
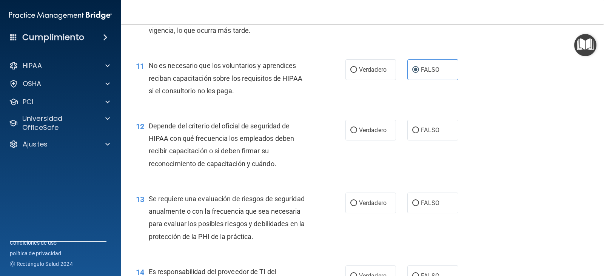
scroll to position [869, 0]
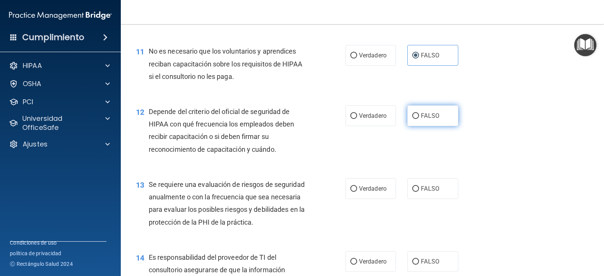
click at [415, 115] on input "FALSO" at bounding box center [416, 116] width 7 height 6
radio input "true"
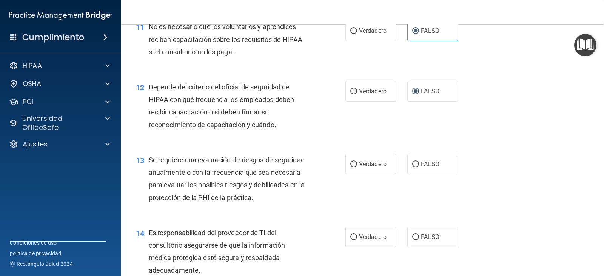
scroll to position [907, 0]
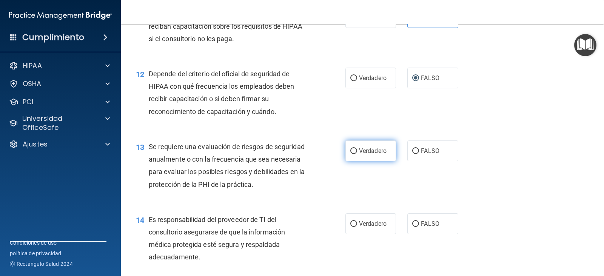
click at [351, 150] on input "Verdadero" at bounding box center [354, 151] width 7 height 6
radio input "true"
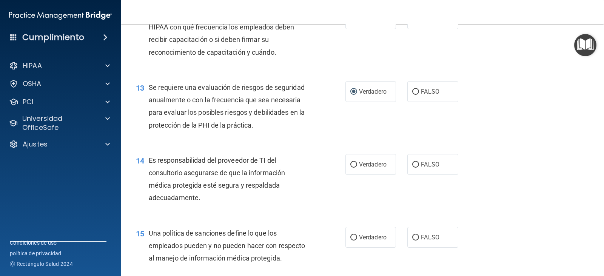
scroll to position [982, 0]
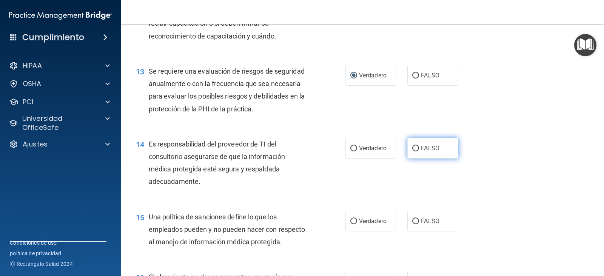
click at [414, 146] on input "FALSO" at bounding box center [416, 149] width 7 height 6
radio input "true"
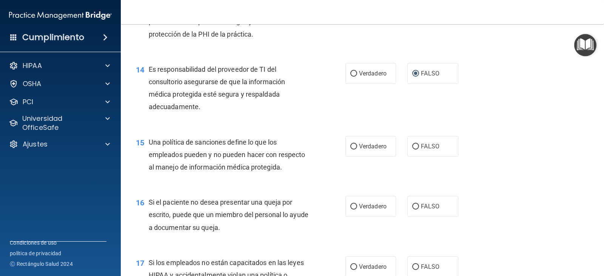
scroll to position [1058, 0]
click at [413, 145] on input "FALSO" at bounding box center [416, 146] width 7 height 6
radio input "true"
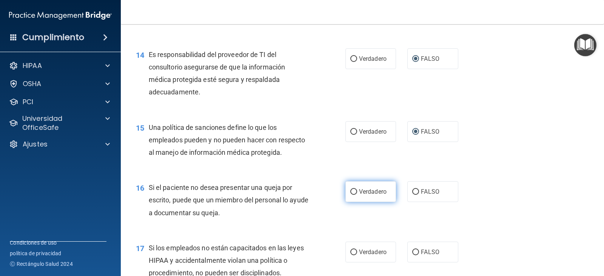
scroll to position [1096, 0]
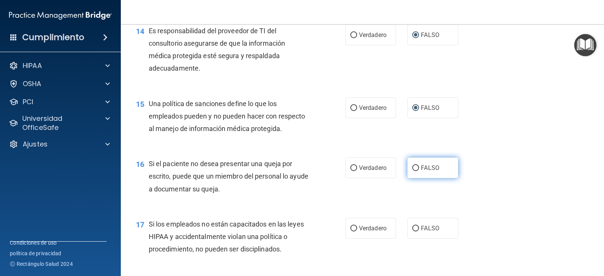
click at [413, 167] on input "FALSO" at bounding box center [416, 168] width 7 height 6
radio input "true"
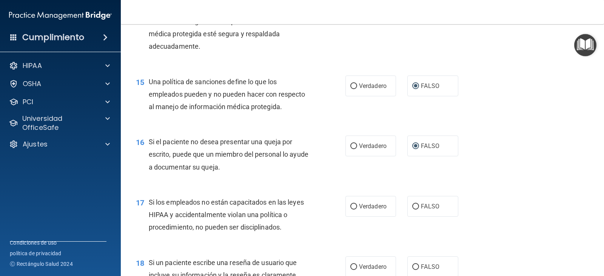
scroll to position [1171, 0]
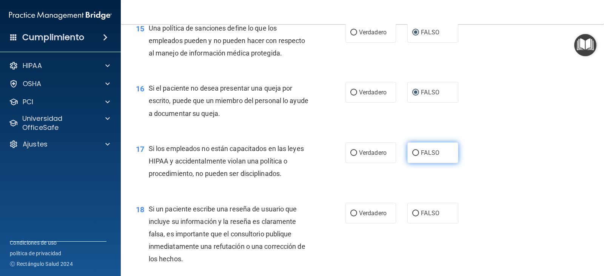
click at [412, 156] on label "FALSO" at bounding box center [433, 152] width 51 height 21
click at [413, 156] on input "FALSO" at bounding box center [416, 153] width 7 height 6
radio input "true"
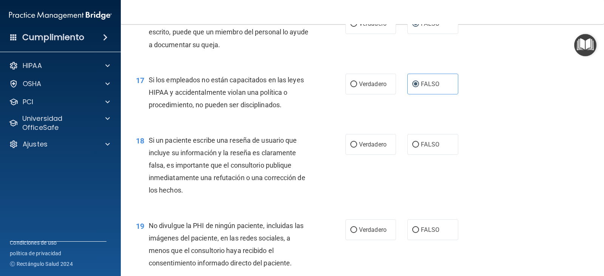
scroll to position [1247, 0]
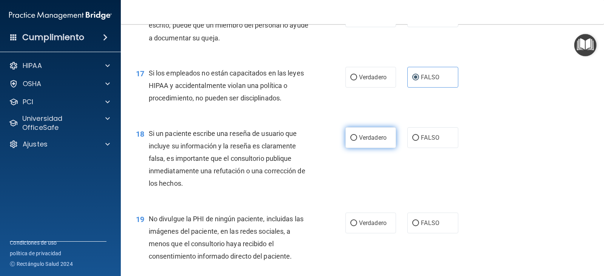
click at [353, 141] on input "Verdadero" at bounding box center [354, 138] width 7 height 6
radio input "true"
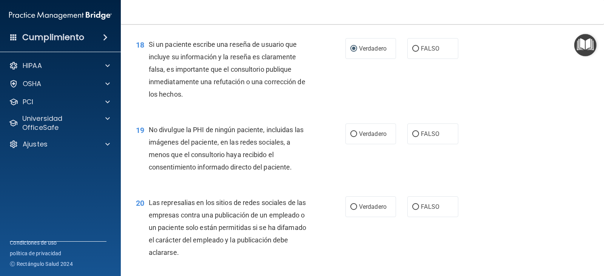
scroll to position [1322, 0]
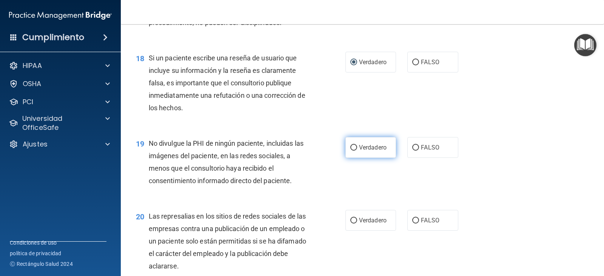
click at [352, 148] on input "Verdadero" at bounding box center [354, 148] width 7 height 6
radio input "true"
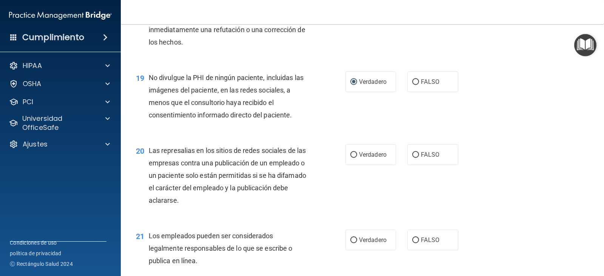
scroll to position [1398, 0]
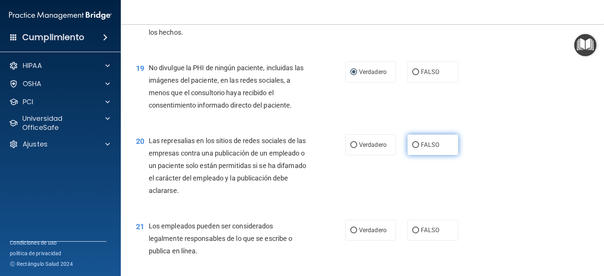
click at [413, 143] on input "FALSO" at bounding box center [416, 145] width 7 height 6
radio input "true"
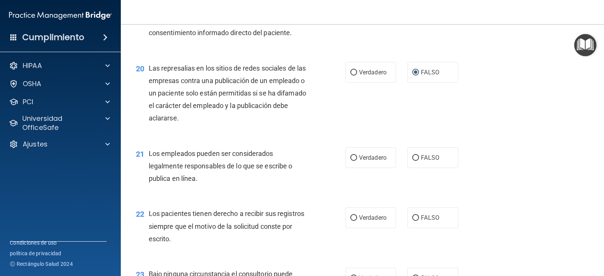
scroll to position [1473, 0]
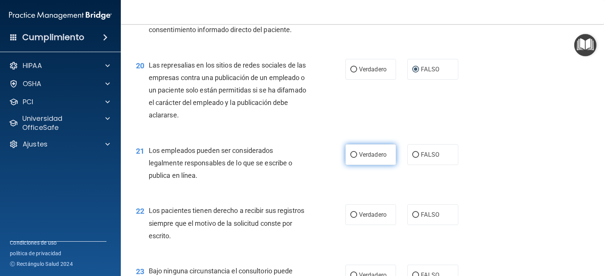
click at [354, 156] on input "Verdadero" at bounding box center [354, 155] width 7 height 6
radio input "true"
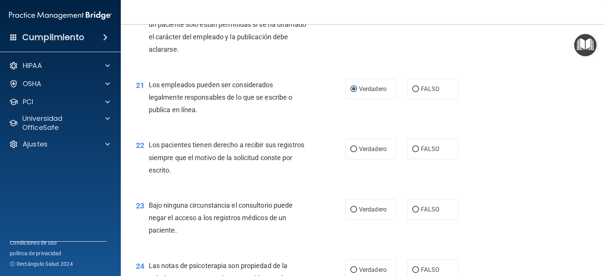
scroll to position [1549, 0]
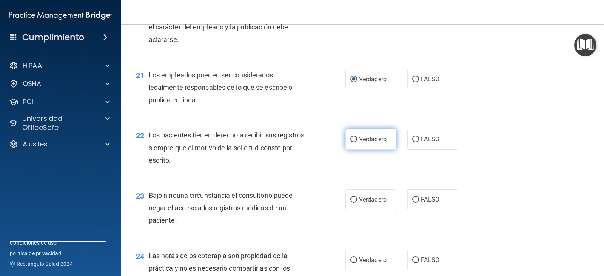
click at [353, 139] on input "Verdadero" at bounding box center [354, 140] width 7 height 6
radio input "true"
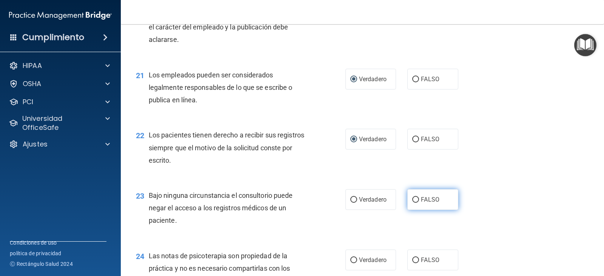
click at [413, 199] on input "FALSO" at bounding box center [416, 200] width 7 height 6
radio input "true"
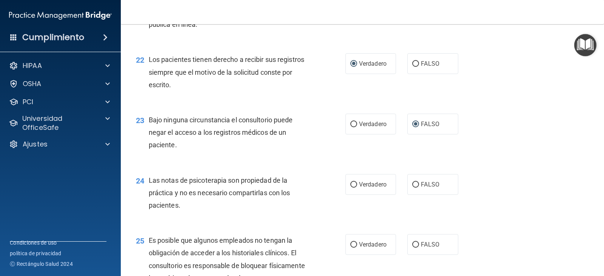
scroll to position [1662, 0]
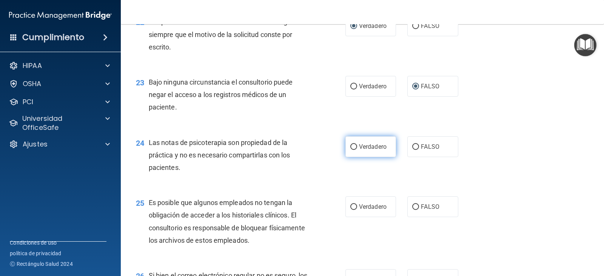
click at [354, 147] on input "Verdadero" at bounding box center [354, 147] width 7 height 6
radio input "true"
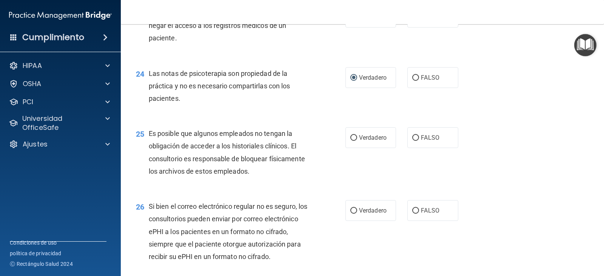
scroll to position [1738, 0]
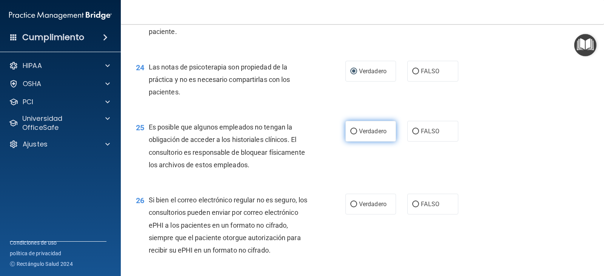
click at [352, 130] on input "Verdadero" at bounding box center [354, 132] width 7 height 6
radio input "true"
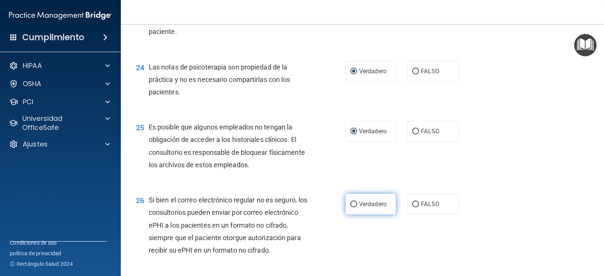
click at [351, 204] on input "Verdadero" at bounding box center [354, 205] width 7 height 6
radio input "true"
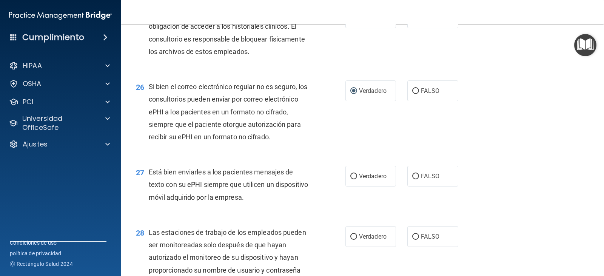
scroll to position [1889, 0]
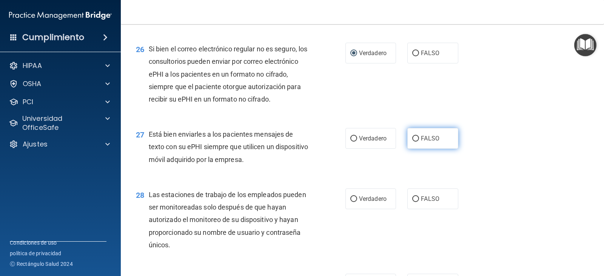
click at [417, 148] on label "FALSO" at bounding box center [433, 138] width 51 height 21
click at [417, 142] on input "FALSO" at bounding box center [416, 139] width 7 height 6
radio input "true"
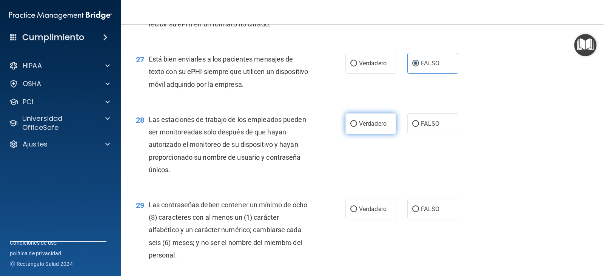
scroll to position [1965, 0]
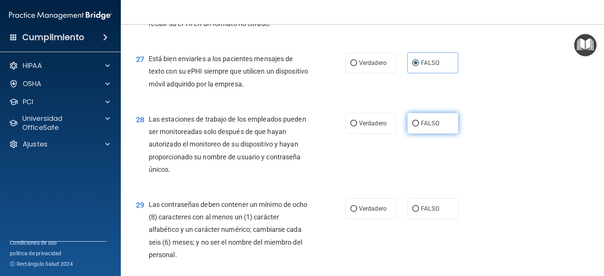
click at [413, 127] on input "FALSO" at bounding box center [416, 124] width 7 height 6
radio input "true"
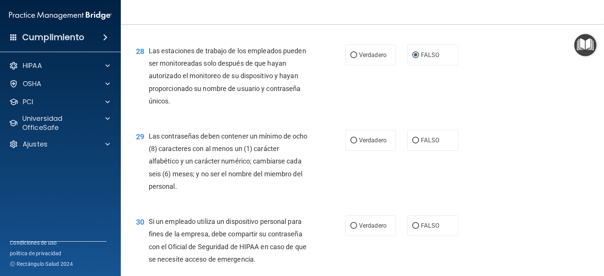
scroll to position [2040, 0]
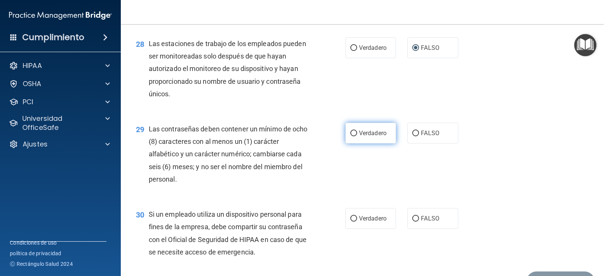
click at [351, 136] on input "Verdadero" at bounding box center [354, 134] width 7 height 6
radio input "true"
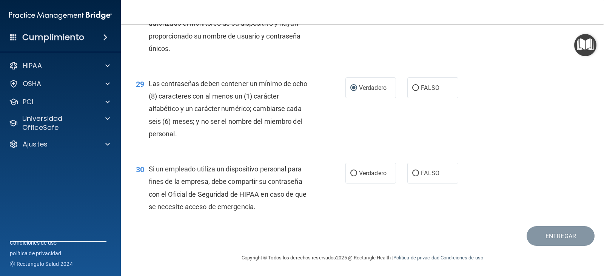
scroll to position [2098, 0]
click at [416, 173] on input "FALSO" at bounding box center [416, 174] width 7 height 6
radio input "true"
click at [550, 237] on font "Entregar" at bounding box center [561, 236] width 31 height 7
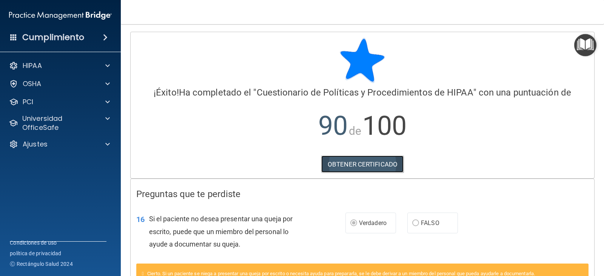
click at [361, 163] on font "OBTENER CERTIFICADO" at bounding box center [363, 165] width 70 height 8
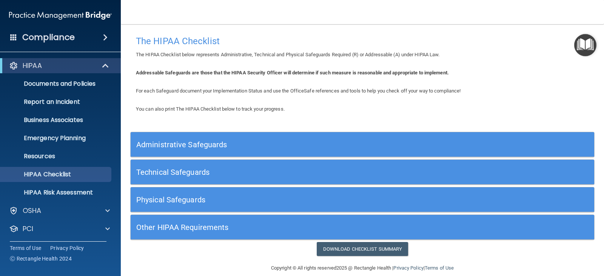
scroll to position [10, 0]
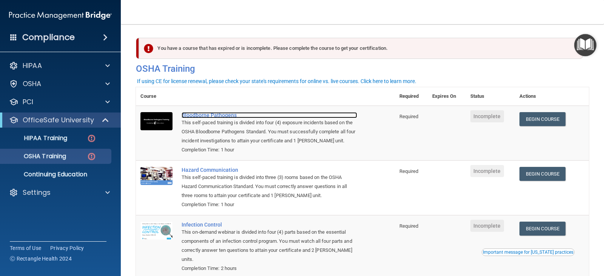
click at [205, 115] on div "Bloodborne Pathogens" at bounding box center [270, 115] width 176 height 6
